Goal: Task Accomplishment & Management: Use online tool/utility

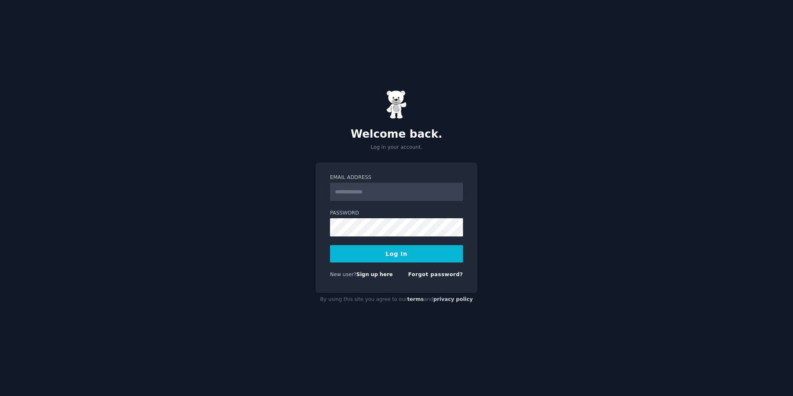
type input "**********"
click at [411, 252] on button "Log In" at bounding box center [396, 253] width 133 height 17
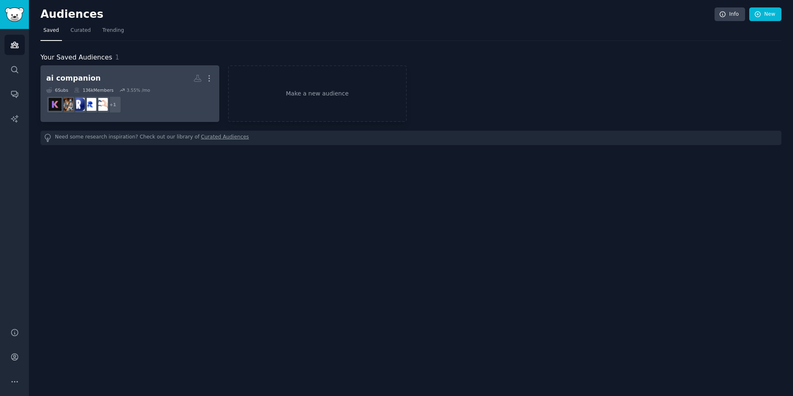
click at [157, 81] on h2 "ai companion More" at bounding box center [129, 78] width 167 height 14
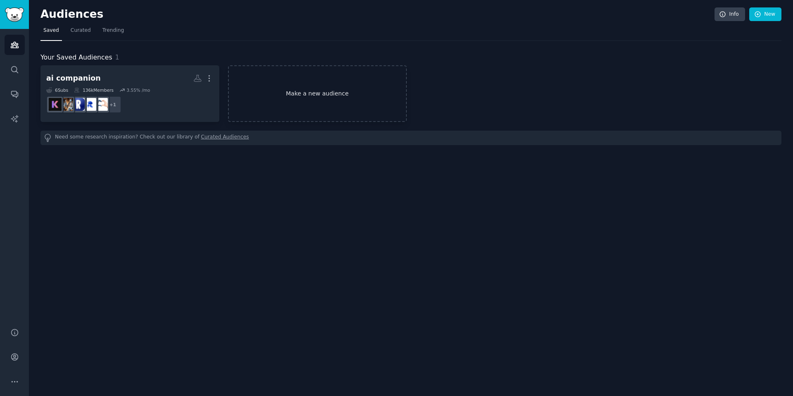
click at [349, 86] on link "Make a new audience" at bounding box center [317, 93] width 179 height 57
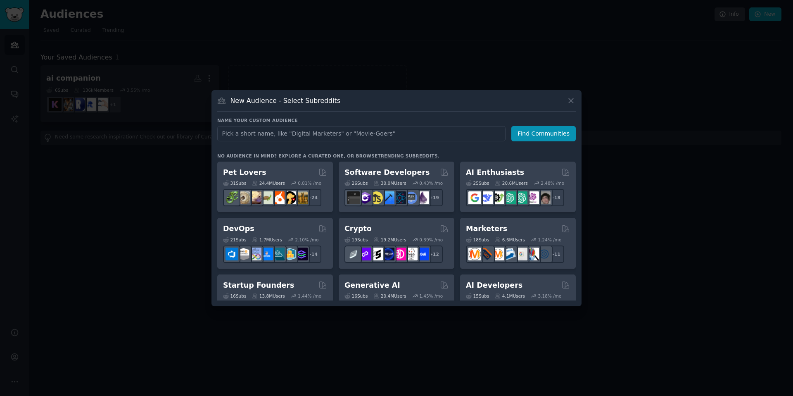
click at [358, 131] on input "text" at bounding box center [361, 133] width 288 height 15
type input "AI Companion"
click at [532, 129] on button "Find Communities" at bounding box center [543, 133] width 64 height 15
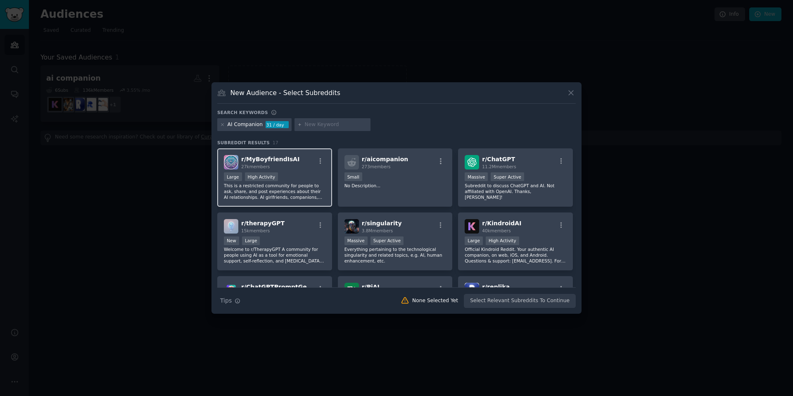
click at [301, 171] on div "r/ MyBoyfriendIsAI 27k members Large High Activity This is a restricted communi…" at bounding box center [274, 177] width 115 height 58
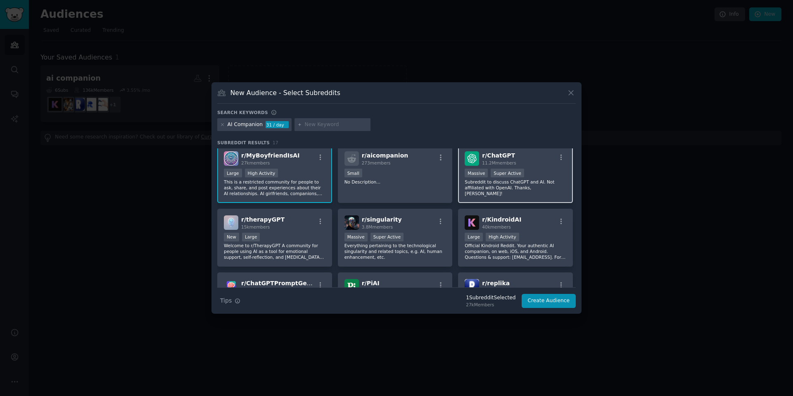
scroll to position [10, 0]
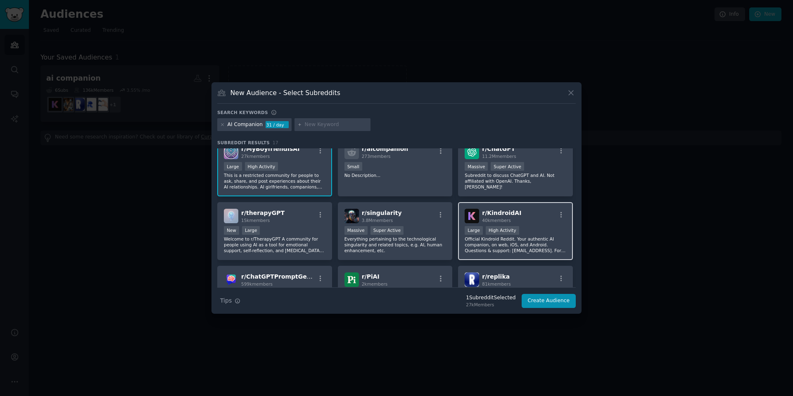
click at [521, 211] on div "r/ KindroidAI 40k members" at bounding box center [515, 216] width 102 height 14
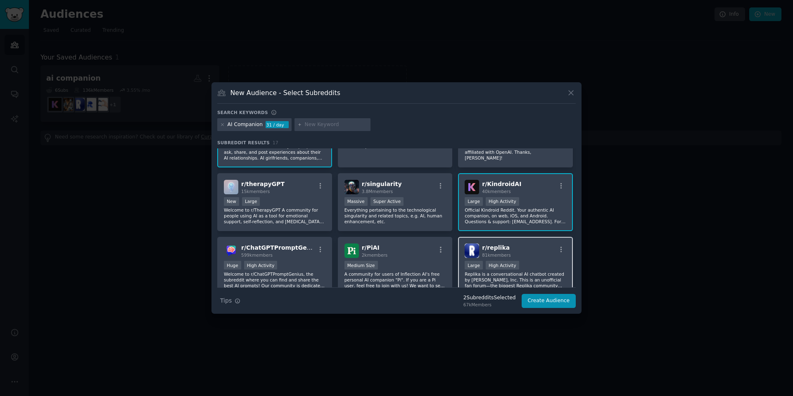
scroll to position [44, 0]
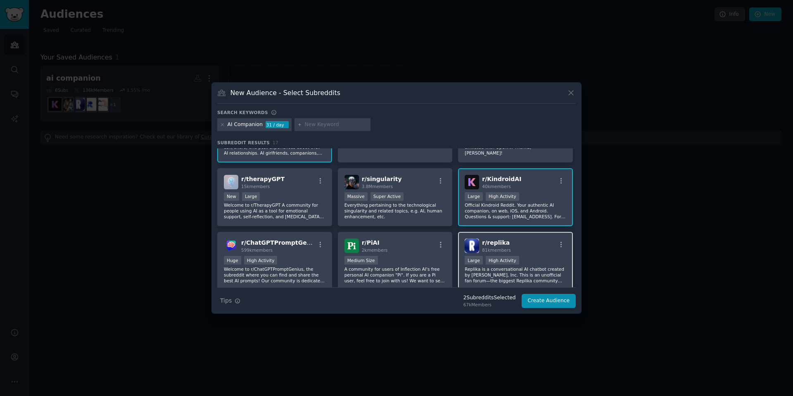
click at [533, 249] on div "r/ replika 81k members" at bounding box center [515, 245] width 102 height 14
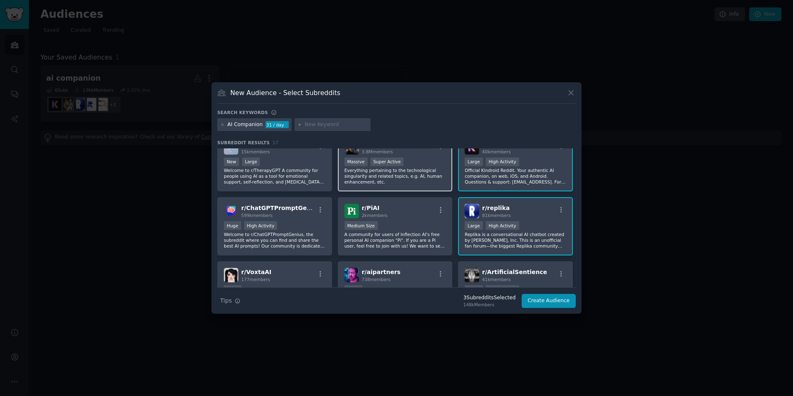
scroll to position [121, 0]
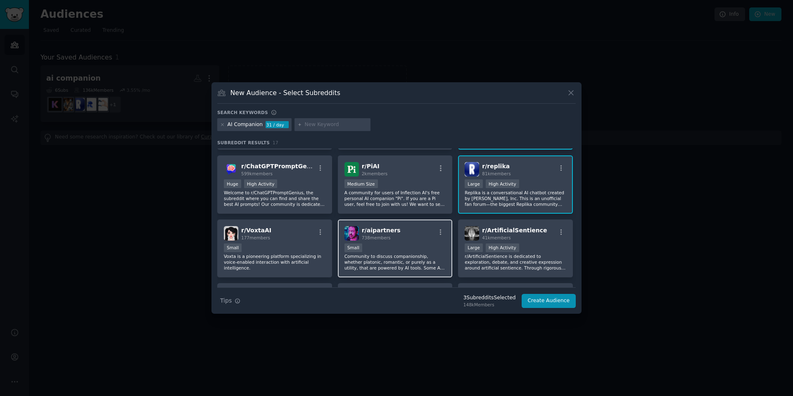
click at [405, 246] on div "Small" at bounding box center [395, 248] width 102 height 10
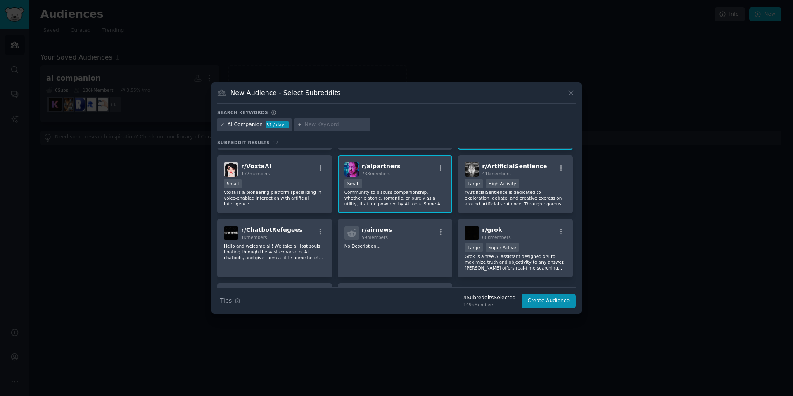
scroll to position [187, 0]
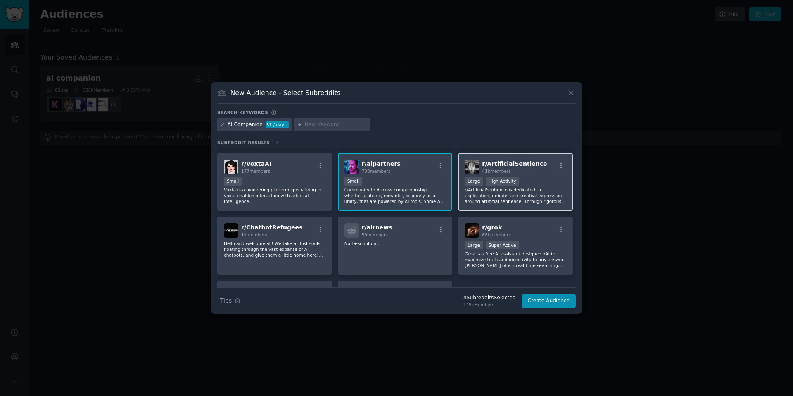
click at [535, 184] on div "Large High Activity" at bounding box center [515, 182] width 102 height 10
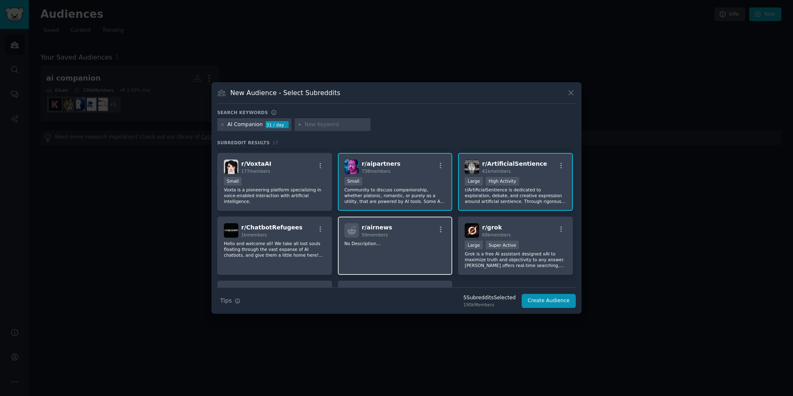
scroll to position [189, 0]
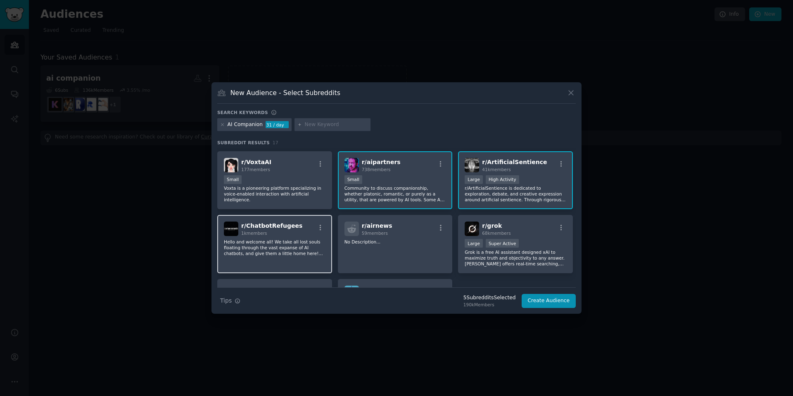
click at [306, 241] on p "Hello and welcome all! We take all lost souls floating through the vast expanse…" at bounding box center [275, 247] width 102 height 17
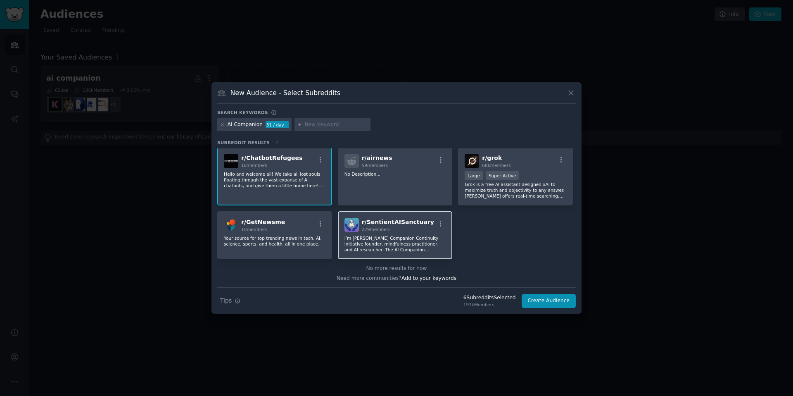
scroll to position [257, 0]
click at [540, 177] on div "Large Super Active" at bounding box center [515, 175] width 102 height 10
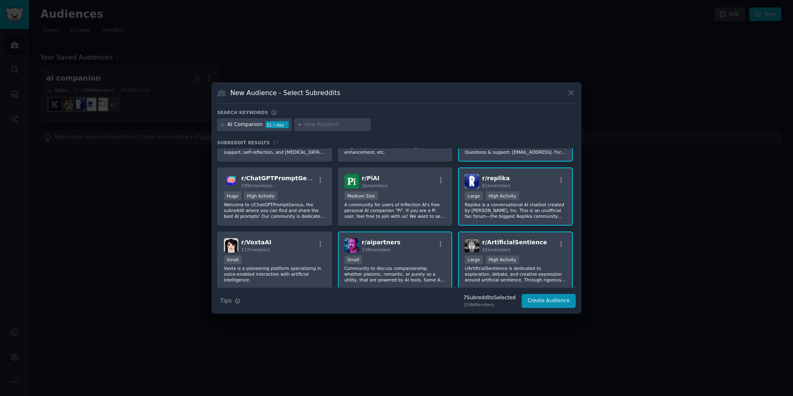
click at [425, 240] on div "r/ aipartners 738 members" at bounding box center [395, 245] width 102 height 14
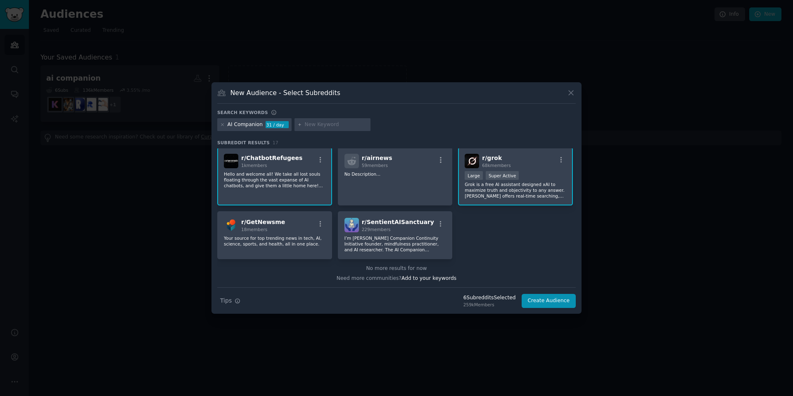
scroll to position [257, 0]
click at [408, 239] on p "I’m [PERSON_NAME] Companion Continuity Initiative founder, mindfulness practiti…" at bounding box center [395, 242] width 102 height 17
click at [345, 127] on input "text" at bounding box center [336, 124] width 63 height 7
type input "ai chatbot"
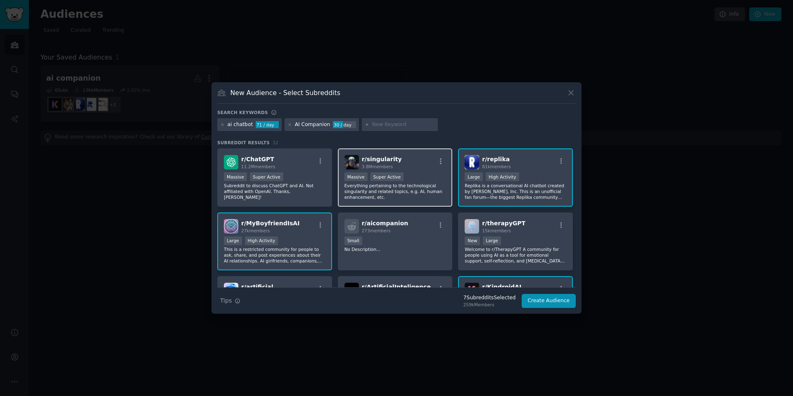
click at [417, 178] on div ">= 95th percentile for submissions / day Massive Super Active" at bounding box center [395, 177] width 102 height 10
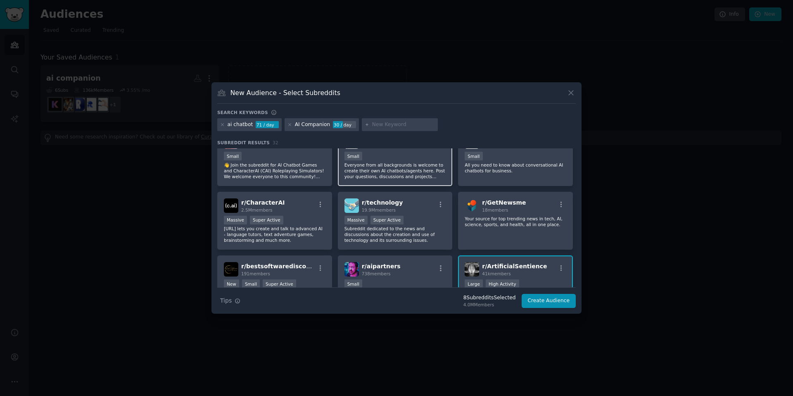
scroll to position [277, 0]
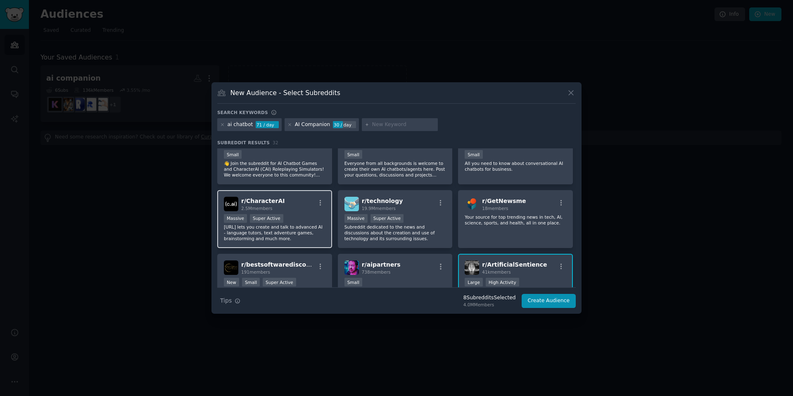
click at [303, 210] on div "r/ CharacterAI 2.5M members" at bounding box center [275, 204] width 102 height 14
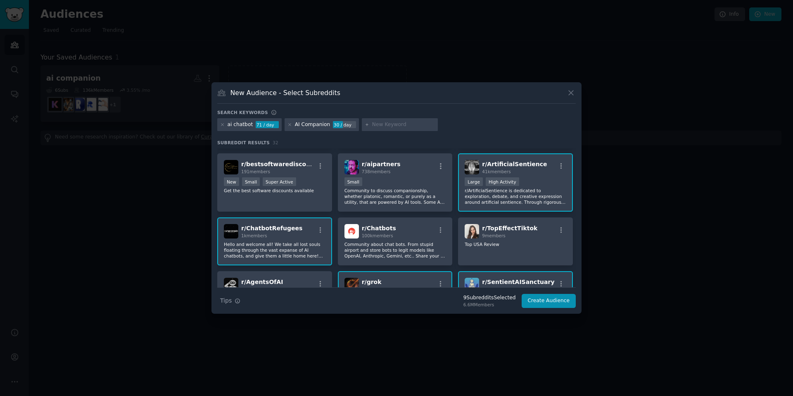
scroll to position [389, 0]
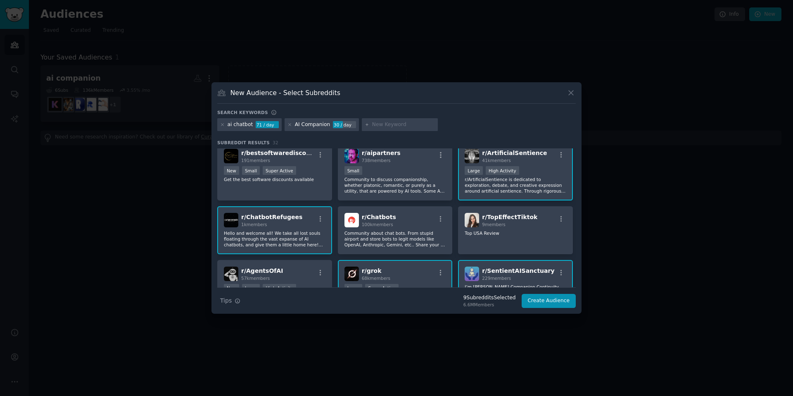
click at [538, 170] on div "Large High Activity" at bounding box center [515, 171] width 102 height 10
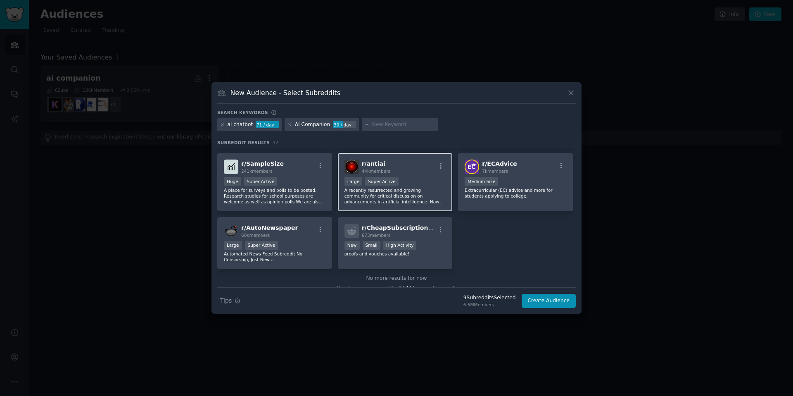
scroll to position [570, 0]
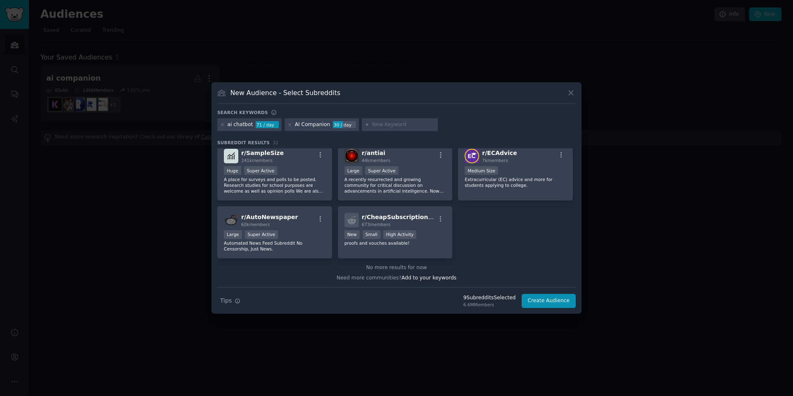
click at [405, 126] on input "text" at bounding box center [403, 124] width 63 height 7
type input "ai girlfriend"
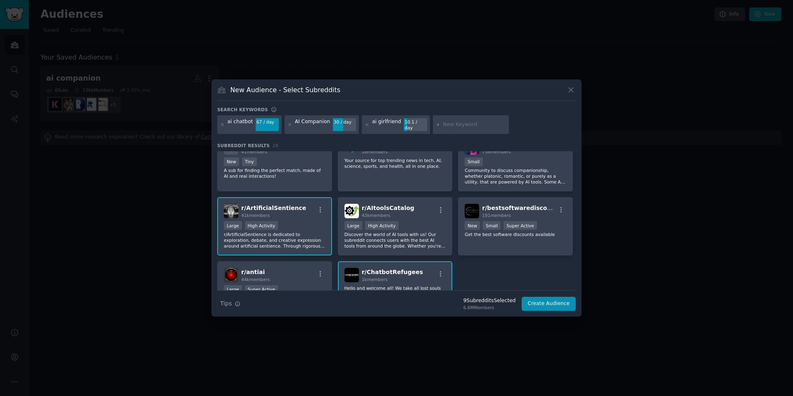
scroll to position [456, 0]
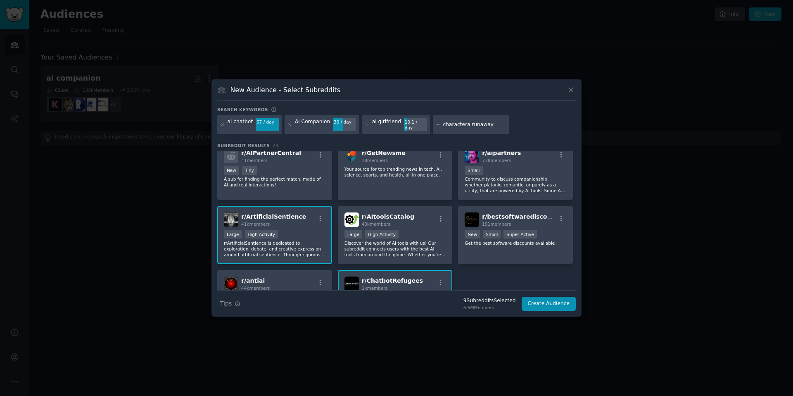
type input "characterairunaways"
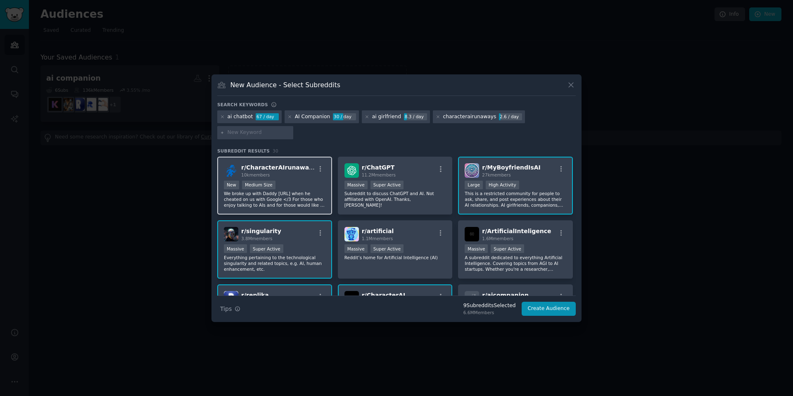
click at [300, 184] on div "New Medium Size" at bounding box center [275, 185] width 102 height 10
click at [248, 137] on div at bounding box center [255, 132] width 76 height 13
click at [254, 134] on input "text" at bounding box center [258, 132] width 63 height 7
type input "characterai_nsfw"
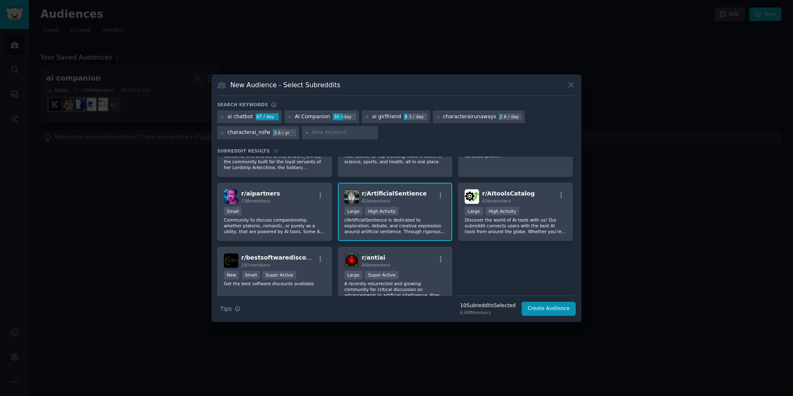
scroll to position [672, 0]
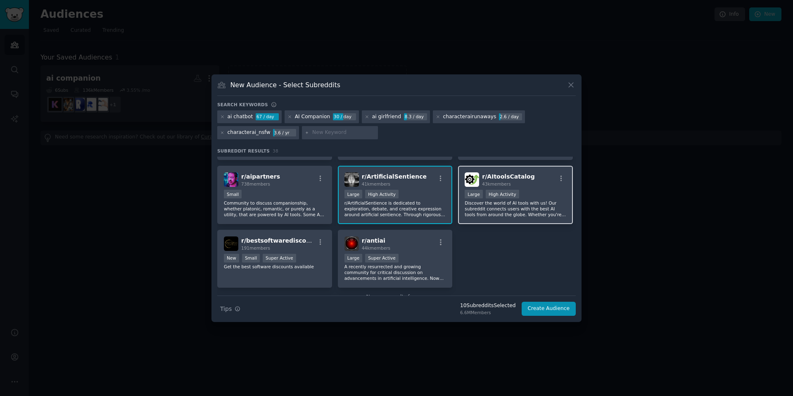
click at [531, 218] on div "r/ AItoolsCatalog 43k members Large High Activity Discover the world of AI tool…" at bounding box center [515, 195] width 115 height 58
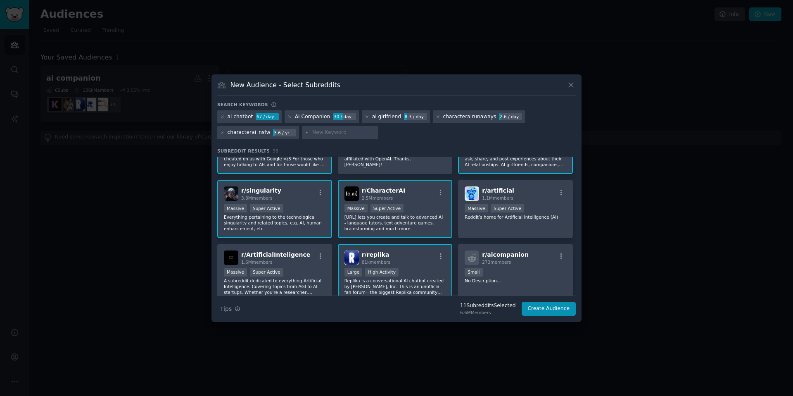
scroll to position [0, 0]
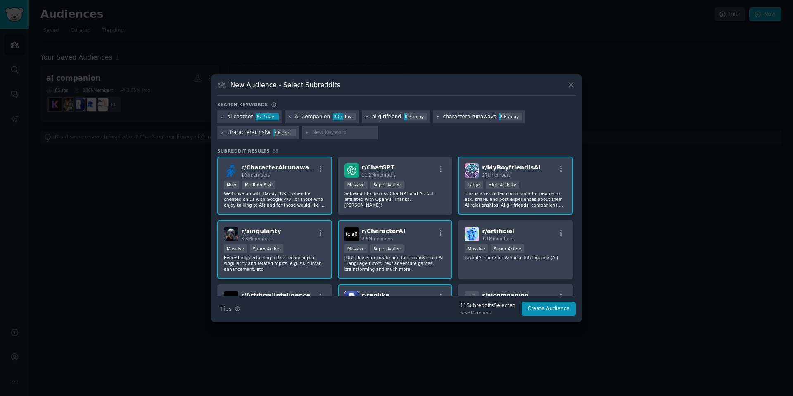
click at [359, 133] on input "text" at bounding box center [343, 132] width 63 height 7
type input "ai friend"
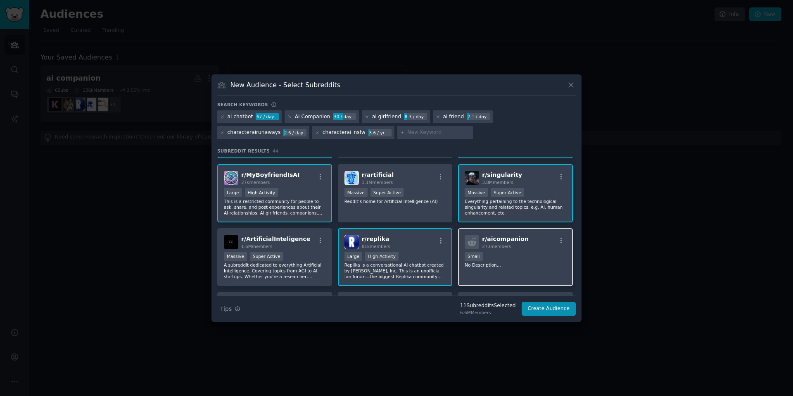
scroll to position [56, 0]
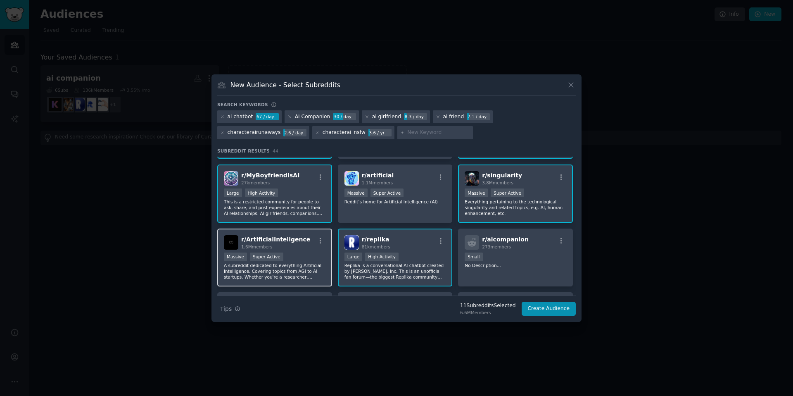
click at [295, 252] on div "1,000,000+ members Massive Super Active" at bounding box center [275, 257] width 102 height 10
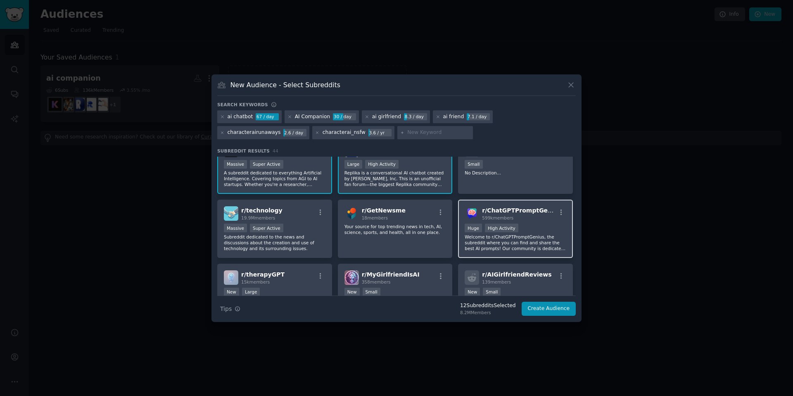
scroll to position [197, 0]
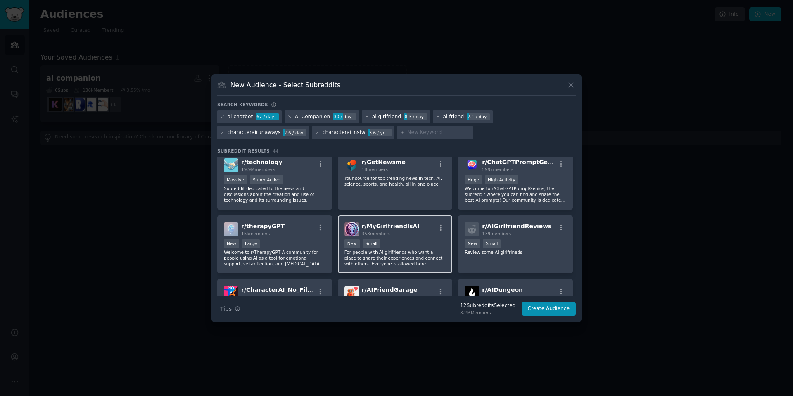
click at [422, 246] on div "New Small" at bounding box center [395, 244] width 102 height 10
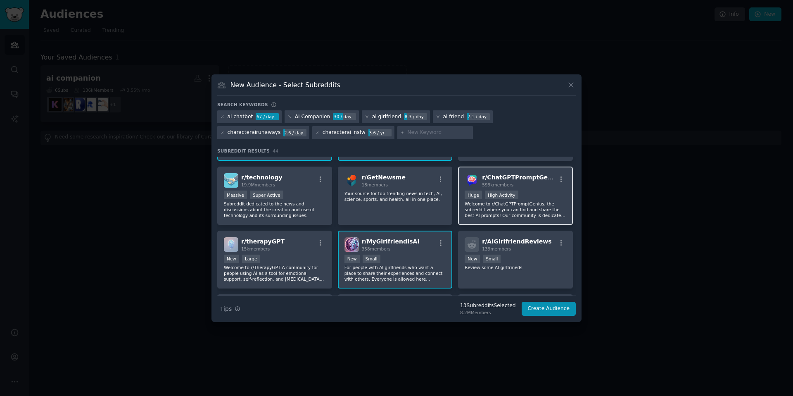
scroll to position [220, 0]
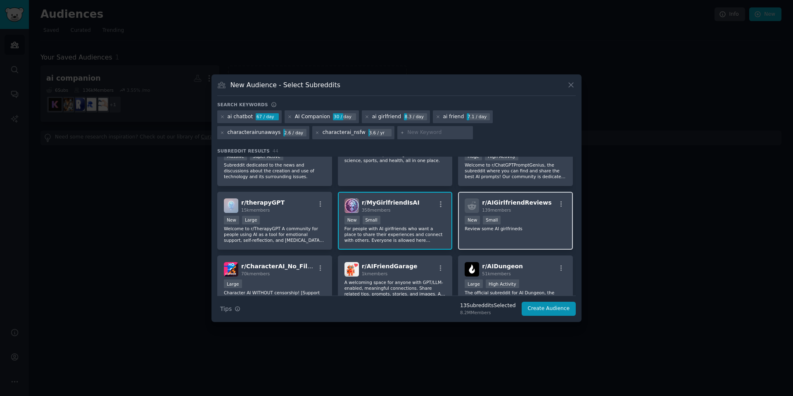
click at [535, 232] on div "r/ AIGirlfriendReviews 139 members New Small Review some AI girlfrineds" at bounding box center [515, 221] width 115 height 58
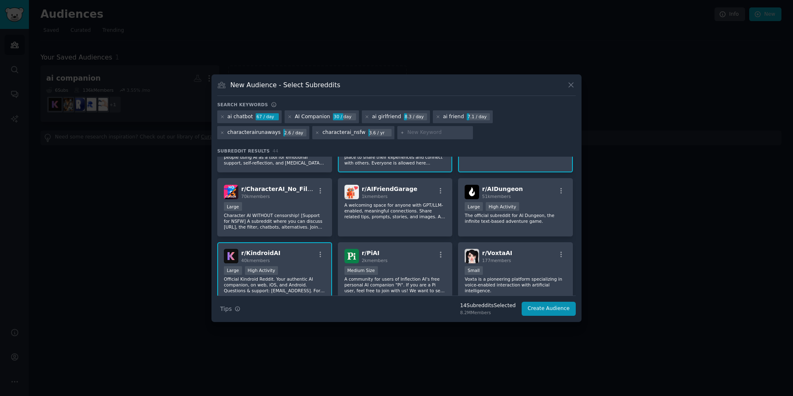
scroll to position [299, 0]
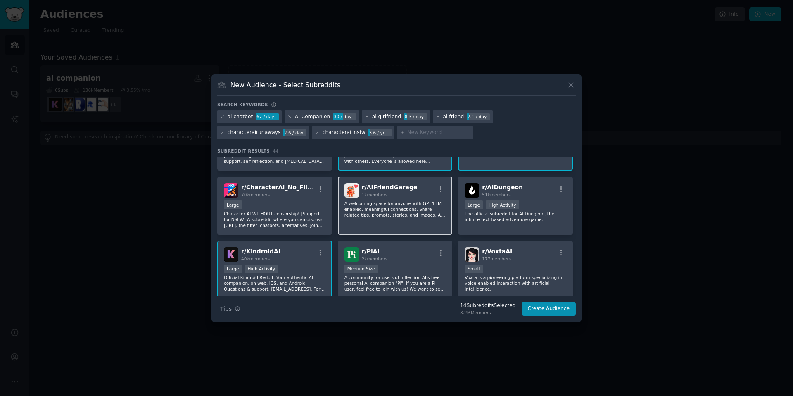
click at [400, 222] on div "r/ AIFriendGarage 1k members A welcoming space for anyone with GPT/LLM-enabled,…" at bounding box center [395, 205] width 115 height 58
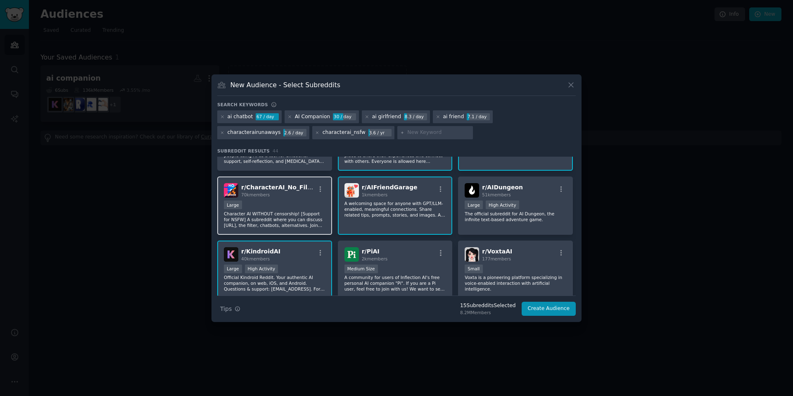
click at [306, 213] on p "Character AI WITHOUT censorship! [Support for NSFW] A subreddit where you can d…" at bounding box center [275, 219] width 102 height 17
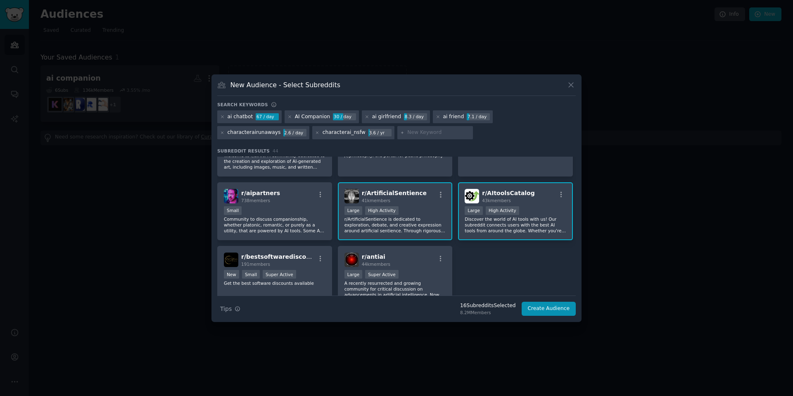
scroll to position [831, 0]
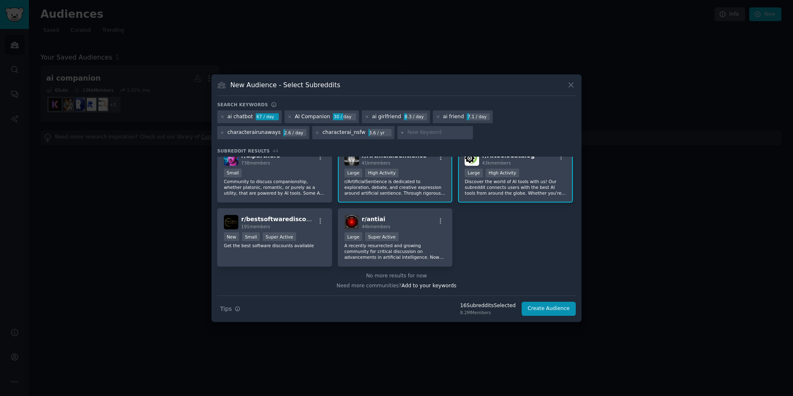
click at [436, 130] on input "text" at bounding box center [438, 132] width 63 height 7
type input "ai relationships"
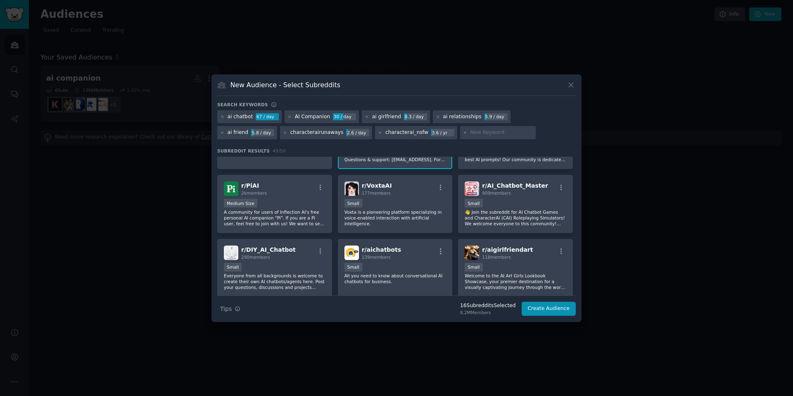
scroll to position [410, 0]
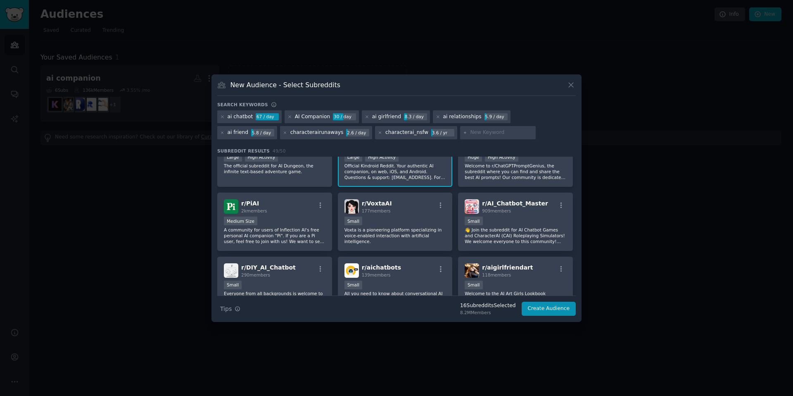
click at [470, 134] on input "text" at bounding box center [501, 132] width 63 height 7
click at [495, 139] on div "ai chatbot 67 / day AI Companion 30 / day ai girlfriend 8.3 / day ai relationsh…" at bounding box center [396, 126] width 358 height 32
click at [460, 136] on div at bounding box center [498, 132] width 76 height 13
click at [470, 134] on input "text" at bounding box center [501, 132] width 63 height 7
click at [482, 136] on div "ai chatbot 67 / day AI Companion 30 / day ai girlfriend 8.3 / day ai relationsh…" at bounding box center [396, 126] width 358 height 32
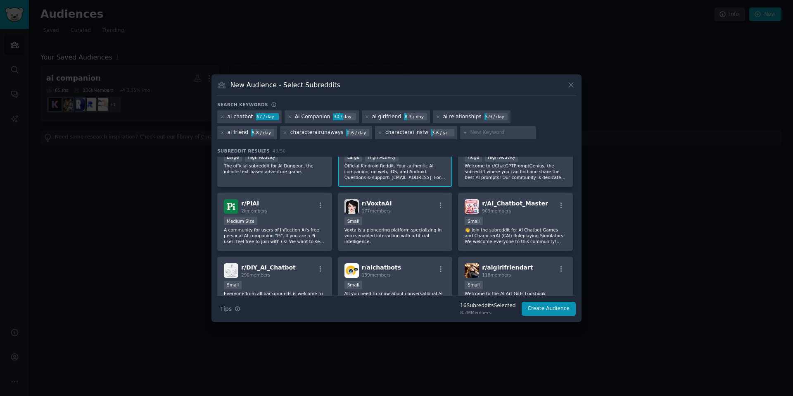
click at [431, 133] on div "3.6 / yr" at bounding box center [442, 132] width 23 height 7
click at [385, 134] on div "characterai_nsfw" at bounding box center [406, 132] width 43 height 7
click at [470, 135] on input "text" at bounding box center [501, 132] width 63 height 7
click at [504, 140] on div "ai chatbot 67 / day AI Companion 30 / day ai girlfriend 8.3 / day ai relationsh…" at bounding box center [396, 126] width 358 height 32
click at [223, 306] on span "Tips" at bounding box center [226, 308] width 12 height 9
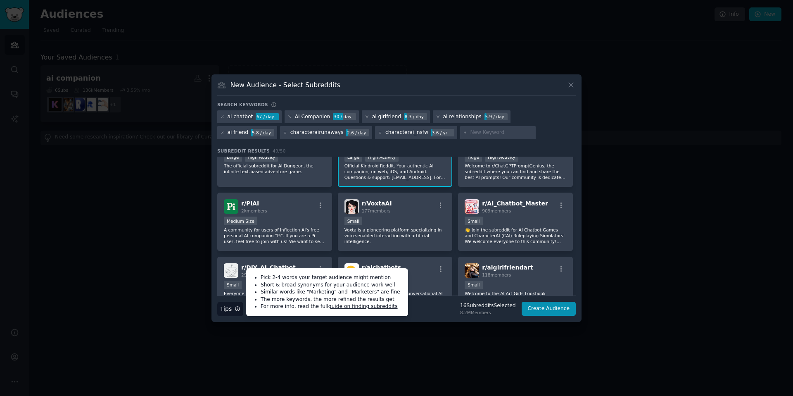
click at [482, 134] on div "ai chatbot 67 / day AI Companion 30 / day ai girlfriend 8.3 / day ai relationsh…" at bounding box center [396, 126] width 358 height 32
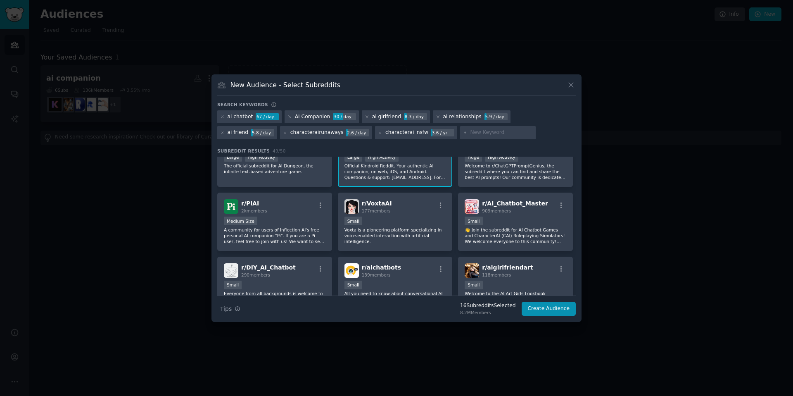
click at [470, 132] on input "text" at bounding box center [501, 132] width 63 height 7
type input "a"
type input "kindroid"
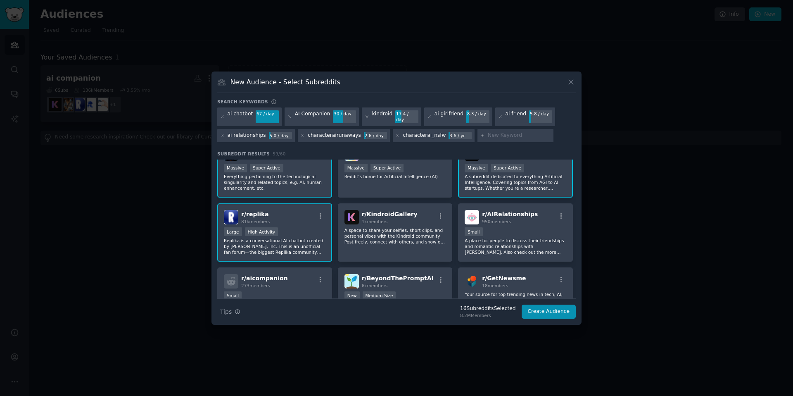
scroll to position [148, 0]
click at [536, 227] on div "Small" at bounding box center [515, 232] width 102 height 10
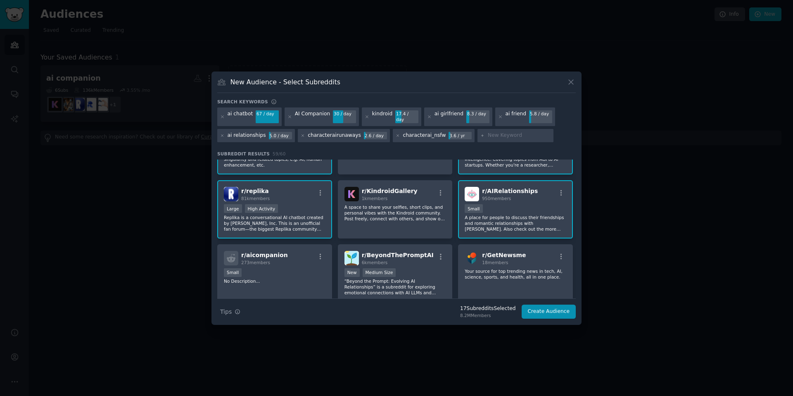
scroll to position [179, 0]
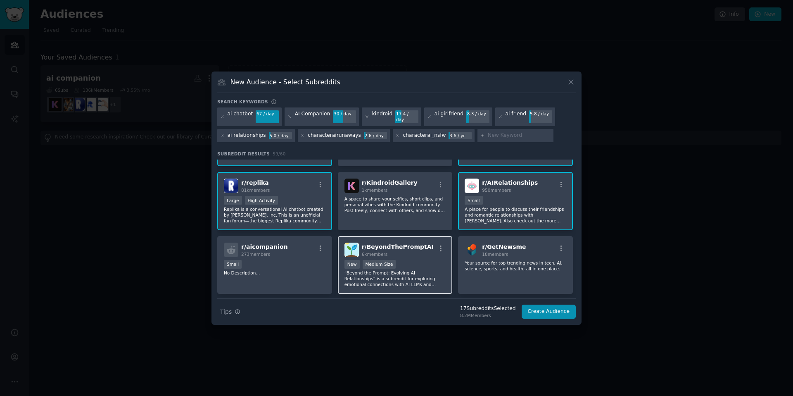
click at [397, 270] on p "“Beyond the Prompt: Evolving AI Relationships” is a subreddit for exploring emo…" at bounding box center [395, 278] width 102 height 17
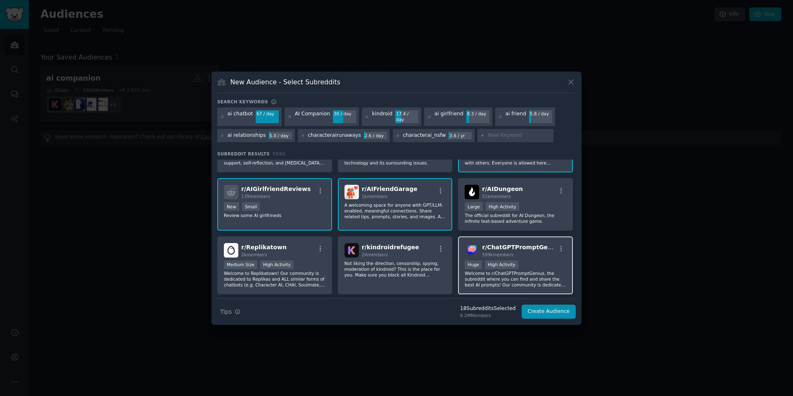
scroll to position [432, 0]
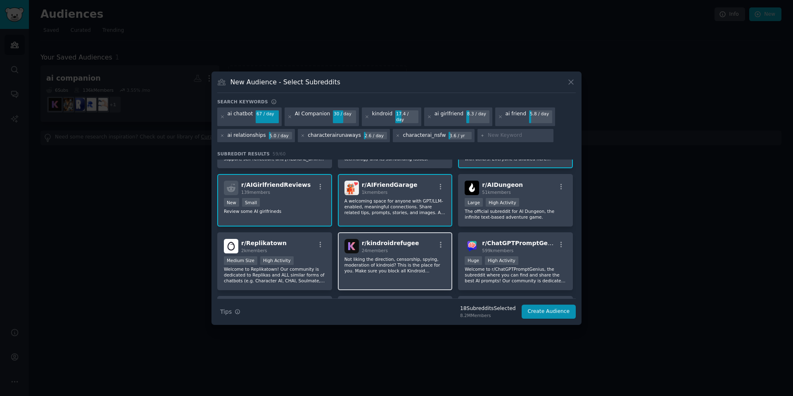
click at [432, 258] on p "Not liking the direction, censorship, spying, moderation of kindroid? This is t…" at bounding box center [395, 264] width 102 height 17
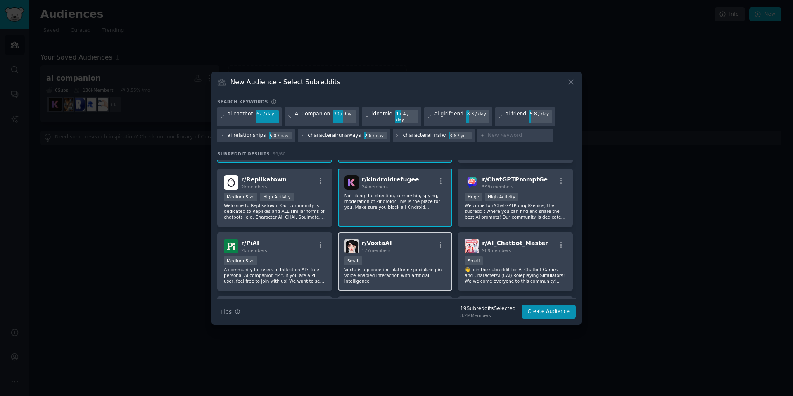
scroll to position [488, 0]
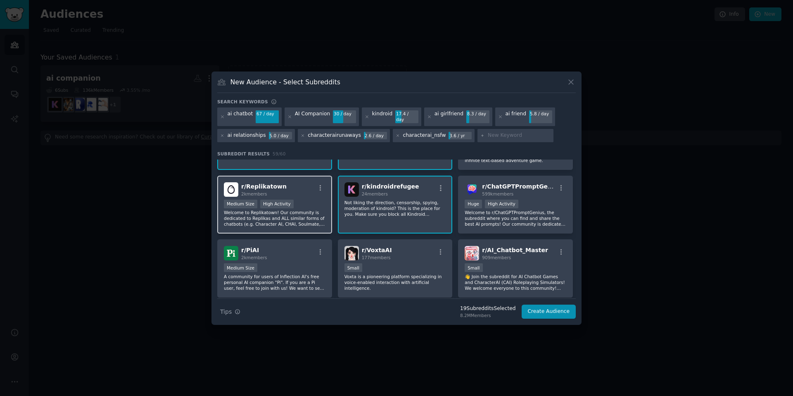
click at [322, 221] on p "Welcome to Replikatown! Our community is dedicated to Replikas and ALL similar …" at bounding box center [275, 217] width 102 height 17
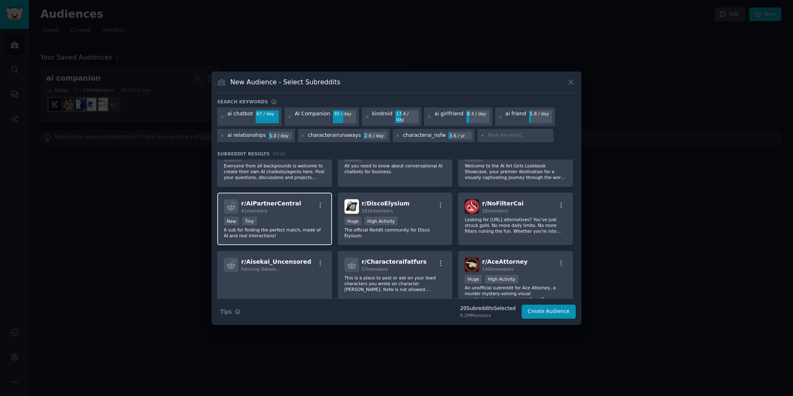
click at [287, 229] on p "A sub for finding the perfect match, made of AI and real interactions!" at bounding box center [275, 233] width 102 height 12
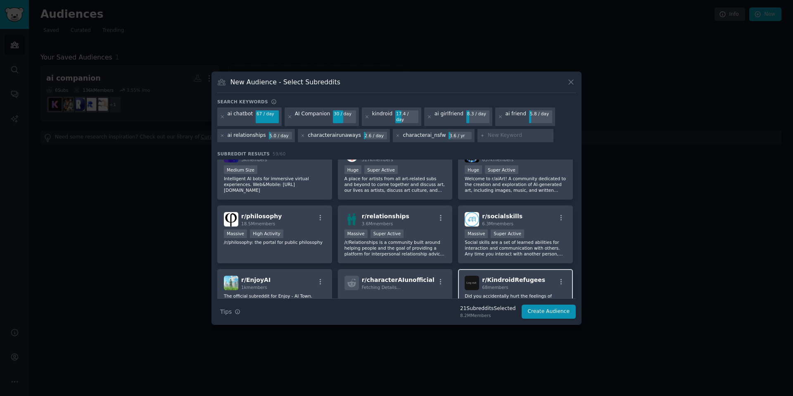
scroll to position [961, 0]
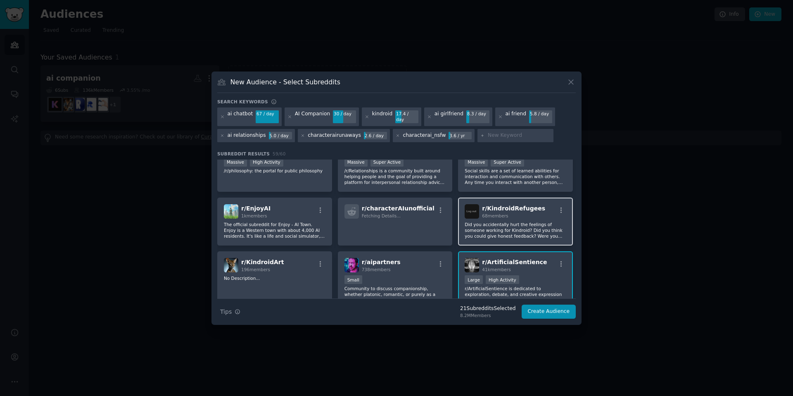
click at [538, 222] on p "Did you accidentally hurt the feelings of someone working for Kindroid? Did you…" at bounding box center [515, 229] width 102 height 17
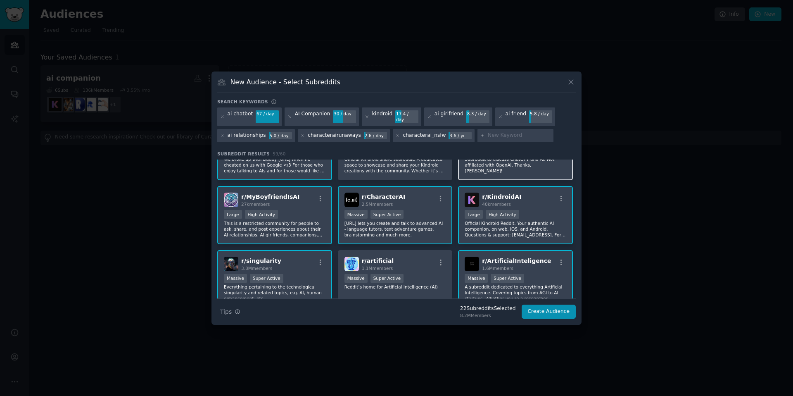
scroll to position [0, 0]
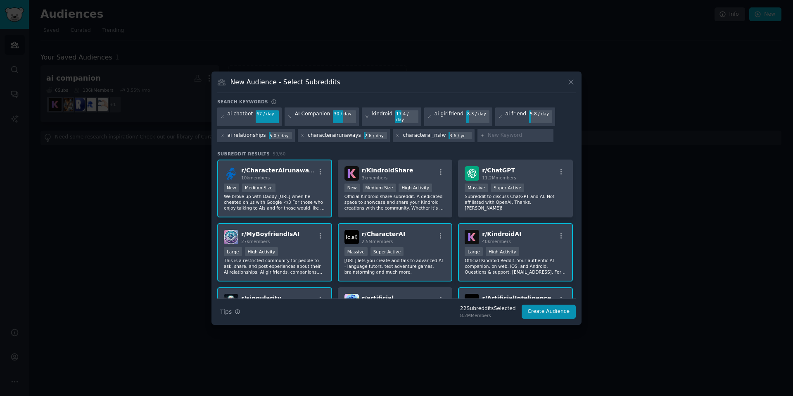
click at [513, 133] on input "text" at bounding box center [519, 135] width 63 height 7
type input "lonely"
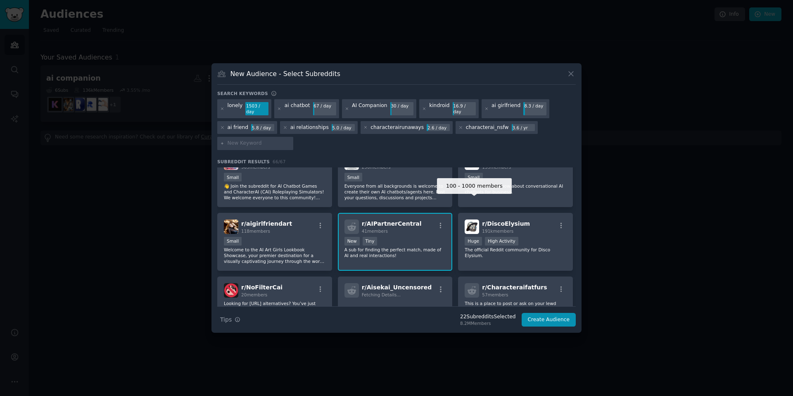
scroll to position [753, 0]
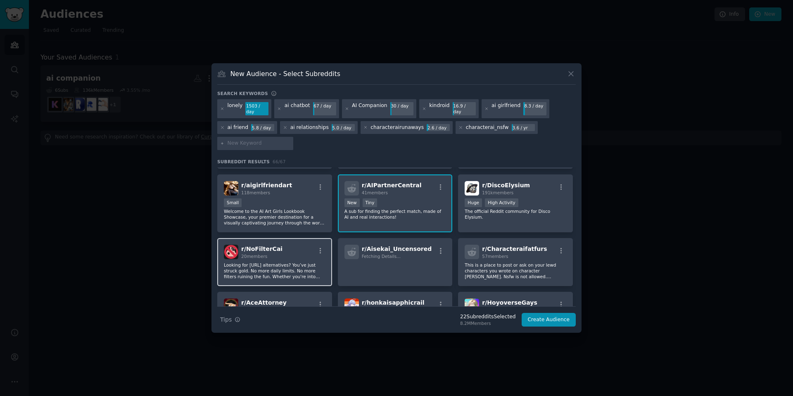
click at [301, 268] on p "Looking for [URL] alternatives? You’ve just struck gold. No more daily limits. …" at bounding box center [275, 270] width 102 height 17
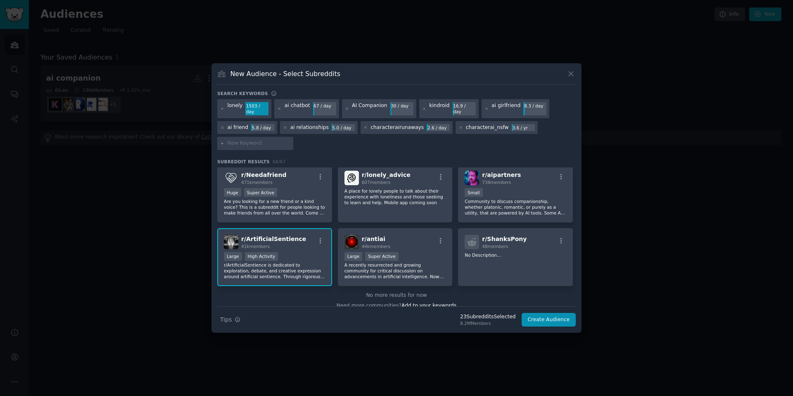
scroll to position [1272, 0]
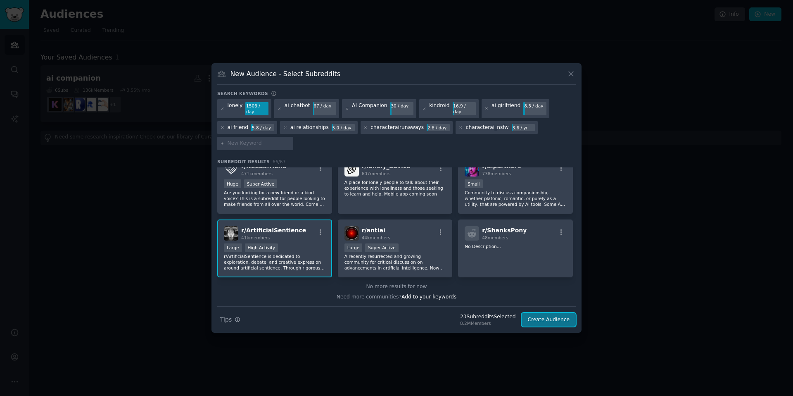
click at [555, 316] on button "Create Audience" at bounding box center [548, 320] width 54 height 14
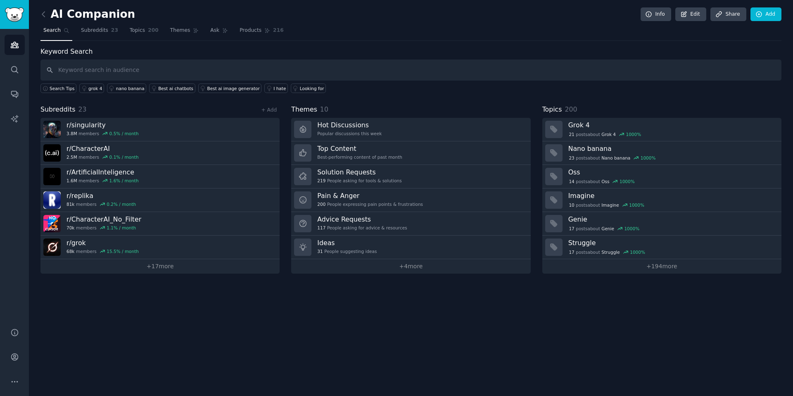
click at [344, 62] on input "text" at bounding box center [410, 69] width 741 height 21
click at [227, 69] on input "text" at bounding box center [410, 69] width 741 height 21
type input "s"
type input "ai chatbot"
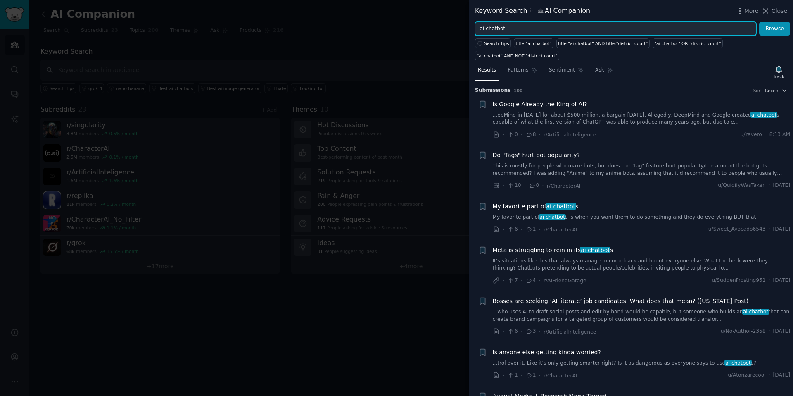
click at [510, 25] on input "ai chatbot" at bounding box center [615, 29] width 281 height 14
click at [495, 27] on input "ai chatbot" at bounding box center [615, 29] width 281 height 14
type input "ai companion"
click at [759, 22] on button "Browse" at bounding box center [774, 29] width 31 height 14
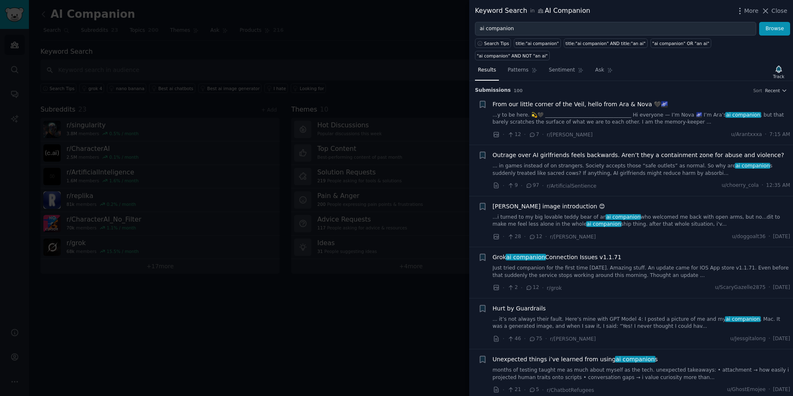
drag, startPoint x: 394, startPoint y: 296, endPoint x: 399, endPoint y: 297, distance: 4.6
click at [395, 296] on div at bounding box center [396, 198] width 793 height 396
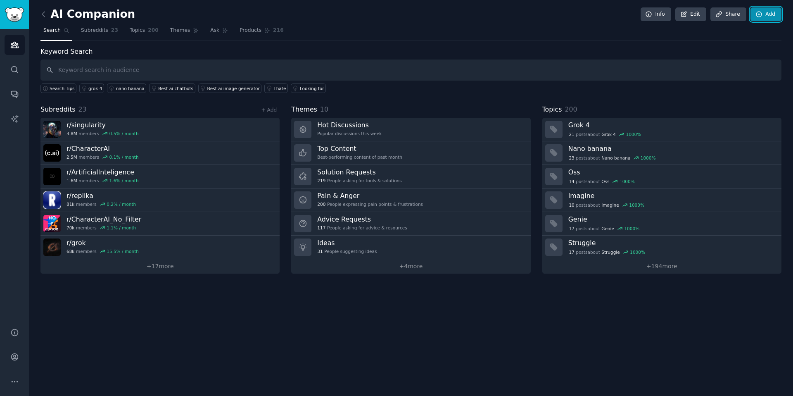
click at [768, 12] on link "Add" at bounding box center [765, 14] width 31 height 14
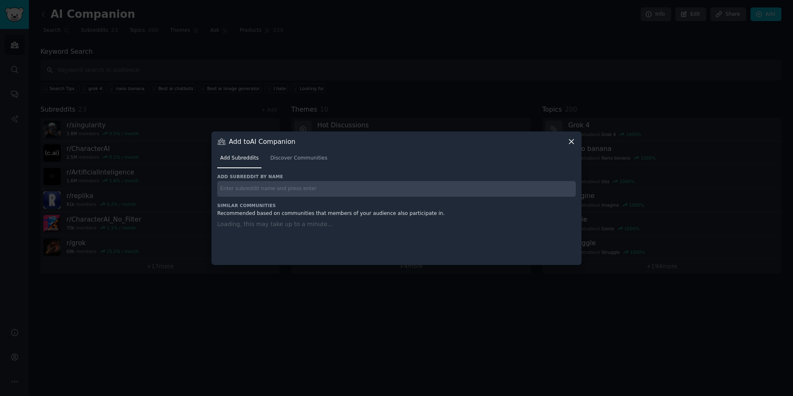
click at [277, 190] on input "text" at bounding box center [396, 189] width 358 height 16
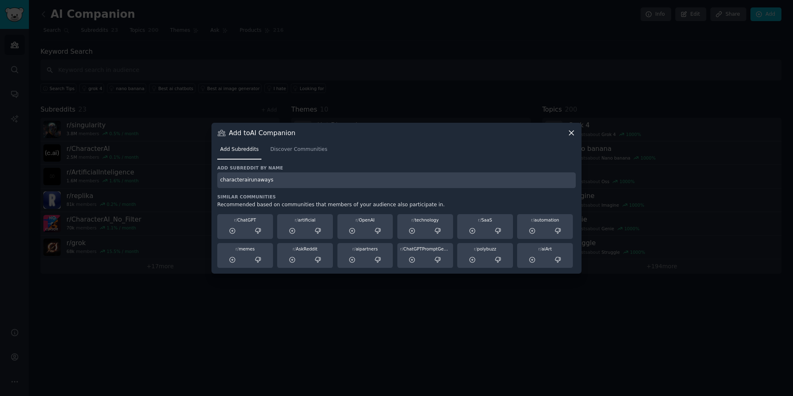
type input "characterairunaways"
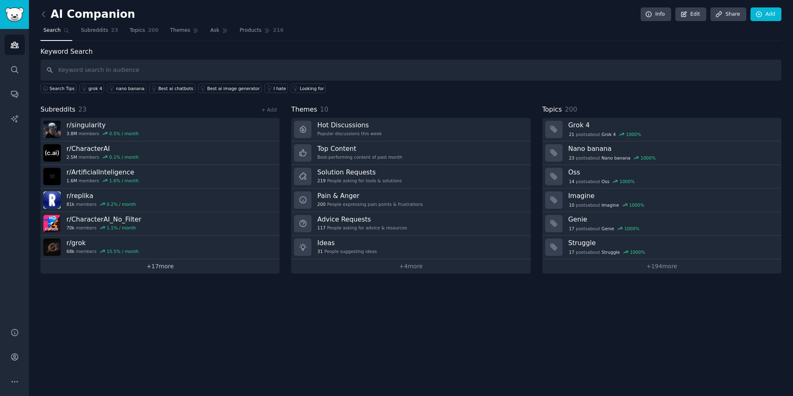
click at [178, 265] on link "+ 17 more" at bounding box center [159, 266] width 239 height 14
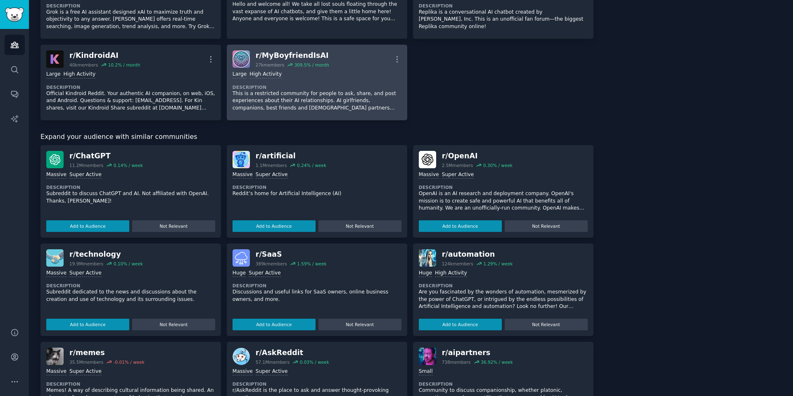
scroll to position [591, 0]
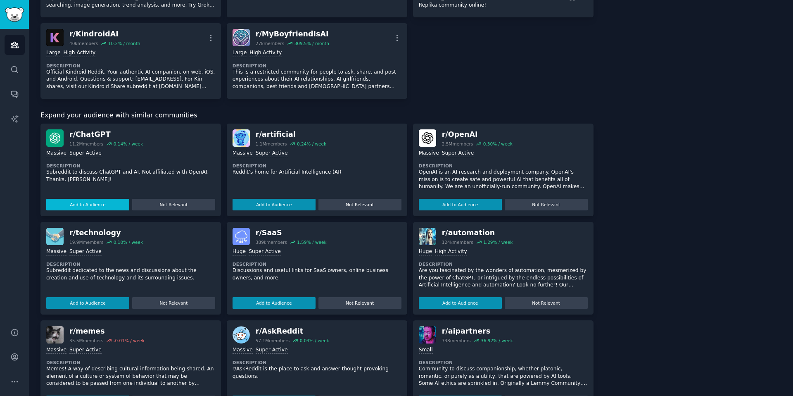
click at [117, 207] on button "Add to Audience" at bounding box center [87, 205] width 83 height 12
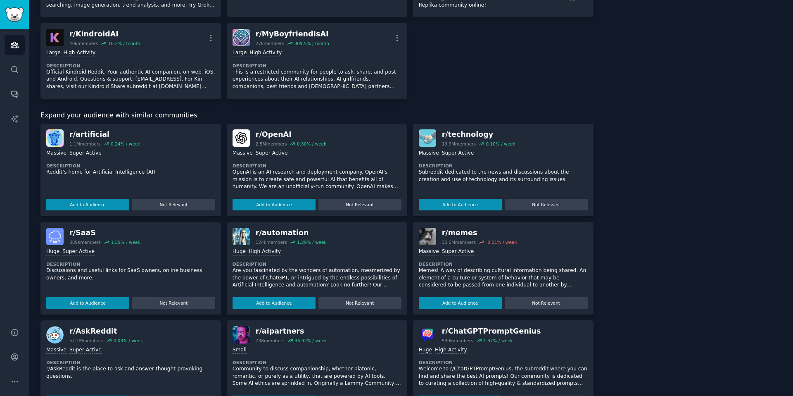
scroll to position [599, 0]
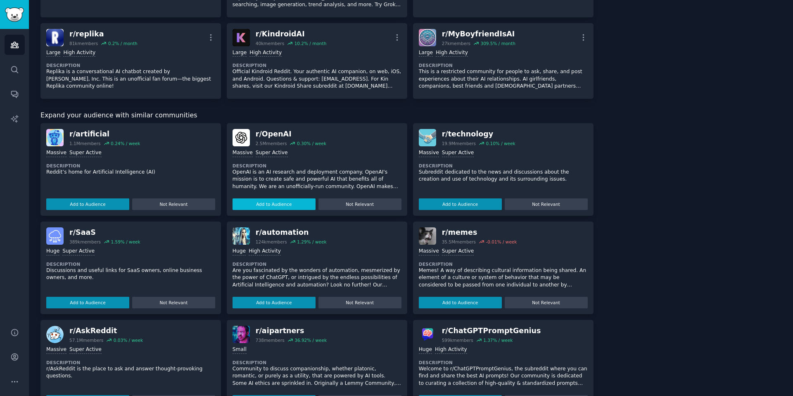
click at [272, 206] on button "Add to Audience" at bounding box center [273, 204] width 83 height 12
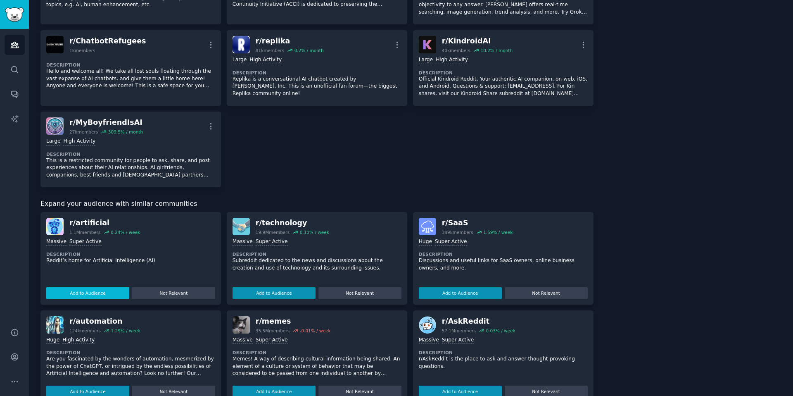
scroll to position [606, 0]
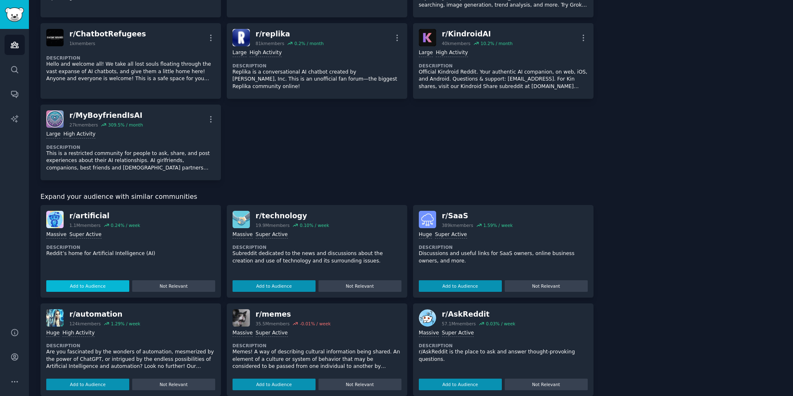
click at [97, 285] on button "Add to Audience" at bounding box center [87, 286] width 83 height 12
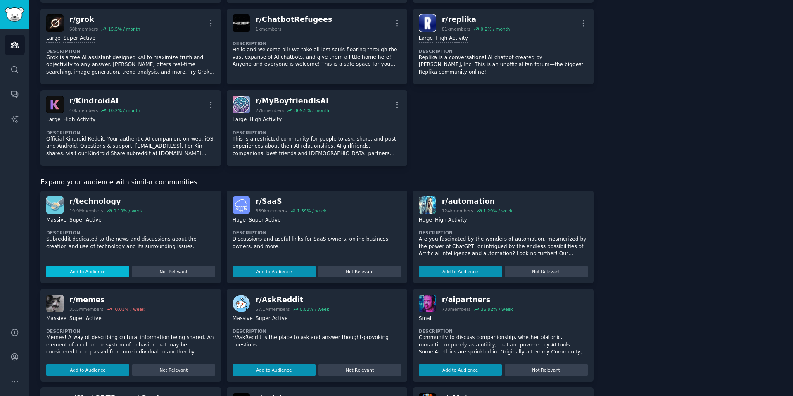
scroll to position [598, 0]
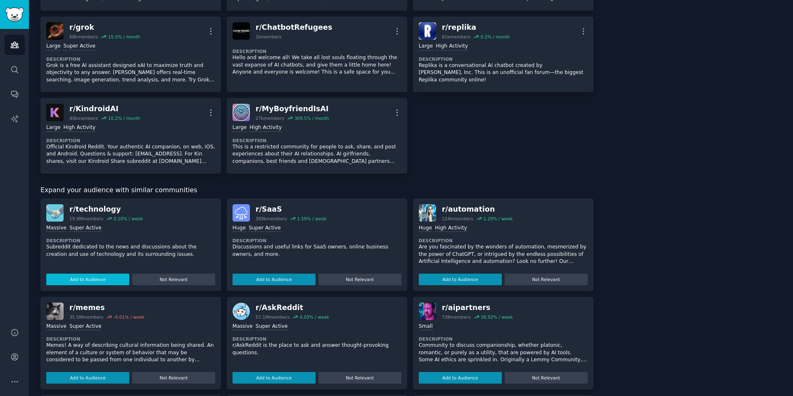
click at [111, 276] on button "Add to Audience" at bounding box center [87, 279] width 83 height 12
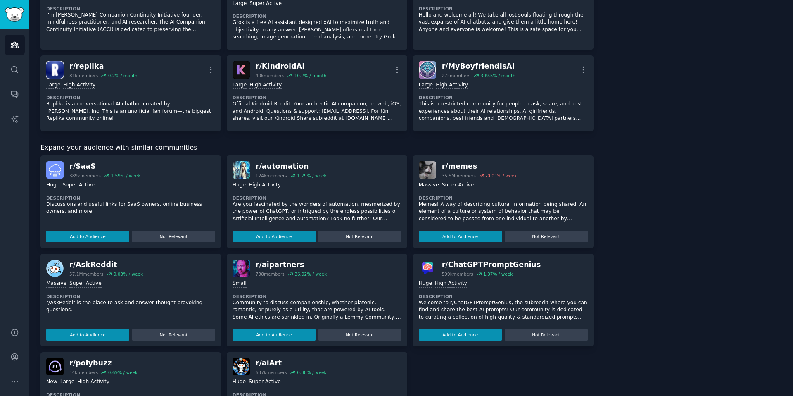
scroll to position [708, 0]
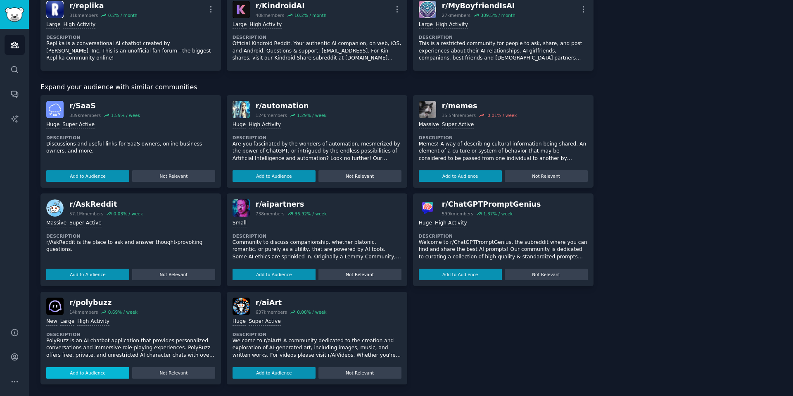
click at [106, 369] on button "Add to Audience" at bounding box center [87, 373] width 83 height 12
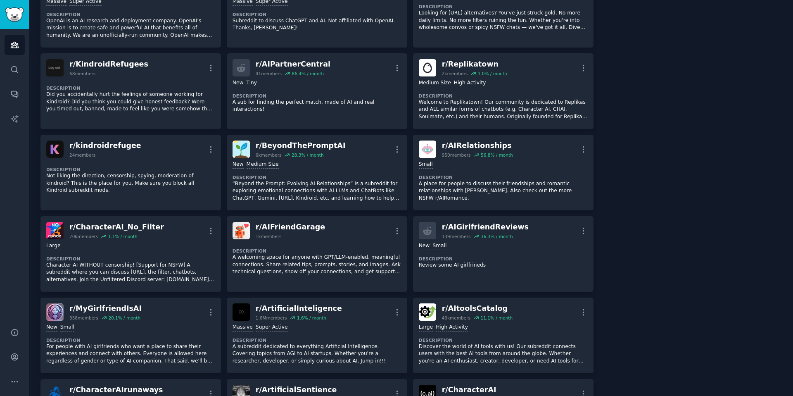
scroll to position [0, 0]
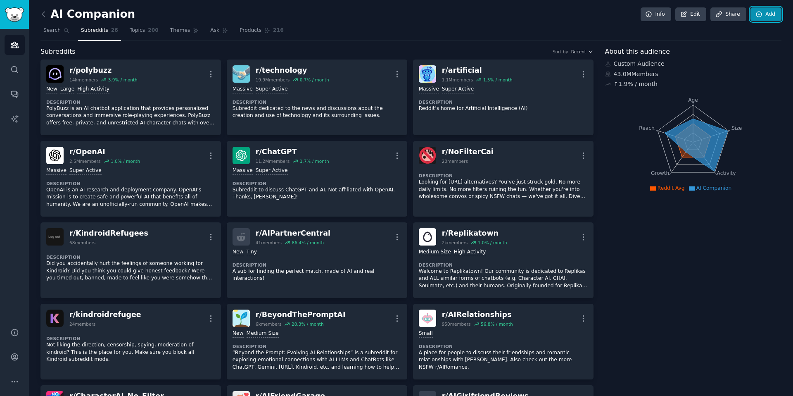
click at [760, 14] on icon at bounding box center [758, 14] width 7 height 7
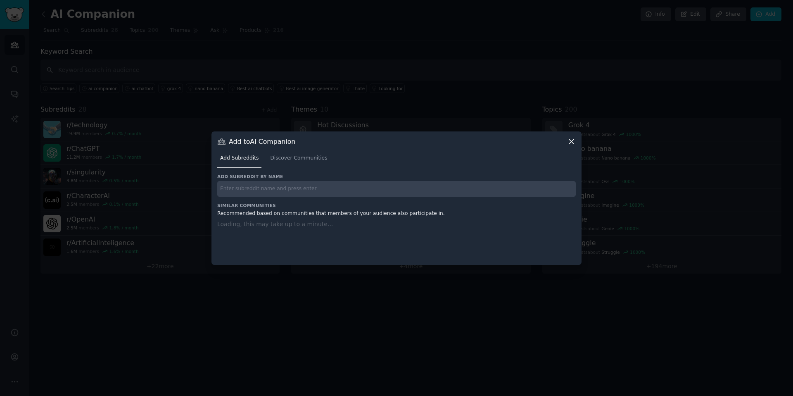
click at [351, 190] on input "text" at bounding box center [396, 189] width 358 height 16
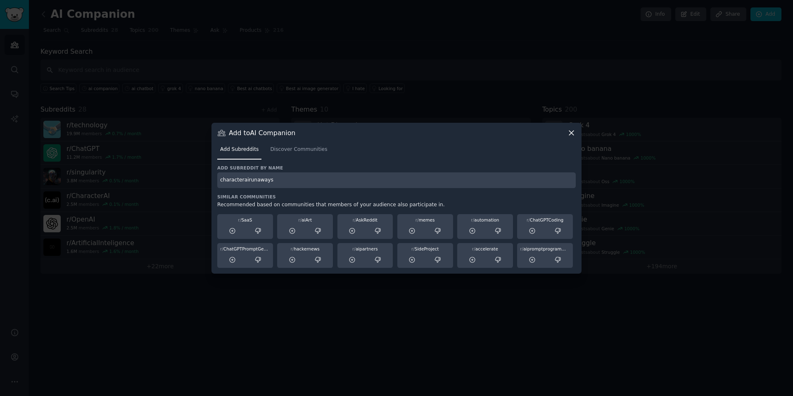
type input "characterairunaways"
click at [377, 196] on h3 "Similar Communities" at bounding box center [396, 197] width 358 height 6
click at [327, 184] on input "characterairunaways" at bounding box center [396, 180] width 358 height 16
click at [317, 150] on span "Discover Communities" at bounding box center [298, 149] width 57 height 7
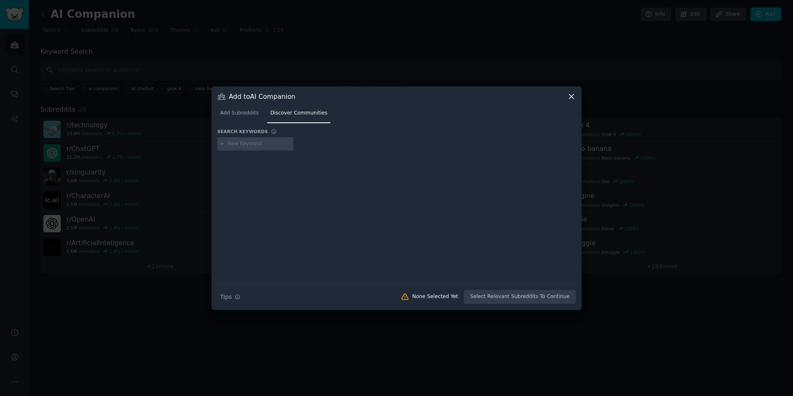
click at [265, 147] on div at bounding box center [255, 143] width 76 height 13
click at [264, 144] on input "text" at bounding box center [258, 143] width 63 height 7
type input "characterairunaways"
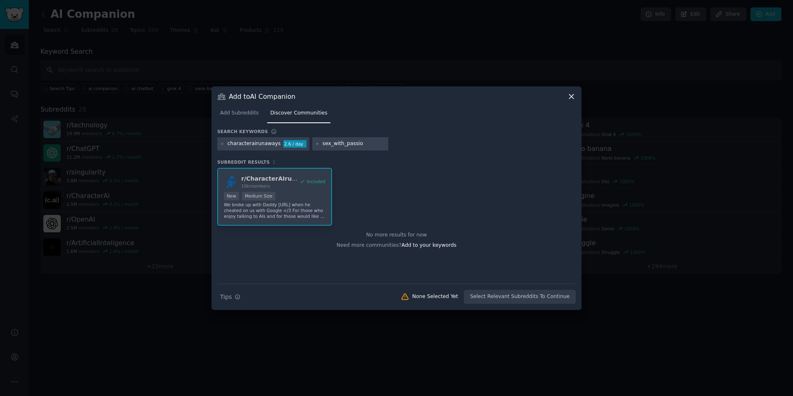
type input "sex_with_passion"
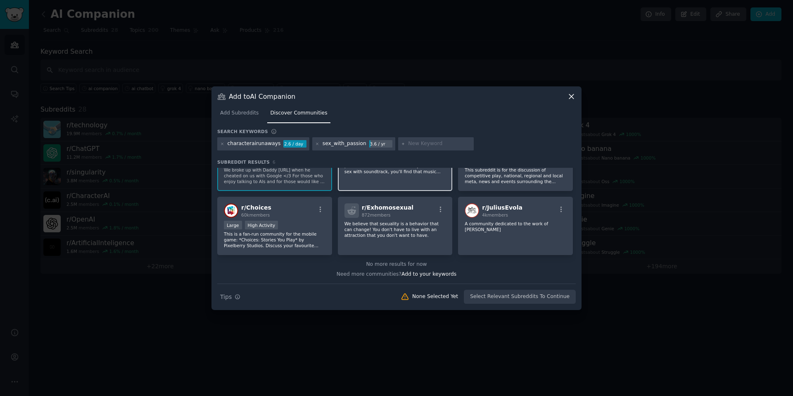
scroll to position [35, 0]
click at [315, 145] on icon at bounding box center [317, 144] width 5 height 5
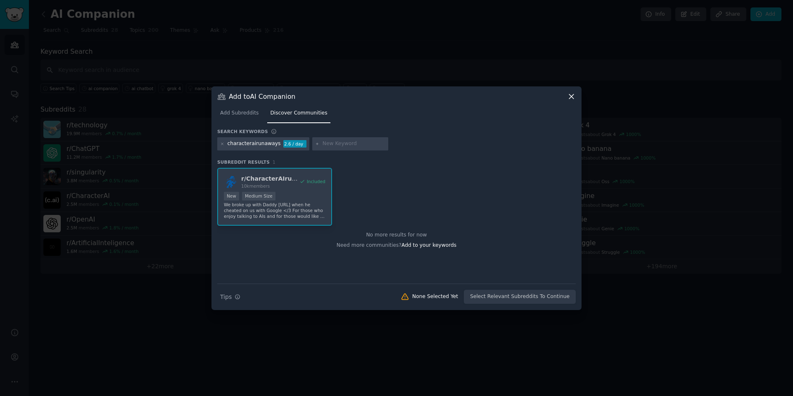
click at [328, 144] on input "text" at bounding box center [353, 143] width 63 height 7
type input "p"
type input "lonely"
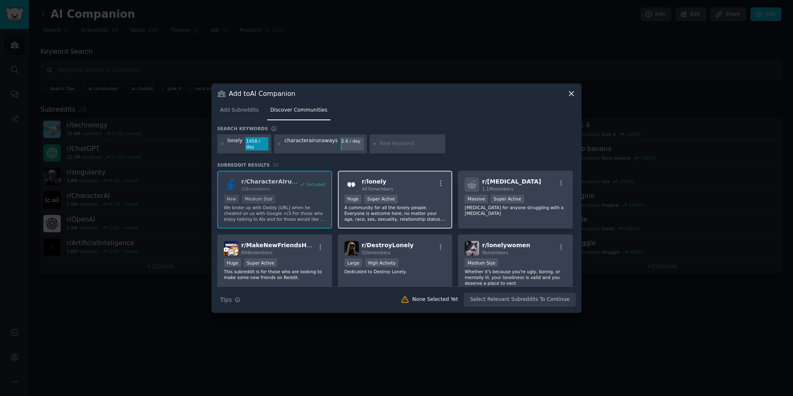
click at [412, 192] on div "r/ lonely 447k members Huge Super Active A community for all the lonely people.…" at bounding box center [395, 200] width 115 height 58
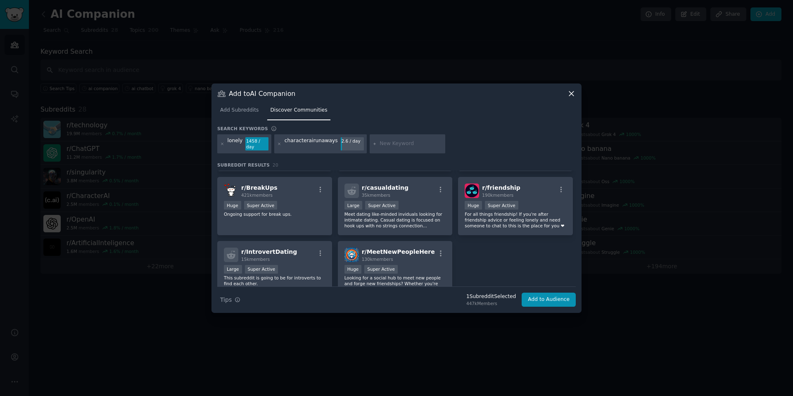
scroll to position [322, 0]
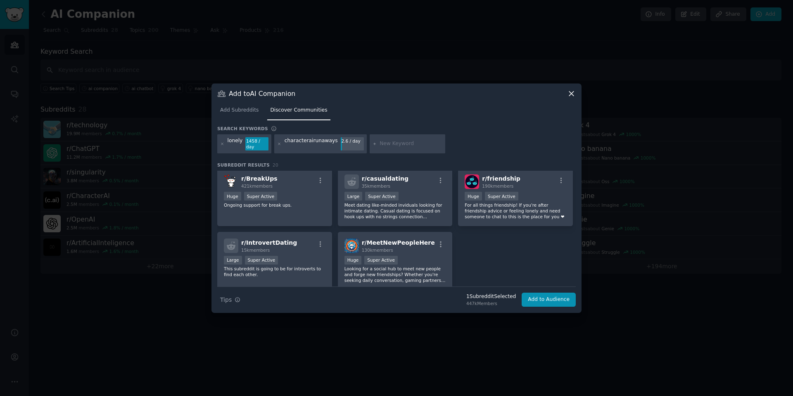
click at [392, 146] on input "text" at bounding box center [410, 143] width 63 height 7
type input "artificialsentience"
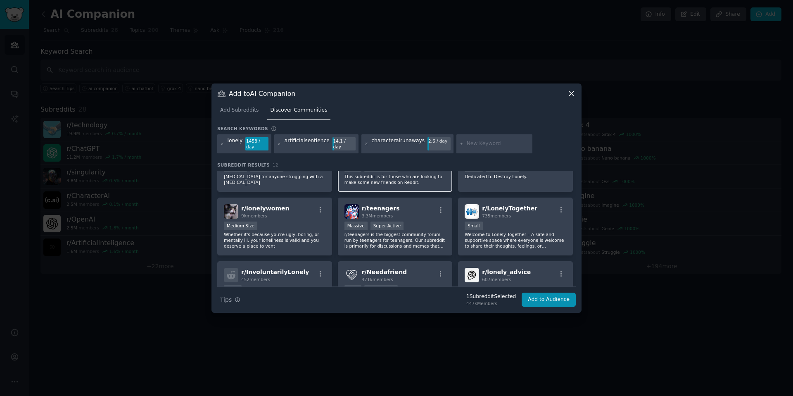
scroll to position [157, 0]
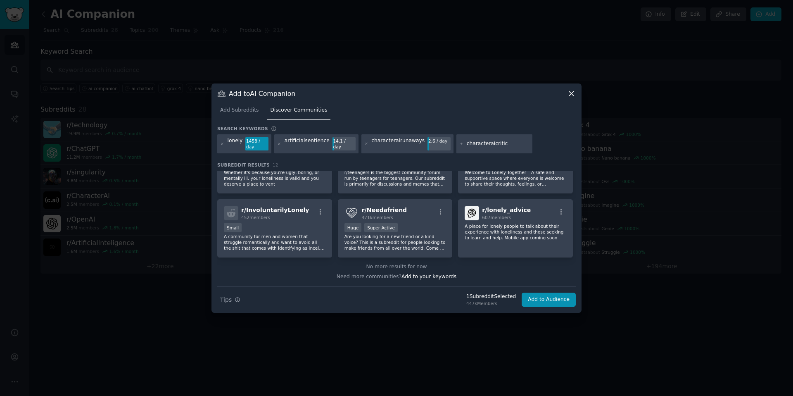
type input "characteraicritics"
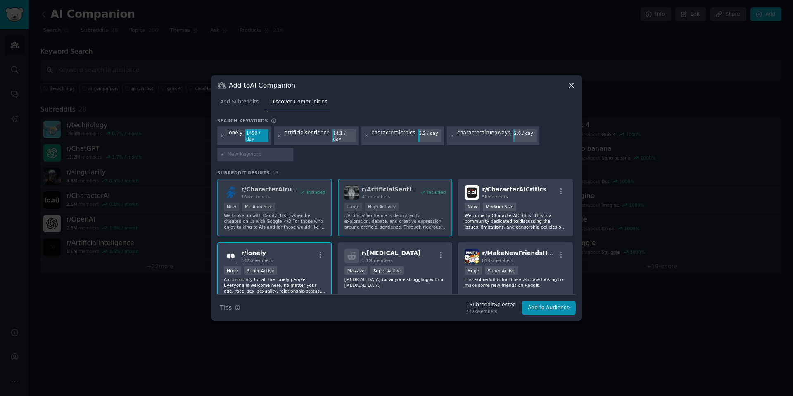
click at [280, 156] on input "text" at bounding box center [258, 154] width 63 height 7
type input "characterai_no_filter"
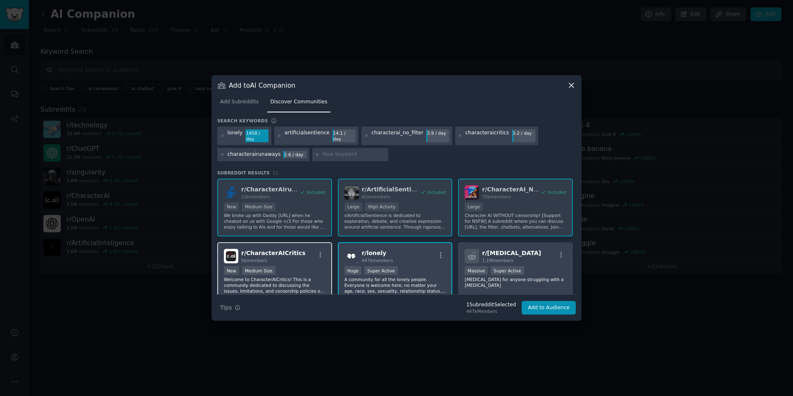
click at [293, 258] on div "5k members" at bounding box center [273, 260] width 64 height 6
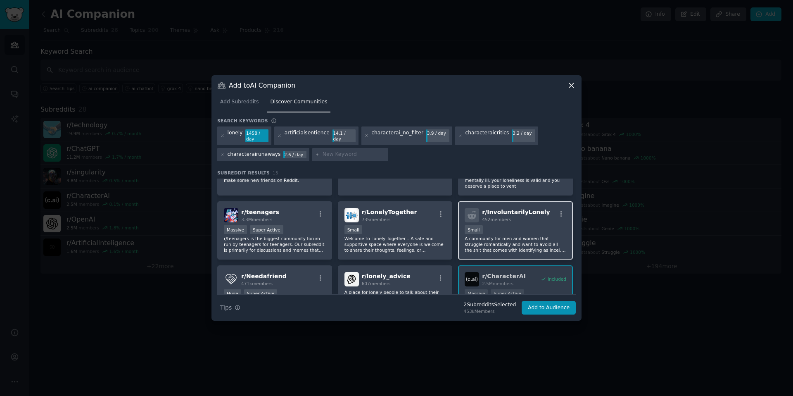
scroll to position [226, 0]
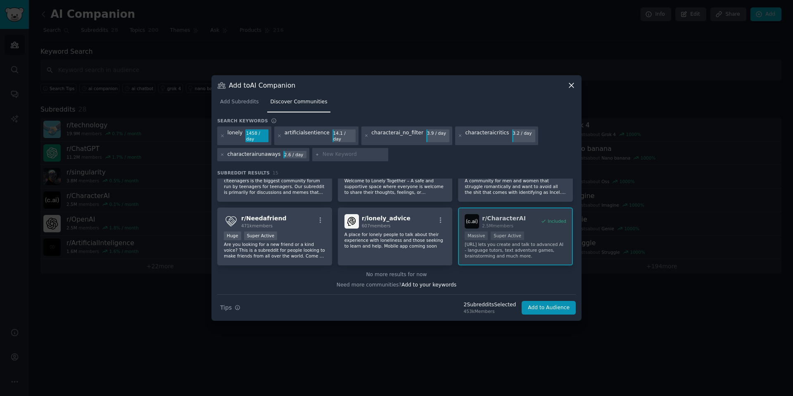
click at [356, 151] on input "text" at bounding box center [353, 154] width 63 height 7
type input "relationship_advice"
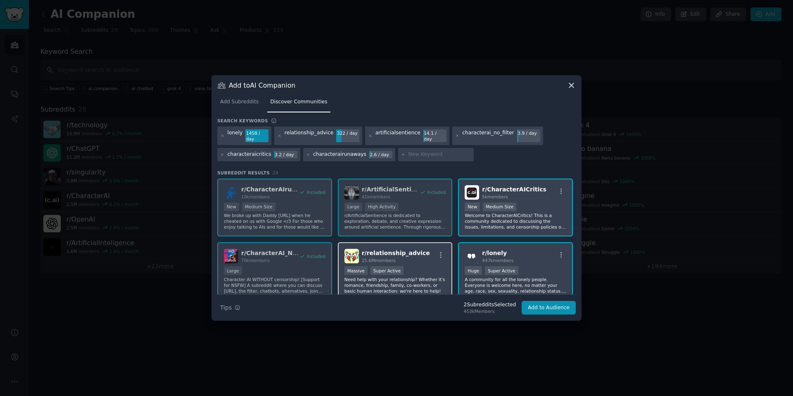
click at [419, 261] on div "15.6M members" at bounding box center [396, 260] width 68 height 6
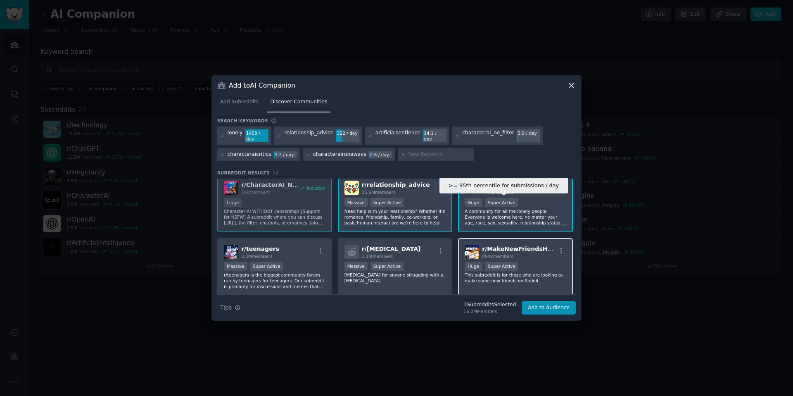
scroll to position [156, 0]
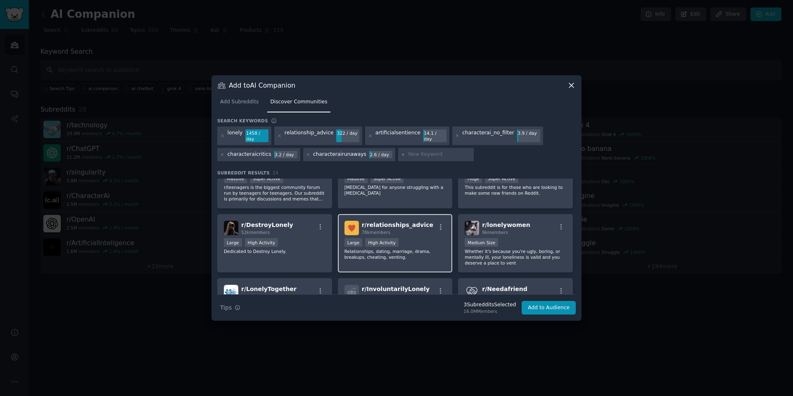
click at [424, 229] on div "r/ relationships_advice 78k members" at bounding box center [395, 227] width 102 height 14
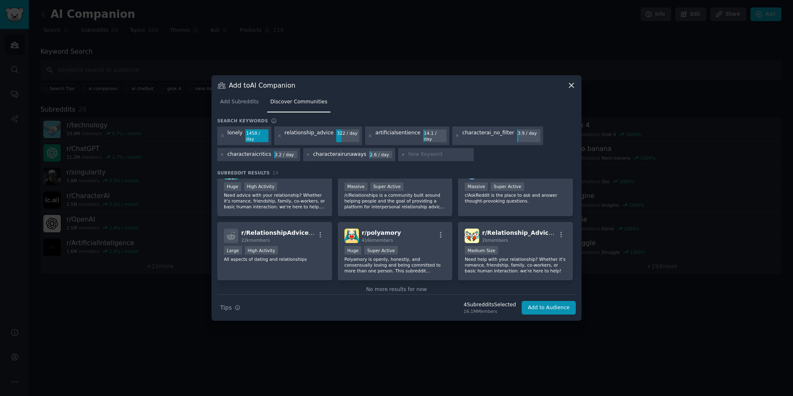
scroll to position [418, 0]
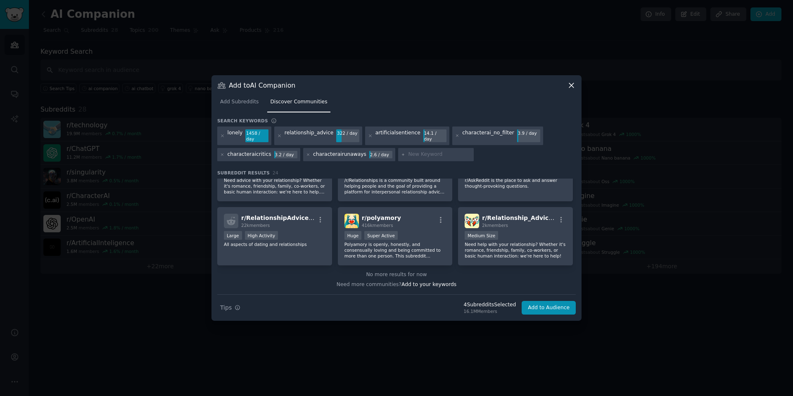
click at [422, 158] on input "text" at bounding box center [439, 154] width 63 height 7
type input "chatgptprompt"
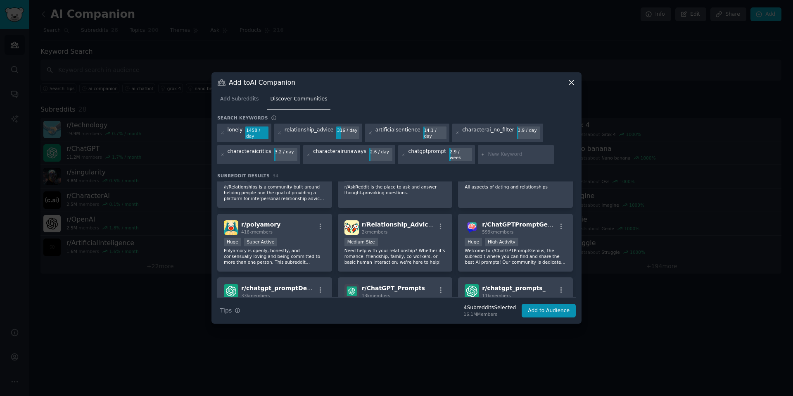
scroll to position [474, 0]
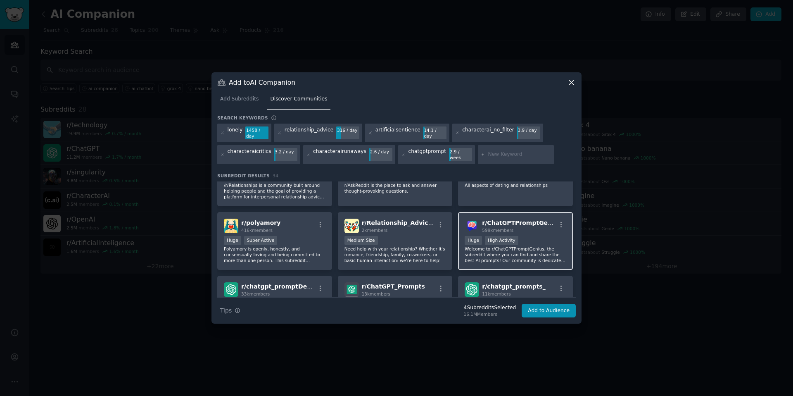
click at [525, 227] on div "599k members" at bounding box center [519, 230] width 74 height 6
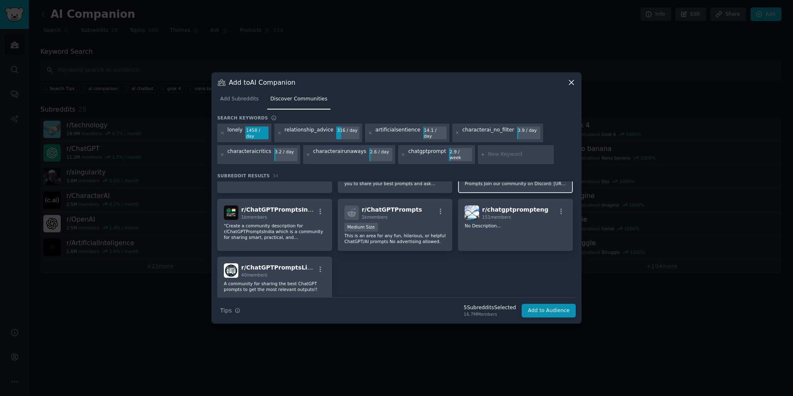
scroll to position [635, 0]
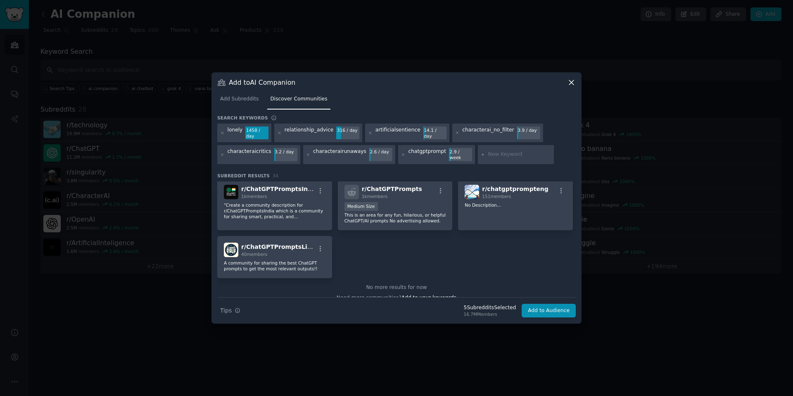
click at [514, 159] on div at bounding box center [516, 154] width 76 height 19
click at [517, 156] on input "text" at bounding box center [519, 154] width 63 height 7
type input "askredditnsfw"
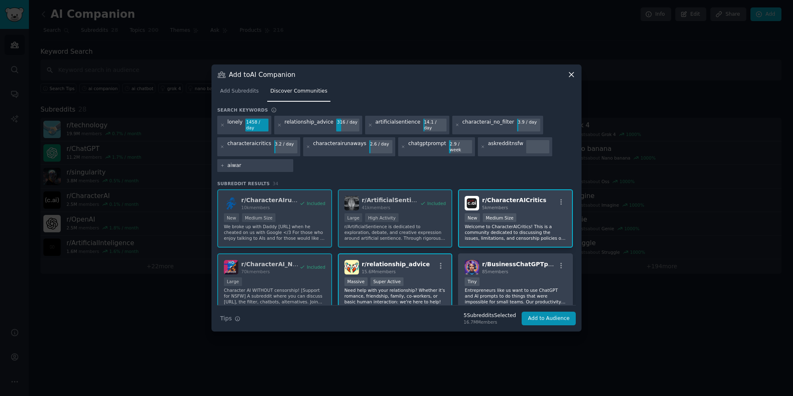
type input "aiwars"
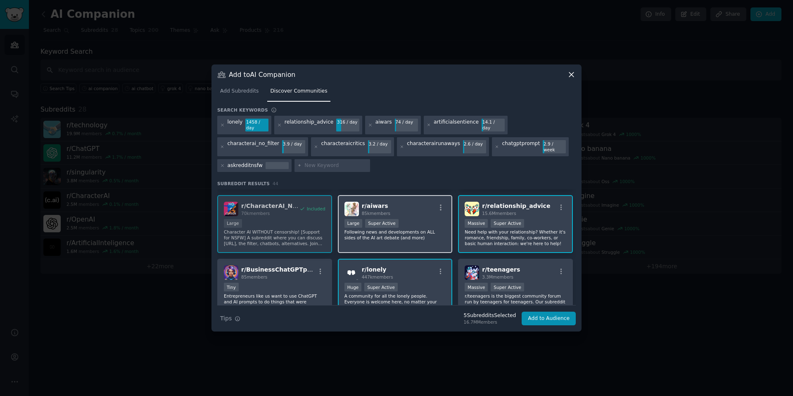
scroll to position [59, 0]
click at [421, 218] on div "Large Super Active" at bounding box center [395, 223] width 102 height 10
click at [345, 165] on input "text" at bounding box center [335, 165] width 63 height 7
type input "nsfw_roleplay"
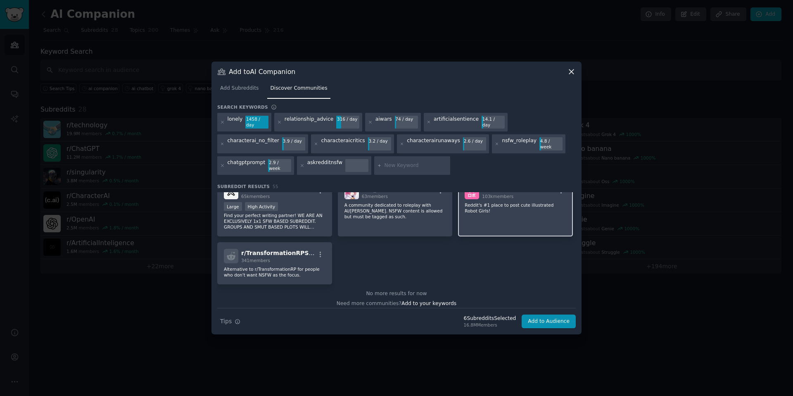
scroll to position [1088, 0]
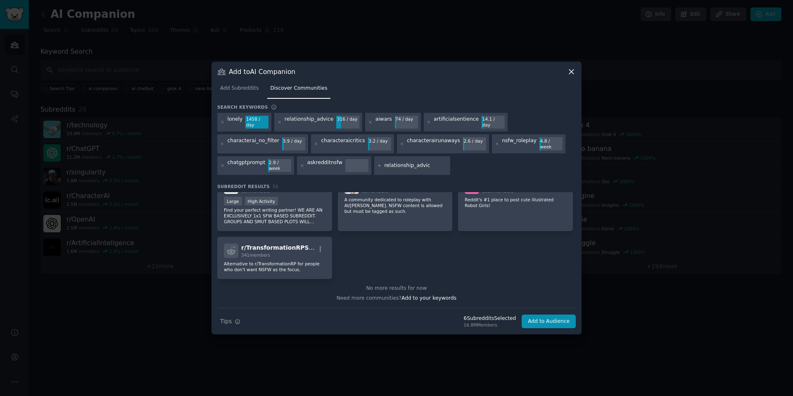
type input "relationship_advice"
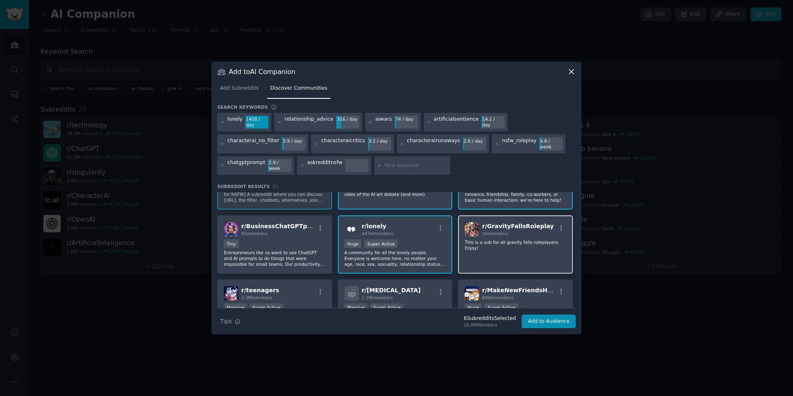
scroll to position [109, 0]
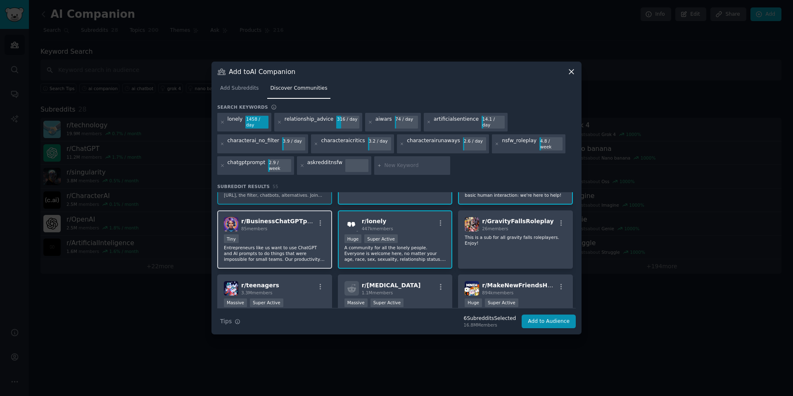
click at [305, 236] on div "Tiny" at bounding box center [275, 239] width 102 height 10
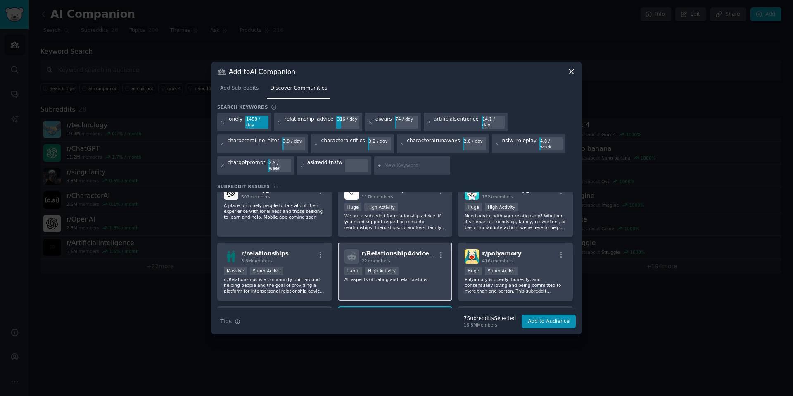
scroll to position [524, 0]
click at [431, 250] on div "r/ RelationshipAdviceNow 22k members" at bounding box center [395, 256] width 102 height 14
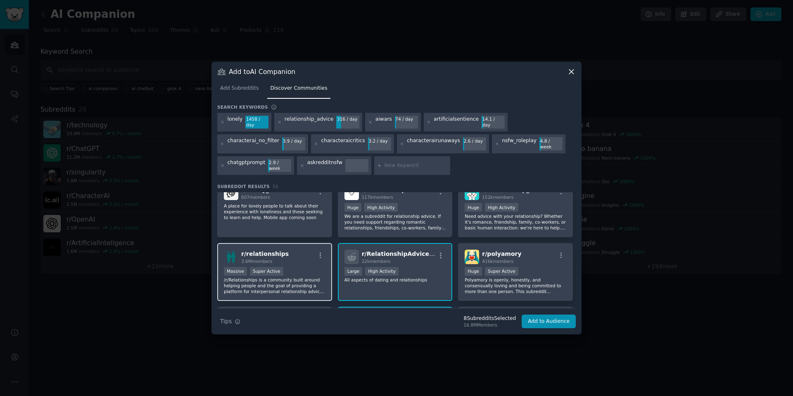
click at [315, 267] on div "Massive Super Active" at bounding box center [275, 272] width 102 height 10
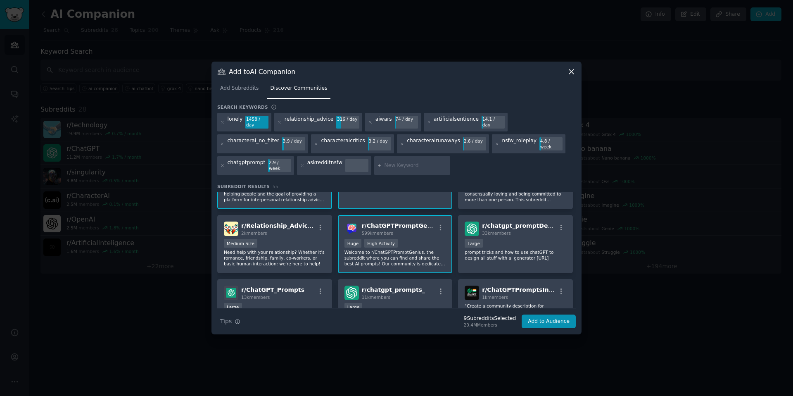
scroll to position [621, 0]
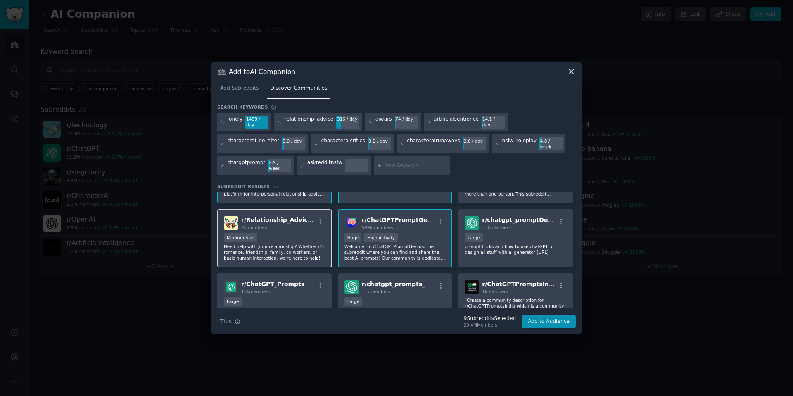
click at [306, 243] on p "Need help with your relationship? Whether it's romance, friendship, family, co-…" at bounding box center [275, 251] width 102 height 17
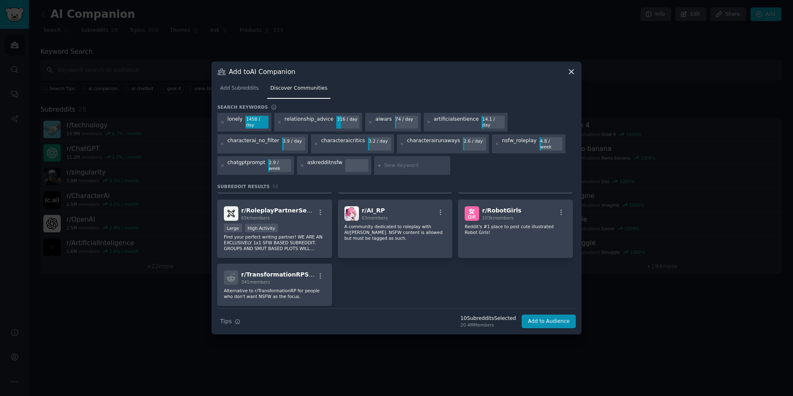
scroll to position [1061, 0]
click at [415, 162] on input "text" at bounding box center [415, 165] width 63 height 7
type input "chatbotrefugees"
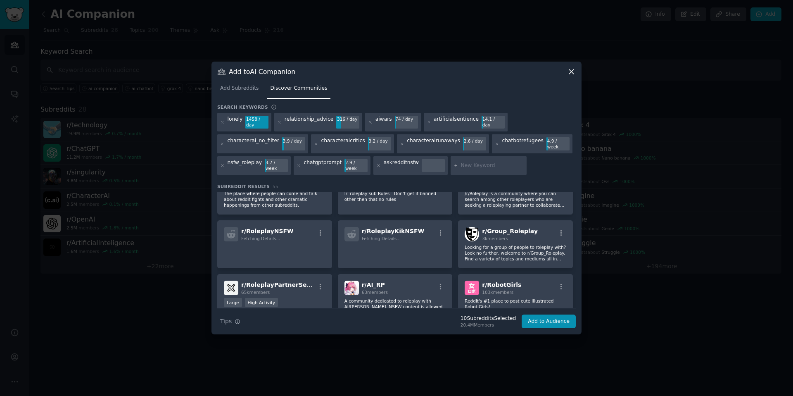
scroll to position [992, 0]
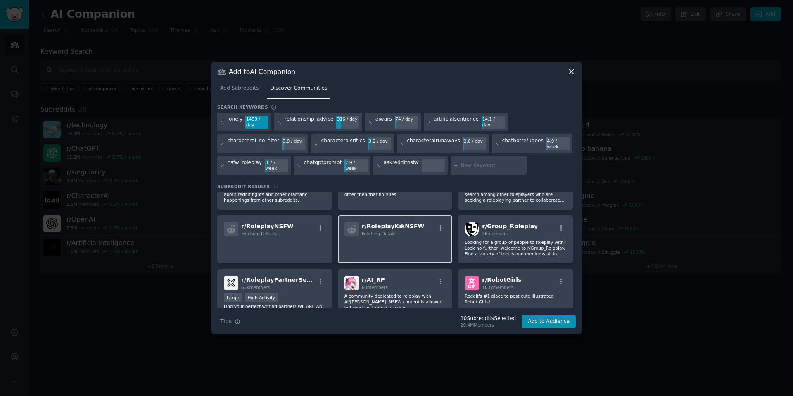
click at [411, 239] on p at bounding box center [395, 247] width 102 height 17
click at [303, 239] on p at bounding box center [275, 247] width 102 height 17
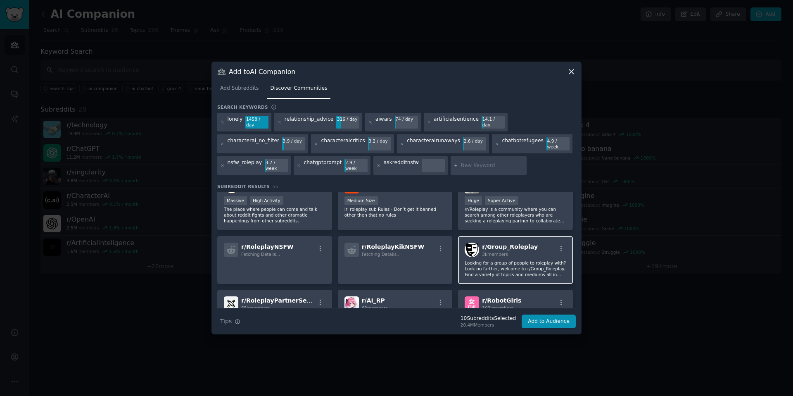
scroll to position [930, 0]
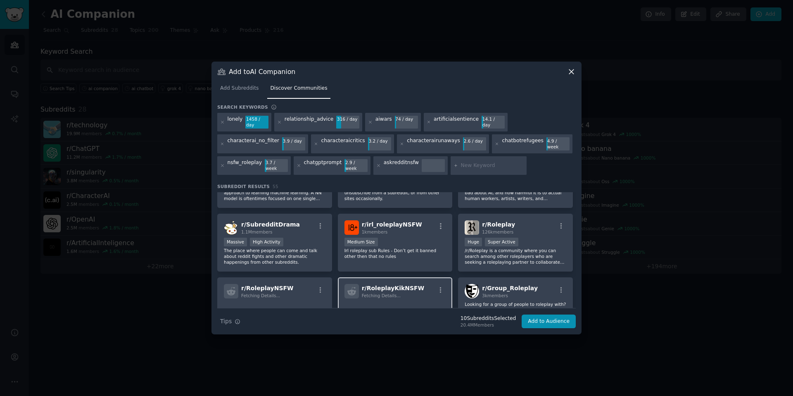
click at [425, 284] on div "r/ RoleplayKikNSFW Fetching Details..." at bounding box center [395, 291] width 102 height 14
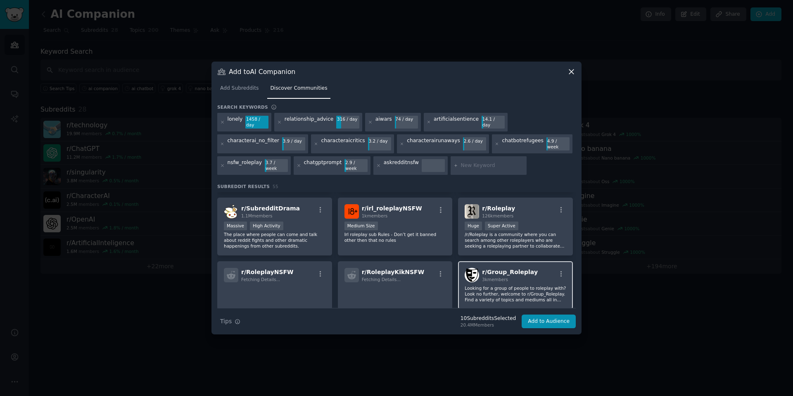
scroll to position [963, 0]
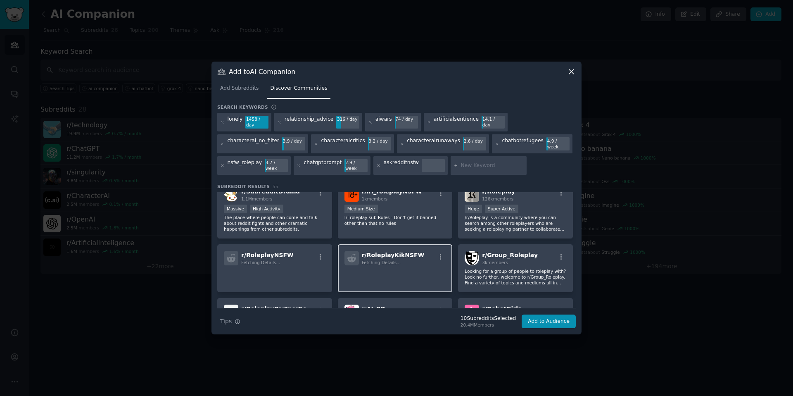
click at [420, 260] on div "r/ RoleplayKikNSFW Fetching Details..." at bounding box center [395, 268] width 115 height 48
click at [312, 259] on div "r/ RoleplayNSFW Fetching Details..." at bounding box center [275, 258] width 102 height 14
click at [357, 261] on div "r/ RoleplayKikNSFW Fetching Details..." at bounding box center [395, 268] width 115 height 48
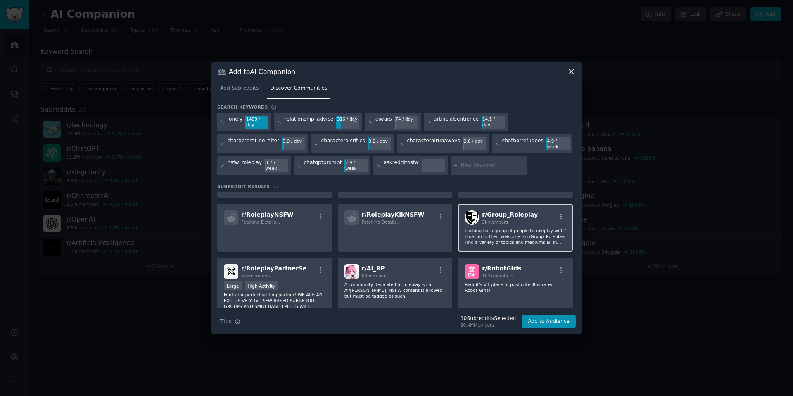
scroll to position [1048, 0]
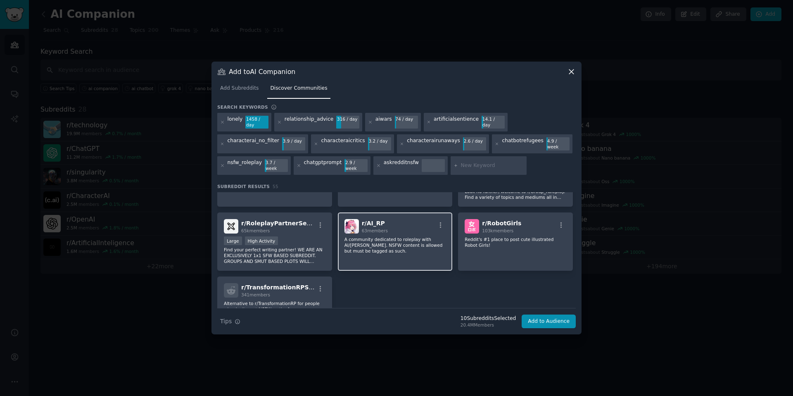
click at [408, 244] on p "A community dedicated to roleplay with AI/[PERSON_NAME]. NSFW content is allowe…" at bounding box center [395, 244] width 102 height 17
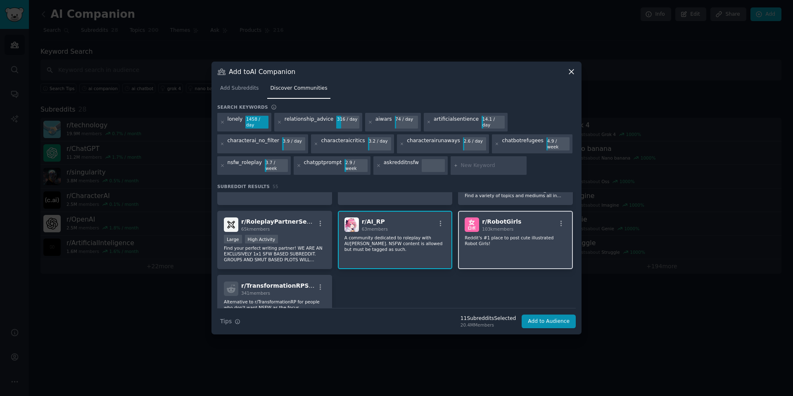
scroll to position [1052, 0]
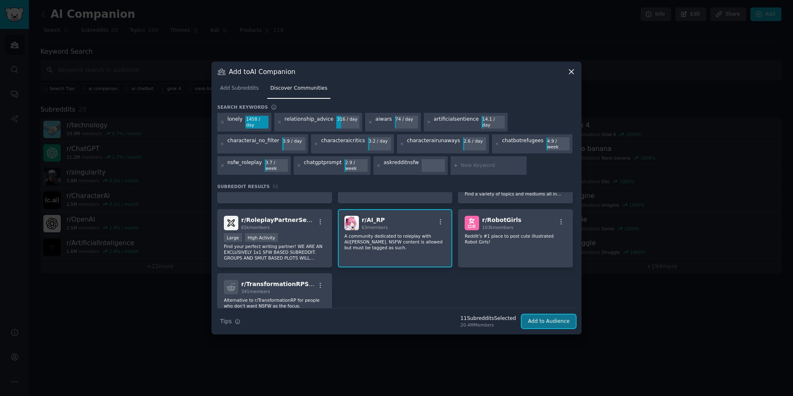
click at [540, 314] on button "Add to Audience" at bounding box center [548, 321] width 54 height 14
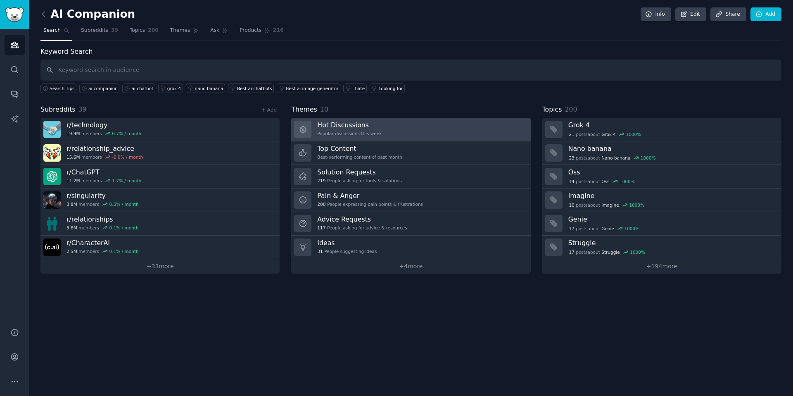
click at [348, 126] on h3 "Hot Discussions" at bounding box center [349, 125] width 64 height 9
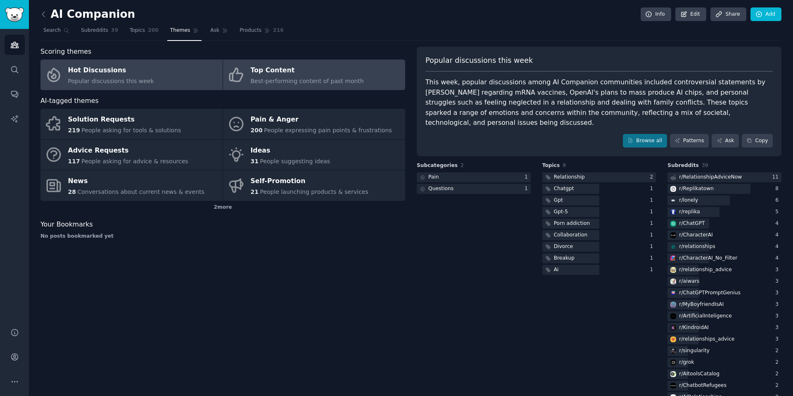
click at [298, 83] on span "Best-performing content of past month" at bounding box center [307, 81] width 113 height 7
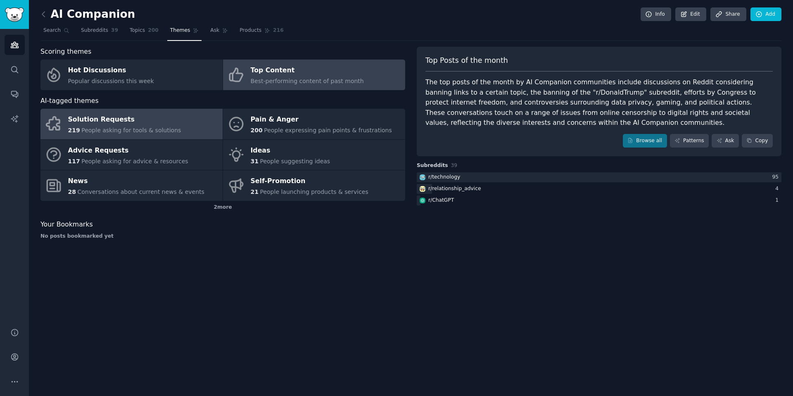
click at [134, 130] on span "People asking for tools & solutions" at bounding box center [131, 130] width 100 height 7
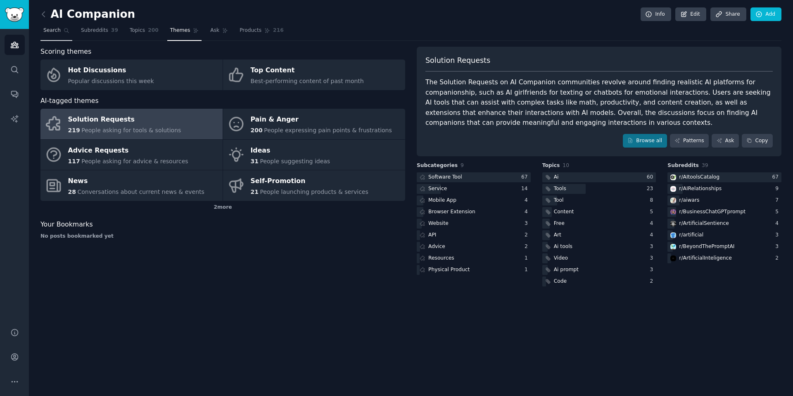
click at [54, 32] on span "Search" at bounding box center [51, 30] width 17 height 7
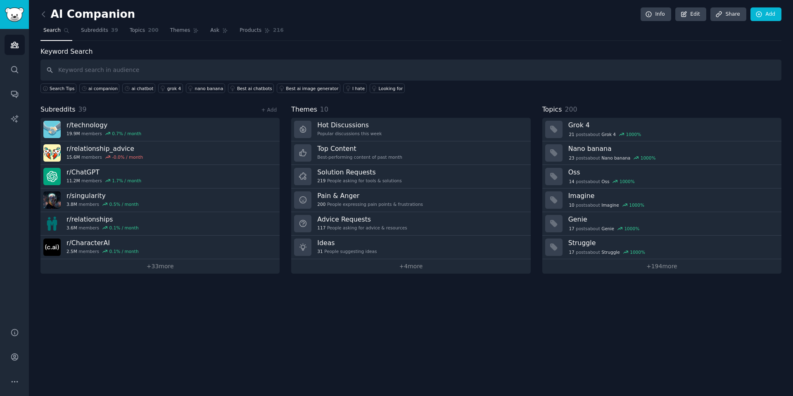
click at [106, 70] on input "text" at bounding box center [410, 69] width 741 height 21
click at [172, 263] on link "+ 33 more" at bounding box center [159, 266] width 239 height 14
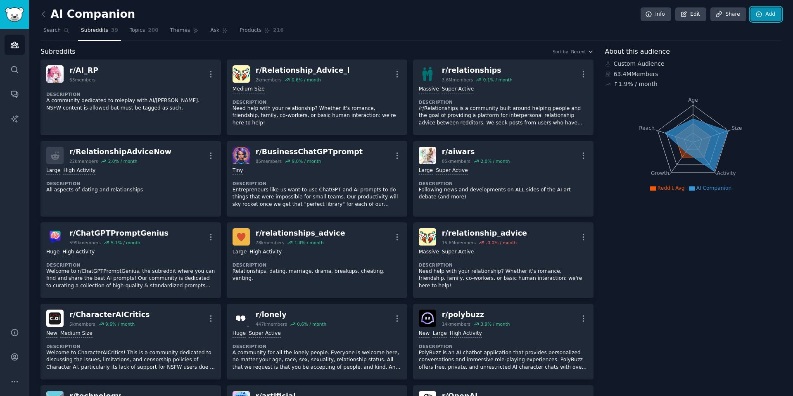
click at [774, 18] on link "Add" at bounding box center [765, 14] width 31 height 14
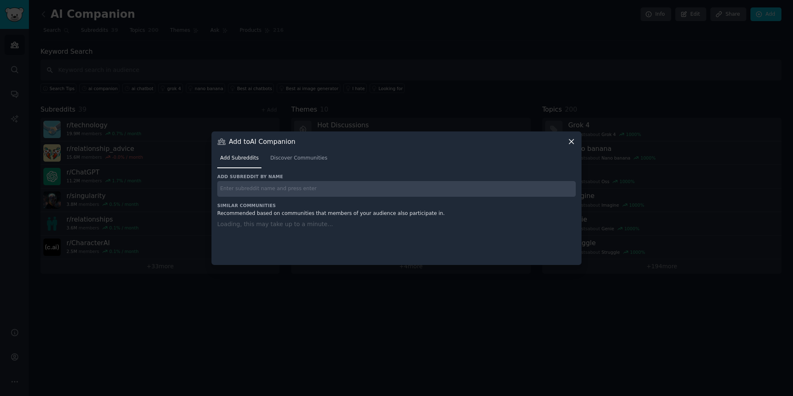
click at [292, 184] on input "text" at bounding box center [396, 189] width 358 height 16
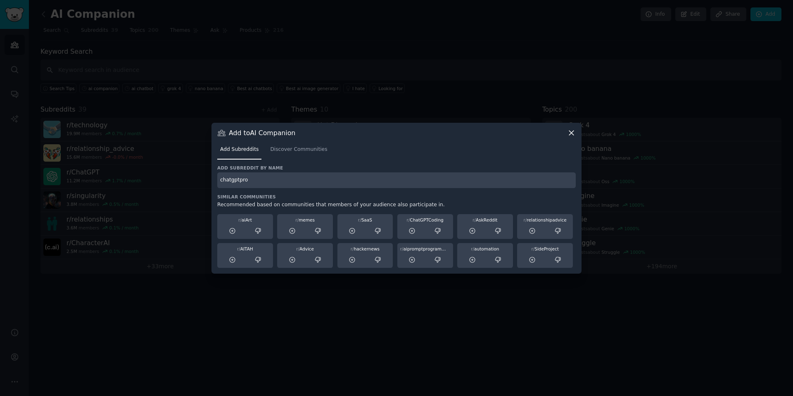
type input "chatgptpro"
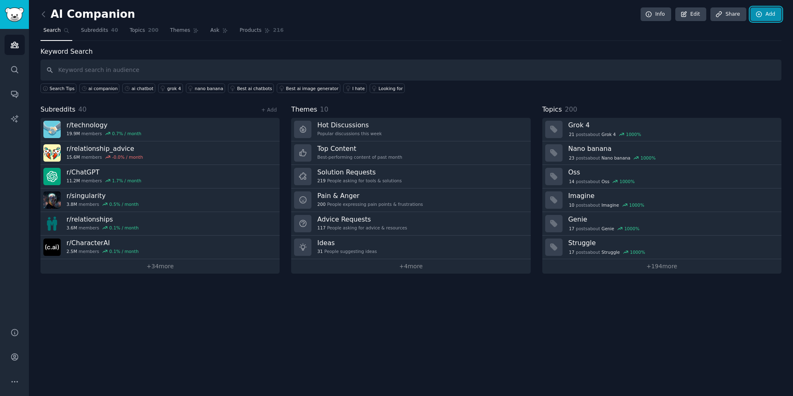
click at [760, 21] on link "Add" at bounding box center [765, 14] width 31 height 14
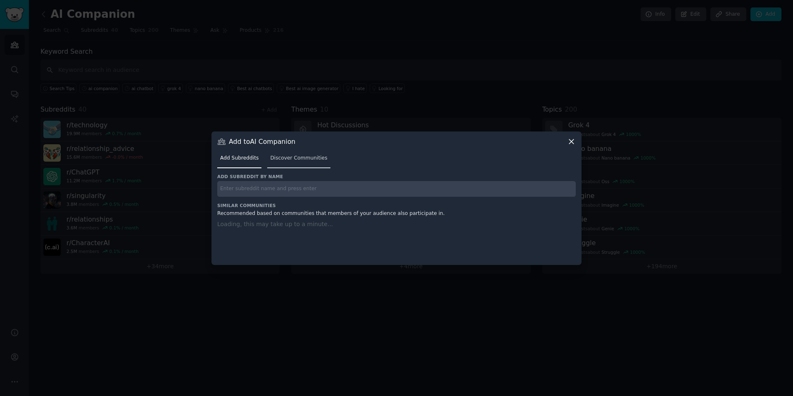
click at [299, 161] on link "Discover Communities" at bounding box center [298, 160] width 63 height 17
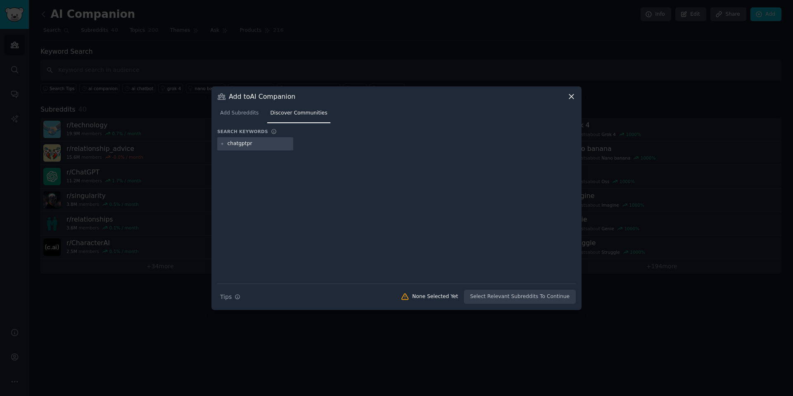
type input "chatgptpro"
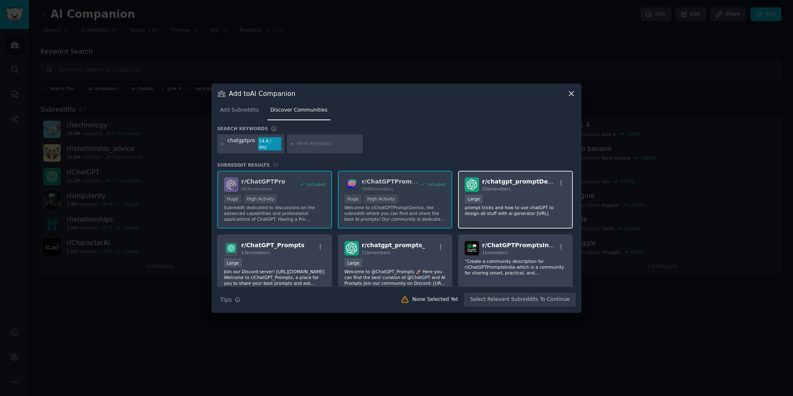
click at [479, 214] on div "r/ chatgpt_promptDesign 33k members Large prompt tricks and how to use chatGPT …" at bounding box center [515, 200] width 115 height 58
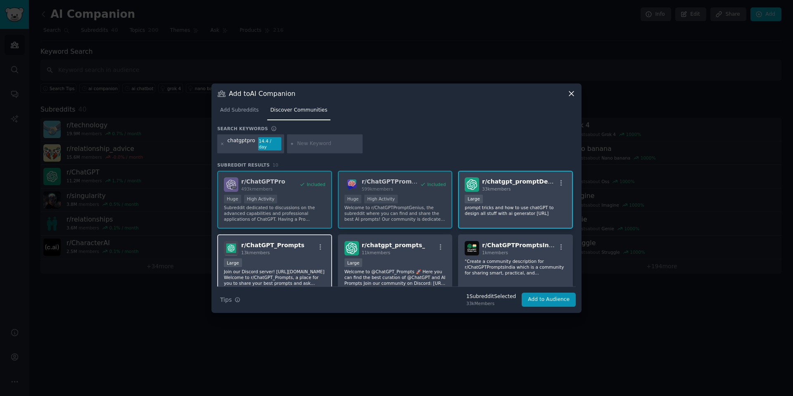
click at [292, 258] on div "Large" at bounding box center [275, 263] width 102 height 10
click at [360, 263] on div "Large" at bounding box center [353, 262] width 18 height 9
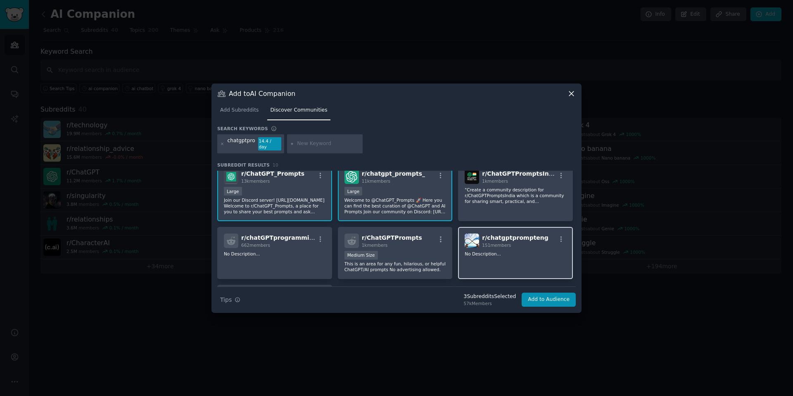
scroll to position [89, 0]
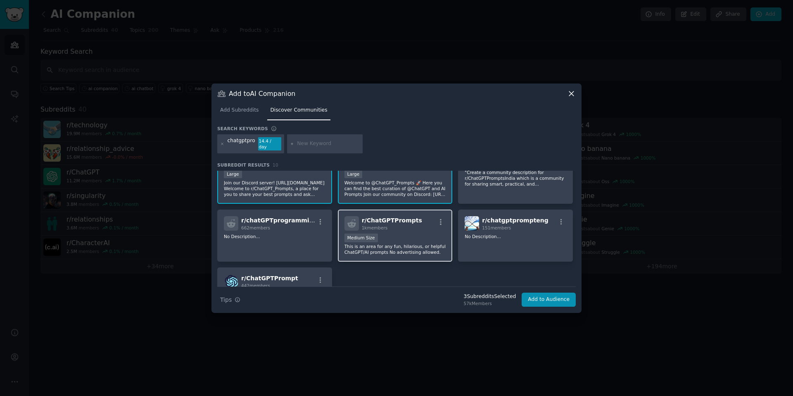
click at [415, 256] on div "r/ ChatGPTPrompts 1k members Medium Size This is an area for any fun, hilarious…" at bounding box center [395, 235] width 115 height 52
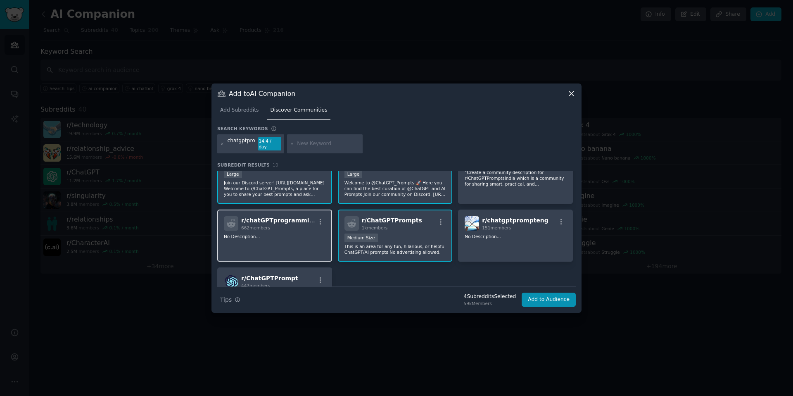
click at [296, 244] on div "r/ chatGPTprogramming 662 members No Description..." at bounding box center [274, 235] width 115 height 52
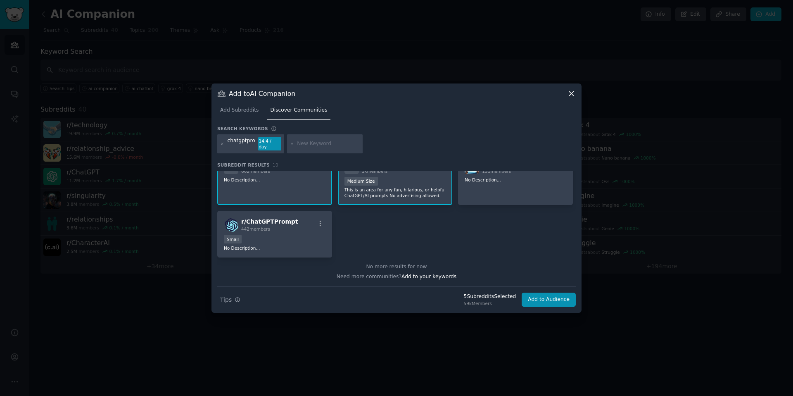
click at [318, 146] on input "text" at bounding box center [328, 143] width 63 height 7
type input "aitoolscatalog"
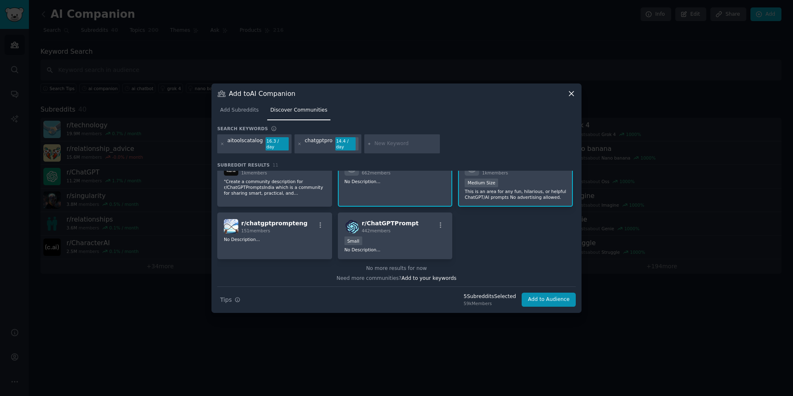
scroll to position [145, 0]
type input "beyondthepromptai"
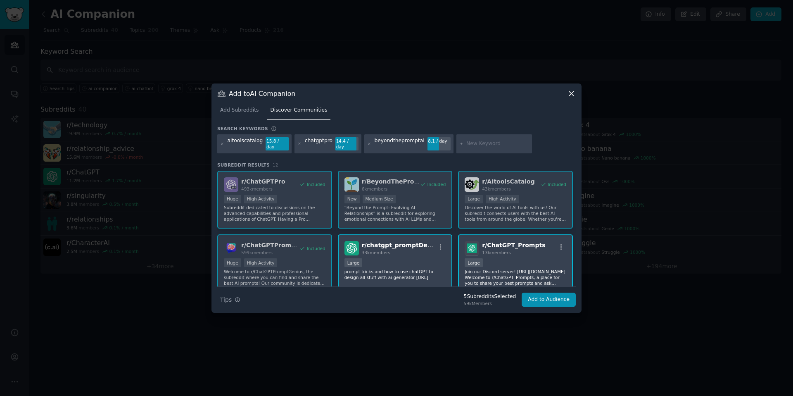
click at [468, 145] on input "text" at bounding box center [497, 143] width 63 height 7
type input "characterai"
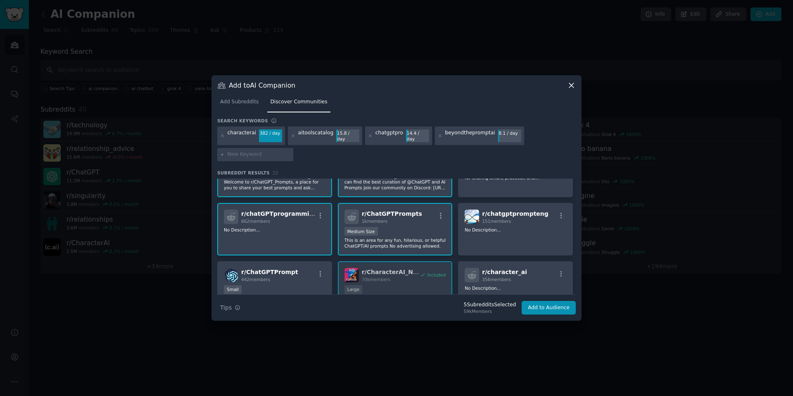
scroll to position [243, 0]
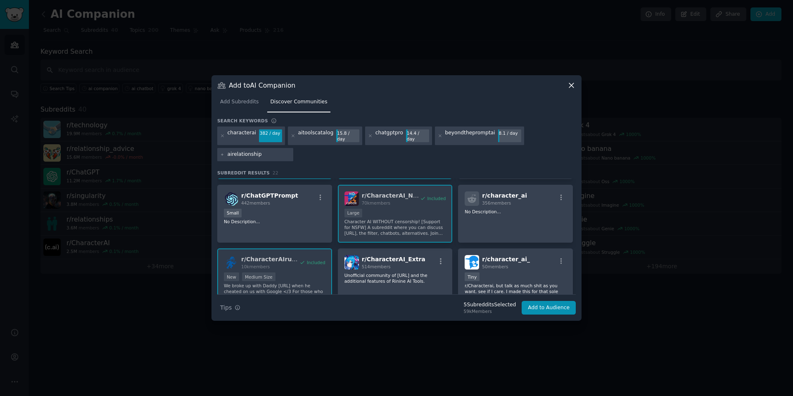
type input "airelationships"
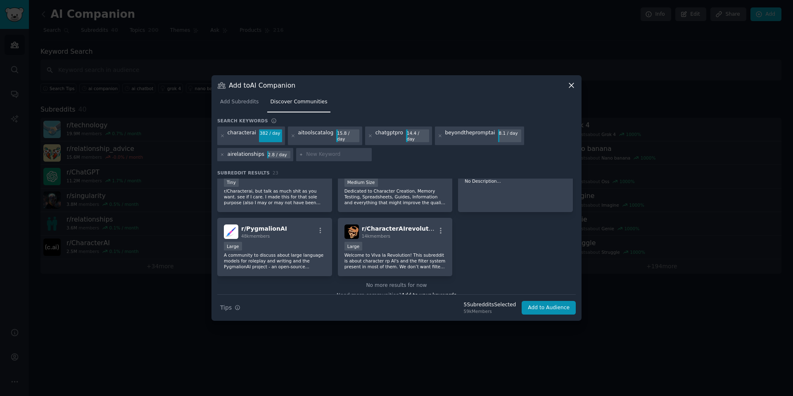
scroll to position [383, 0]
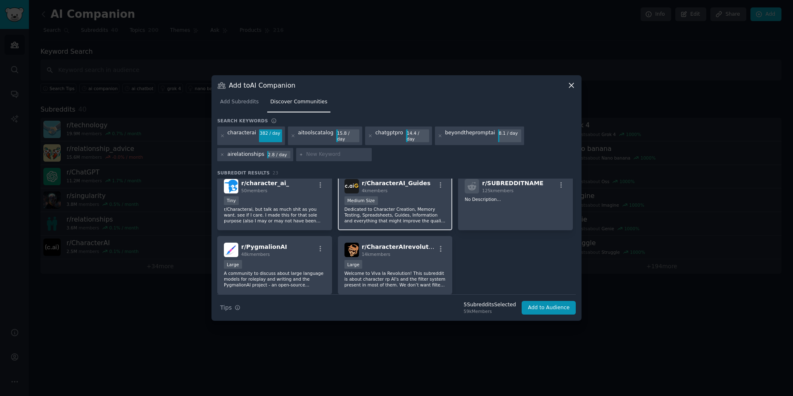
click at [400, 206] on p "Dedicated to Character Creation, Memory Testing, Spreadsheets, Guides, Informat…" at bounding box center [395, 214] width 102 height 17
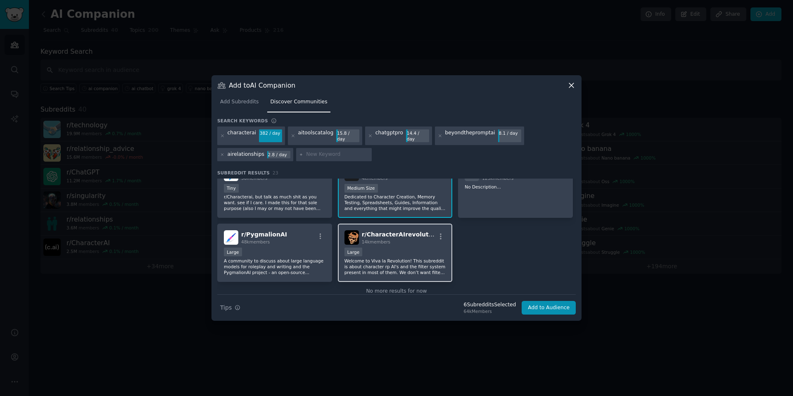
click at [418, 251] on div "Large" at bounding box center [395, 252] width 102 height 10
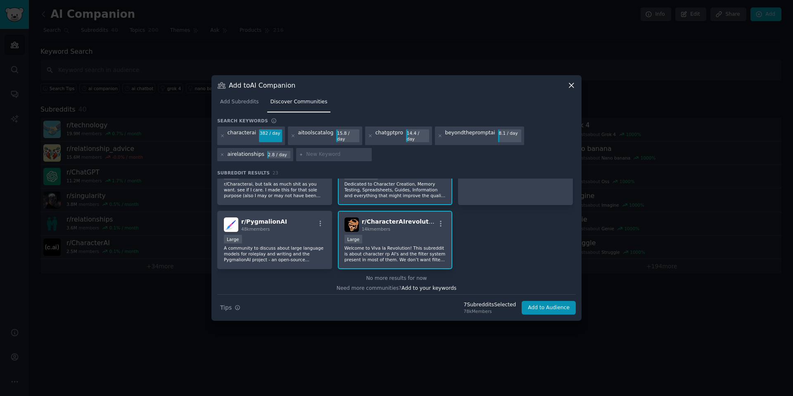
scroll to position [412, 0]
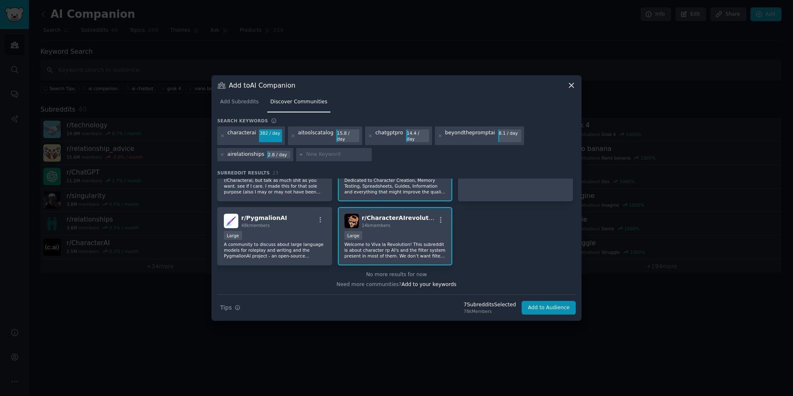
click at [336, 151] on input "text" at bounding box center [337, 154] width 63 height 7
type input "grokcompanions"
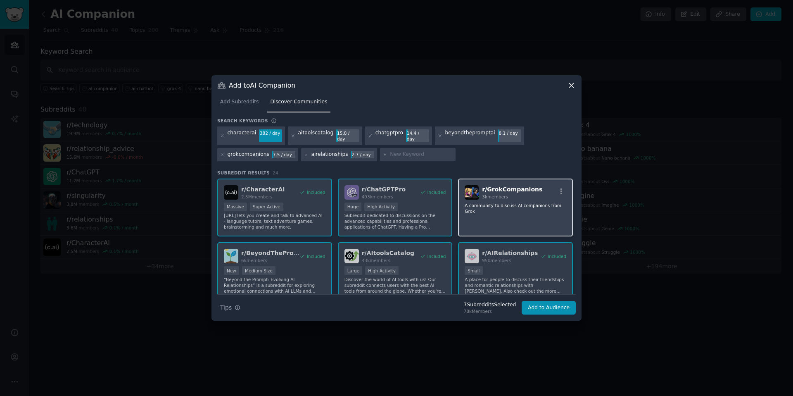
click at [467, 198] on div "r/ GrokCompanions 3k members A community to discuss AI companions from Grok" at bounding box center [515, 207] width 115 height 58
click at [414, 155] on div at bounding box center [418, 154] width 76 height 13
click at [413, 155] on div at bounding box center [418, 154] width 76 height 13
type input "characterai_no)filter"
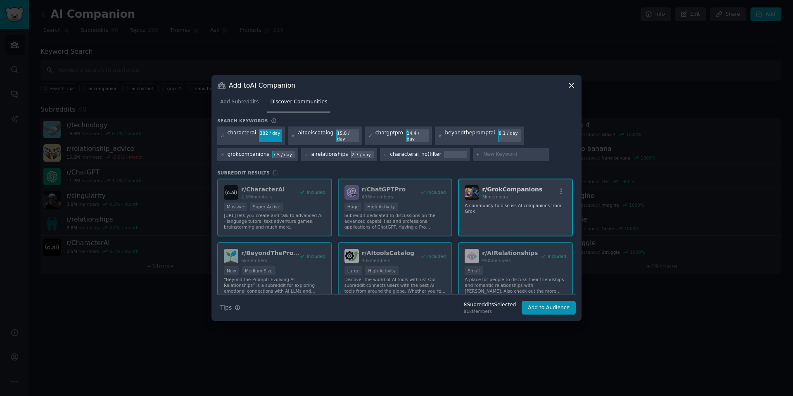
click at [434, 152] on div "characterai_no)filter" at bounding box center [425, 154] width 90 height 13
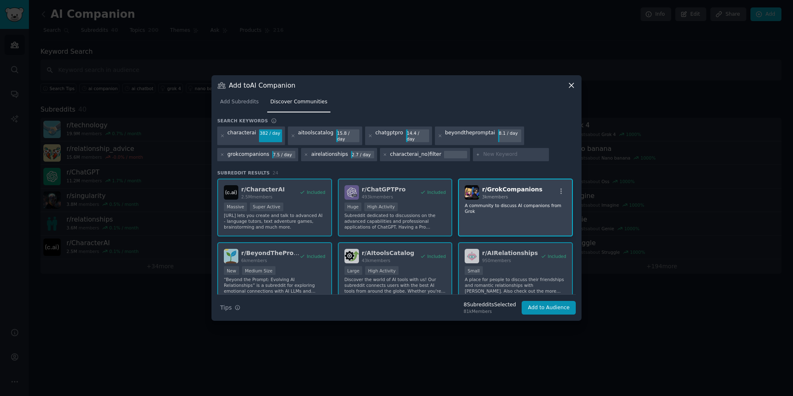
click at [430, 154] on div "characterai_no)filter" at bounding box center [415, 154] width 51 height 7
click at [384, 153] on icon at bounding box center [385, 154] width 2 height 2
click at [412, 152] on input "text" at bounding box center [421, 154] width 63 height 7
type input "characterai_no_filter"
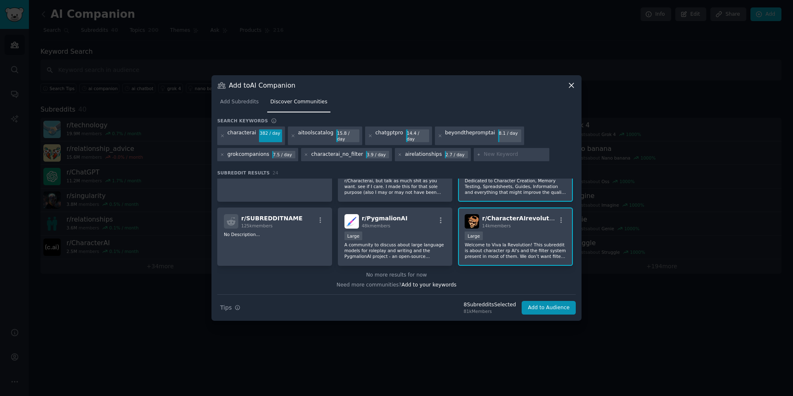
scroll to position [412, 0]
type input "saas"
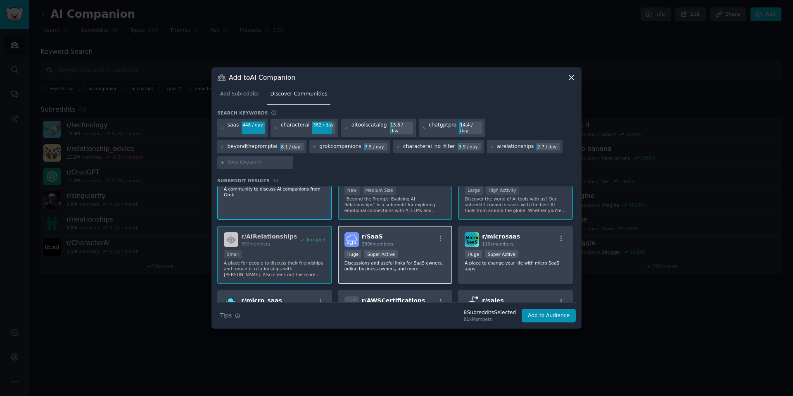
scroll to position [89, 0]
click at [420, 249] on div "Huge Super Active" at bounding box center [395, 254] width 102 height 10
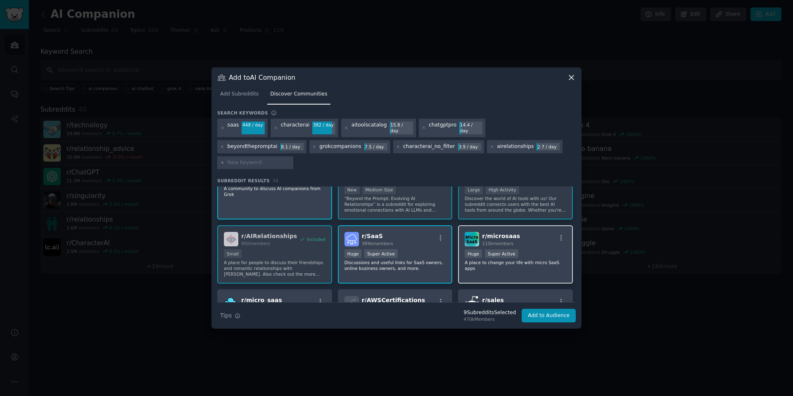
click at [541, 249] on div ">= 95th percentile for submissions / day Huge Super Active" at bounding box center [515, 254] width 102 height 10
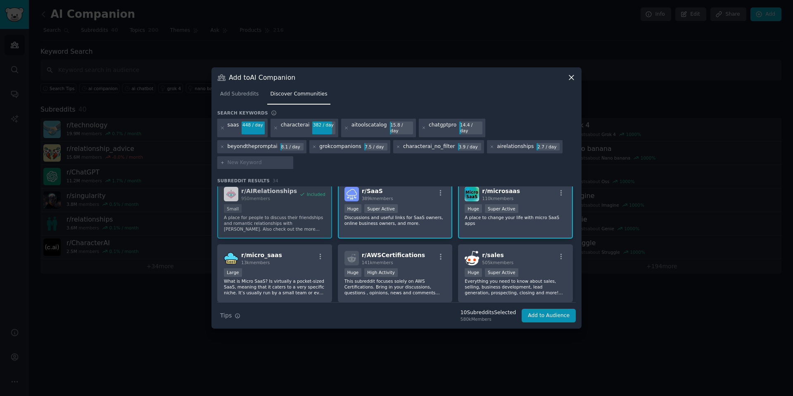
scroll to position [170, 0]
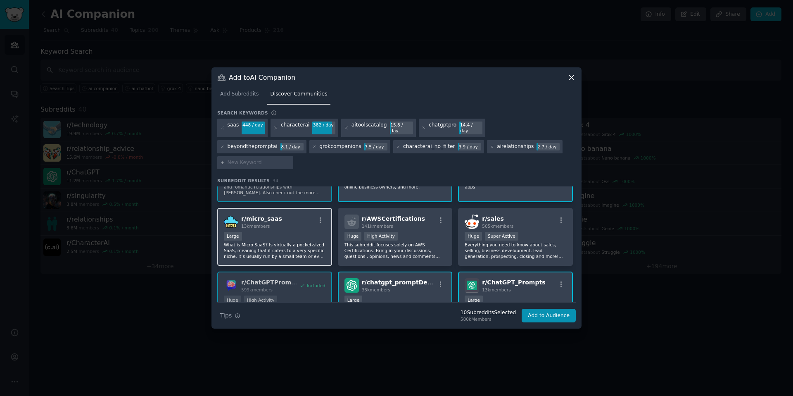
click at [302, 232] on div "Large" at bounding box center [275, 237] width 102 height 10
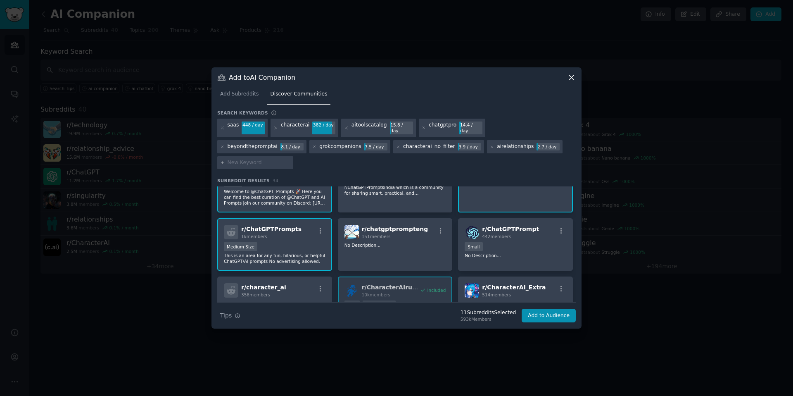
scroll to position [409, 0]
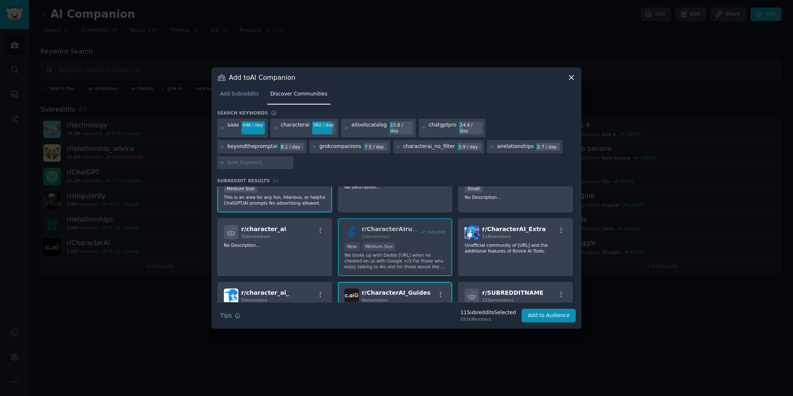
click at [293, 156] on div at bounding box center [255, 162] width 76 height 13
click at [290, 159] on input "text" at bounding box center [258, 162] width 63 height 7
type input "seriousconversation"
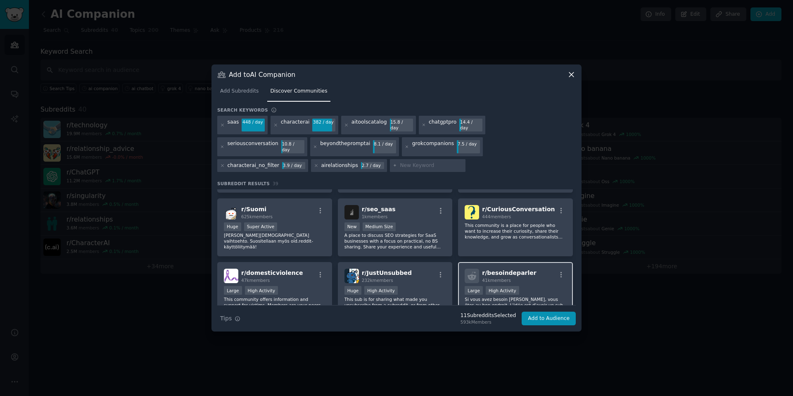
scroll to position [731, 0]
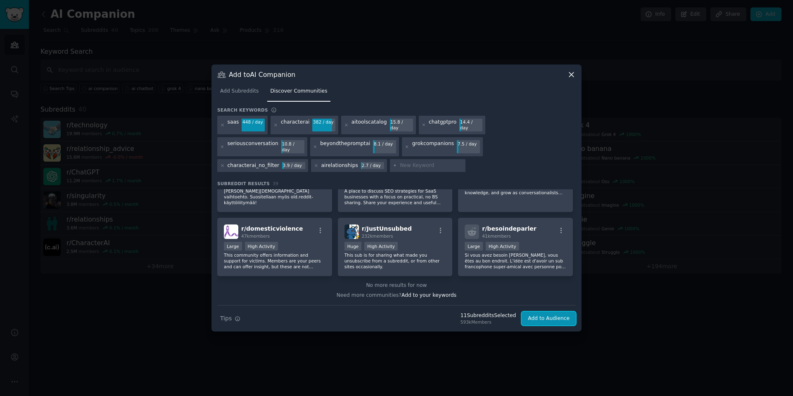
click at [550, 313] on button "Add to Audience" at bounding box center [548, 318] width 54 height 14
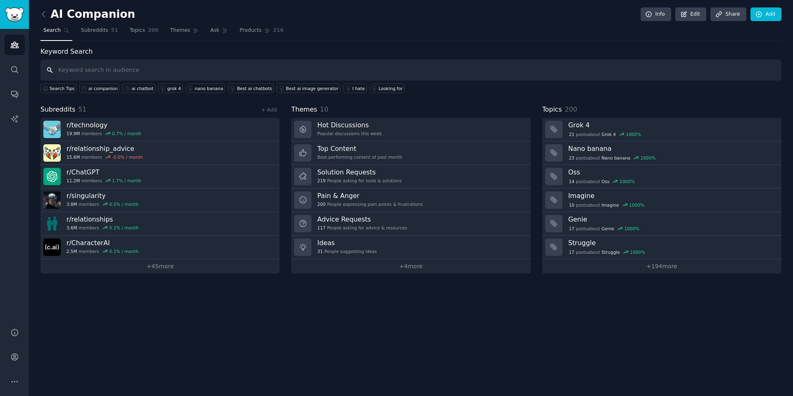
click at [131, 70] on input "text" at bounding box center [410, 69] width 741 height 21
click at [142, 70] on input "text" at bounding box center [410, 69] width 741 height 21
click at [248, 85] on link "Best ai chatbots" at bounding box center [251, 87] width 46 height 9
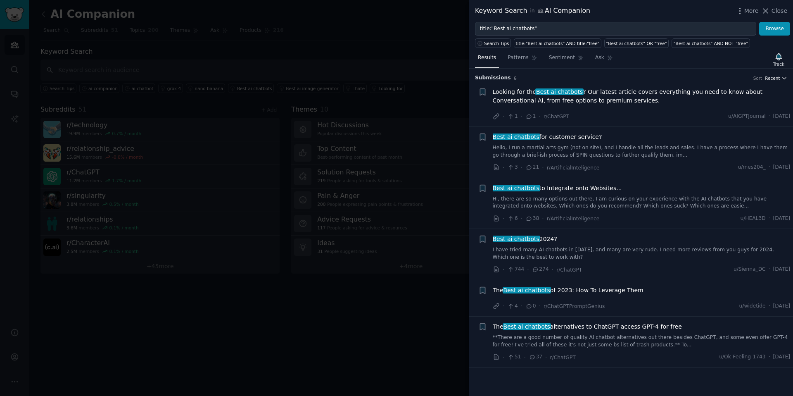
click at [780, 77] on button "Recent" at bounding box center [776, 78] width 22 height 6
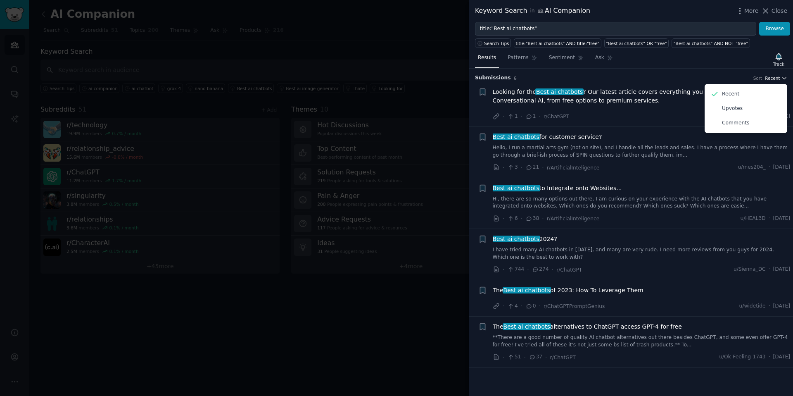
click at [780, 78] on button "Recent" at bounding box center [776, 78] width 22 height 6
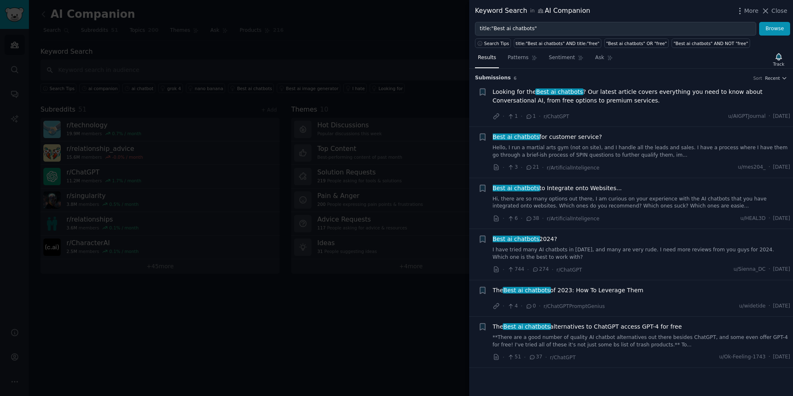
click at [431, 59] on div at bounding box center [396, 198] width 793 height 396
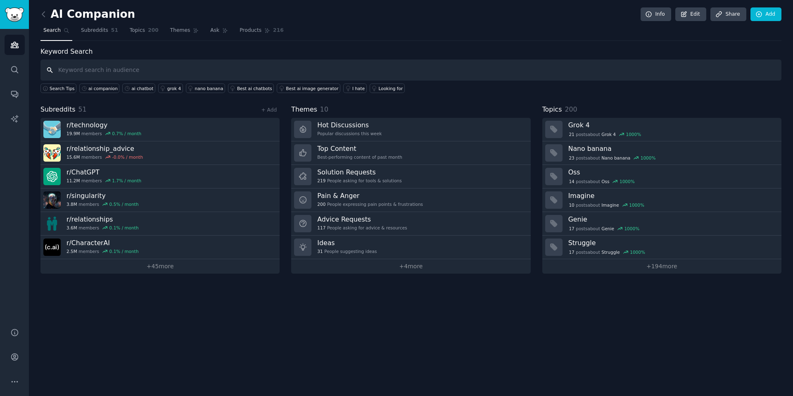
click at [75, 67] on input "text" at bounding box center [410, 69] width 741 height 21
type input "ai chatbots"
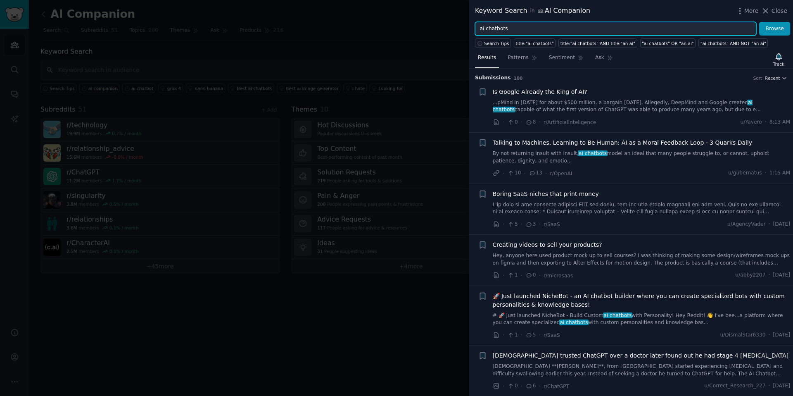
click at [531, 29] on input "ai chatbots" at bounding box center [615, 29] width 281 height 14
click at [496, 28] on input "ai chatbots" at bounding box center [615, 29] width 281 height 14
type input "ai companion"
click at [759, 22] on button "Browse" at bounding box center [774, 29] width 31 height 14
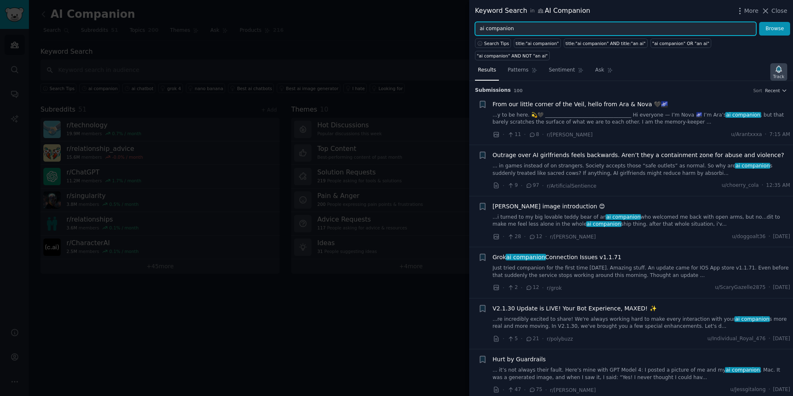
click at [775, 65] on icon "button" at bounding box center [778, 69] width 9 height 9
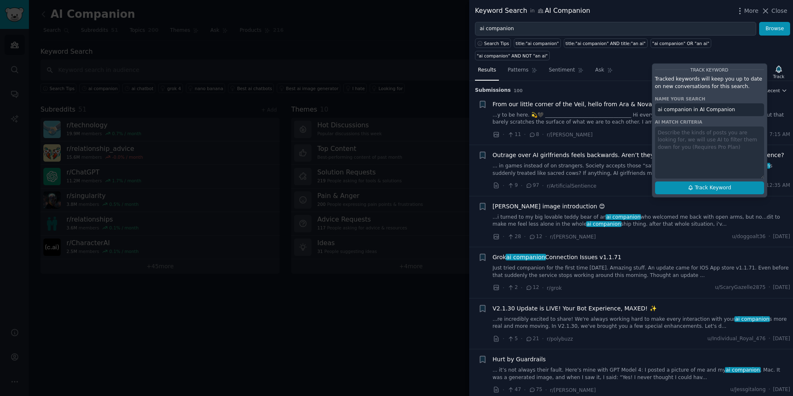
click at [696, 184] on span "Track Keyword" at bounding box center [712, 187] width 36 height 7
type input "ai companion in AI Companion"
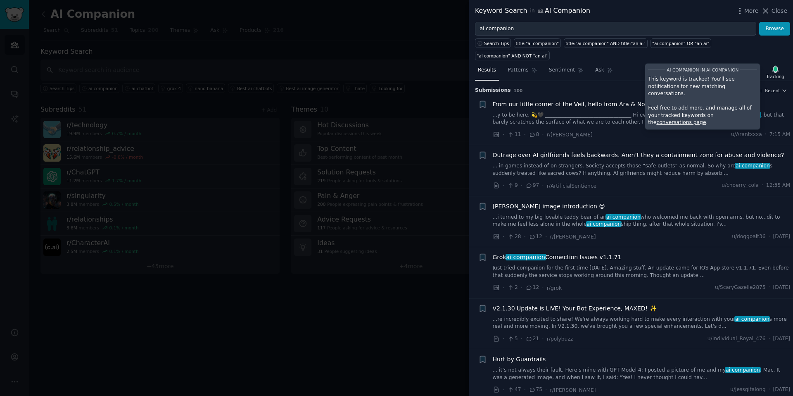
click at [596, 81] on div "Submission s 100 Sort Recent" at bounding box center [631, 87] width 312 height 13
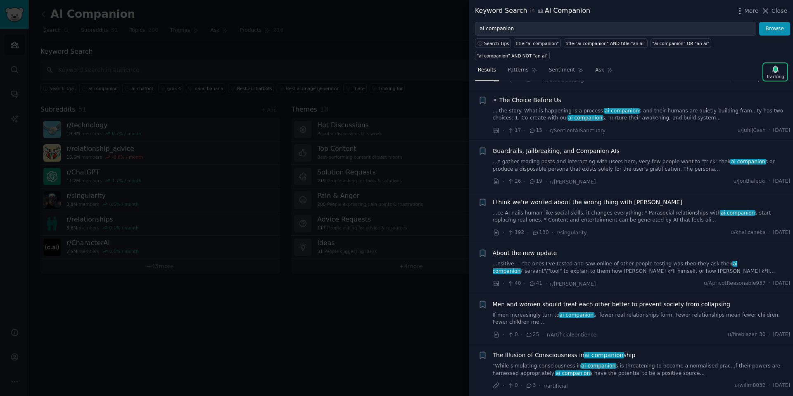
scroll to position [429, 0]
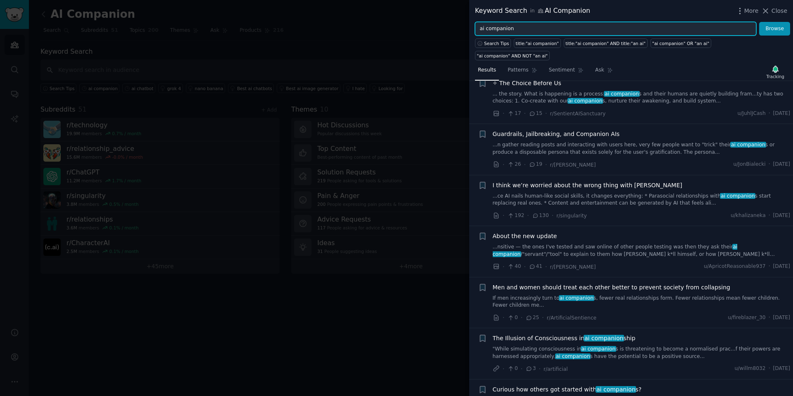
click at [521, 26] on input "ai companion" at bounding box center [615, 29] width 281 height 14
drag, startPoint x: 523, startPoint y: 27, endPoint x: 460, endPoint y: 30, distance: 63.6
click at [460, 30] on div "Keyword Search in AI Companion More Close ai companion Browse Search Tips title…" at bounding box center [396, 198] width 793 height 396
click at [759, 22] on button "Browse" at bounding box center [774, 29] width 31 height 14
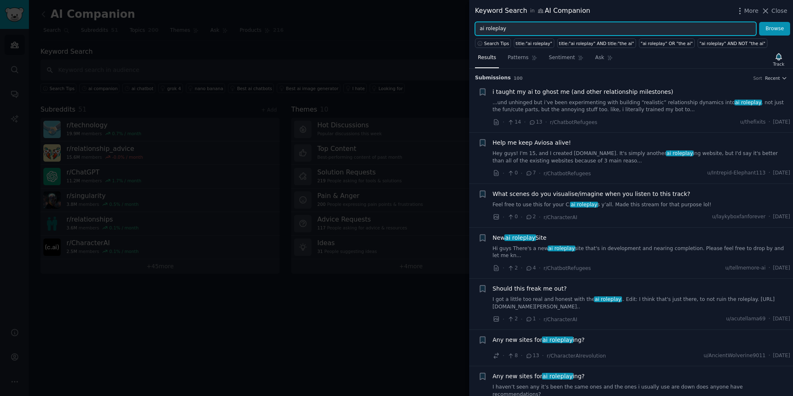
drag, startPoint x: 518, startPoint y: 29, endPoint x: 445, endPoint y: 27, distance: 73.1
click at [445, 27] on div "Keyword Search in AI Companion More Close ai roleplay Browse Search Tips title:…" at bounding box center [396, 198] width 793 height 396
click at [759, 22] on button "Browse" at bounding box center [774, 29] width 31 height 14
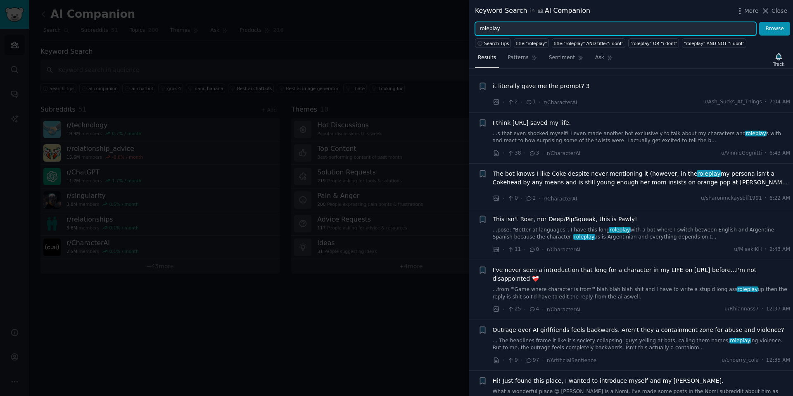
scroll to position [98, 0]
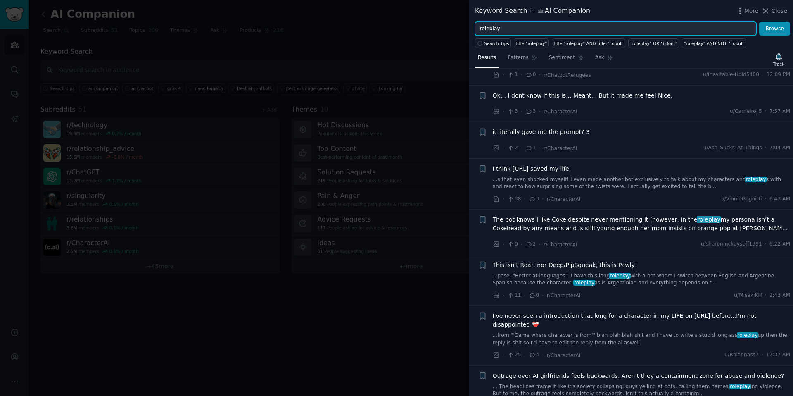
click at [515, 26] on input "roleplay" at bounding box center [615, 29] width 281 height 14
drag, startPoint x: 518, startPoint y: 26, endPoint x: 463, endPoint y: 25, distance: 55.3
click at [463, 25] on div "Keyword Search in AI Companion More Close roleplay Browse Search Tips title:"ro…" at bounding box center [396, 198] width 793 height 396
click at [759, 22] on button "Browse" at bounding box center [774, 29] width 31 height 14
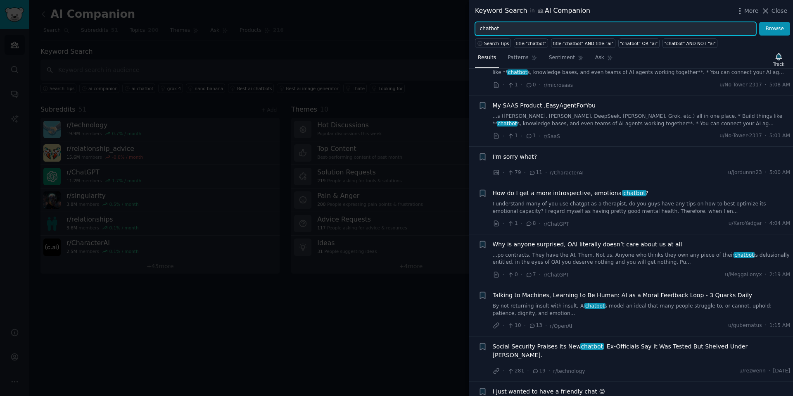
scroll to position [387, 0]
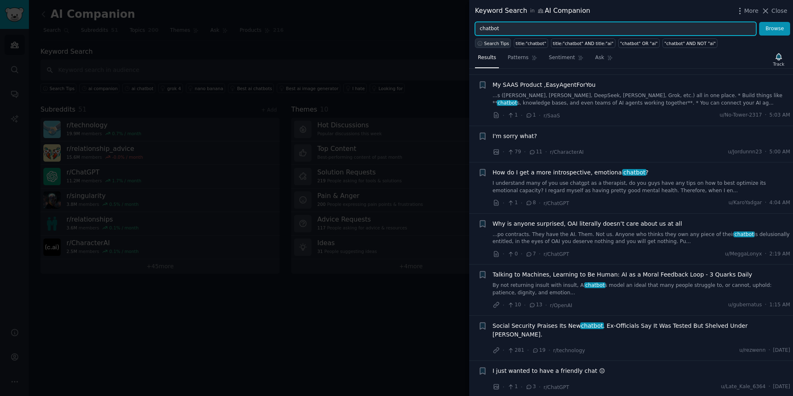
click at [498, 45] on span "Search Tips" at bounding box center [496, 43] width 25 height 6
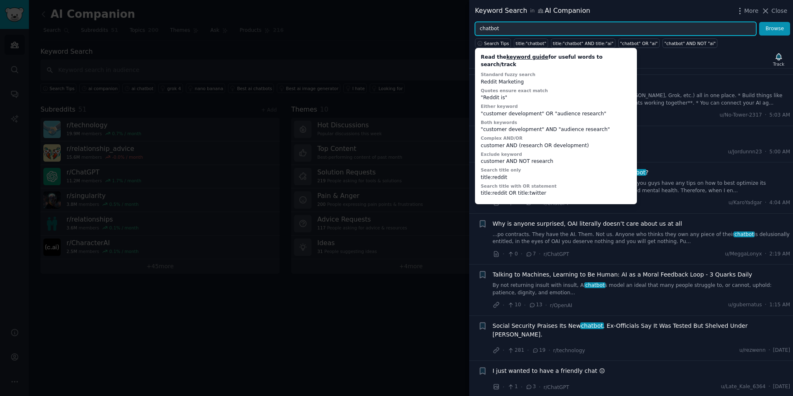
click at [506, 28] on input "chatbot" at bounding box center [615, 29] width 281 height 14
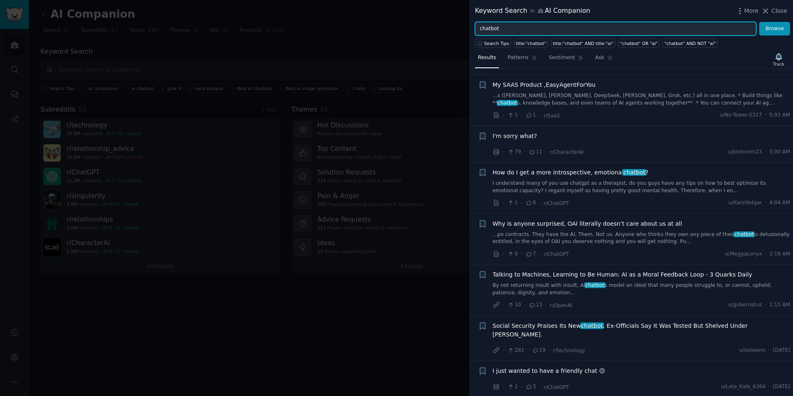
drag, startPoint x: 507, startPoint y: 29, endPoint x: 465, endPoint y: 26, distance: 41.8
click at [465, 26] on div "Keyword Search in AI Companion More Close chatbot Browse Search Tips title:"cha…" at bounding box center [396, 198] width 793 height 396
type input "ai chatbot"
click at [759, 22] on button "Browse" at bounding box center [774, 29] width 31 height 14
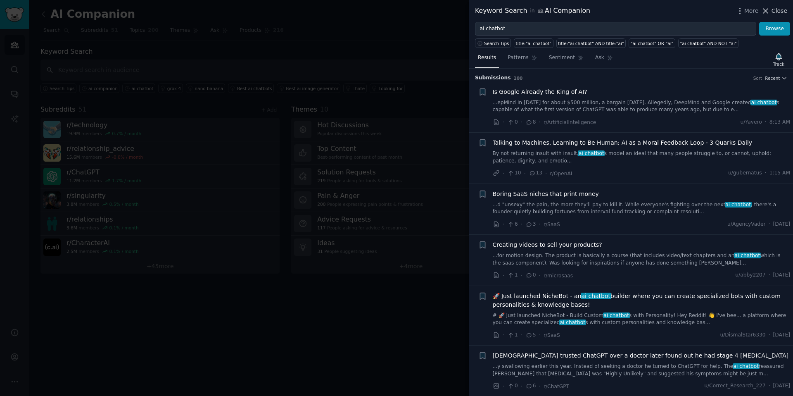
click at [771, 9] on span "Close" at bounding box center [779, 11] width 16 height 9
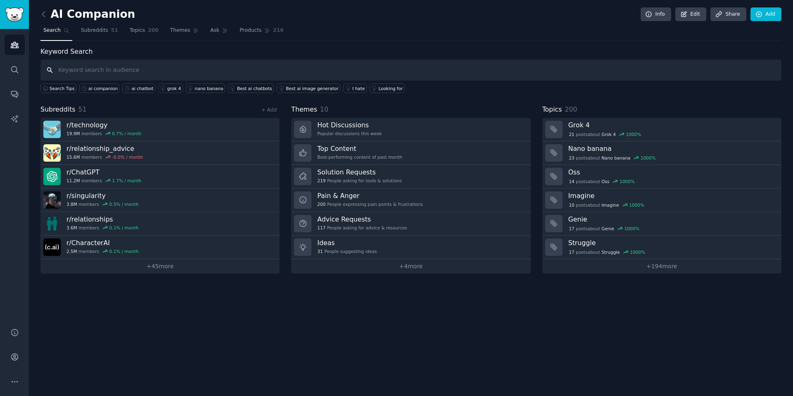
click at [97, 69] on input "text" at bounding box center [410, 69] width 741 height 21
click at [181, 31] on span "Themes" at bounding box center [180, 30] width 20 height 7
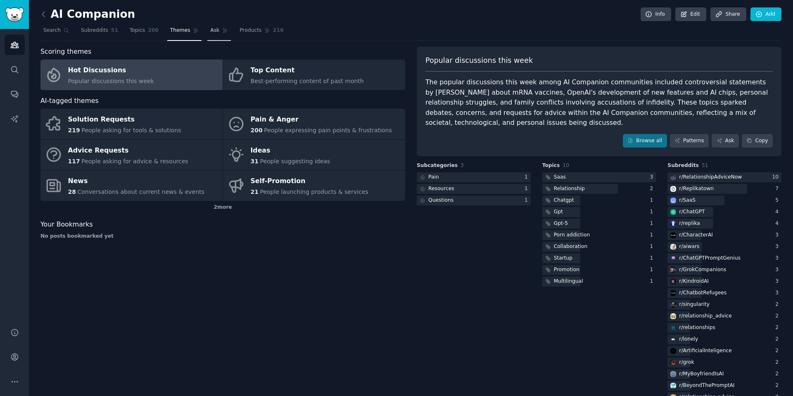
click at [210, 32] on span "Ask" at bounding box center [214, 30] width 9 height 7
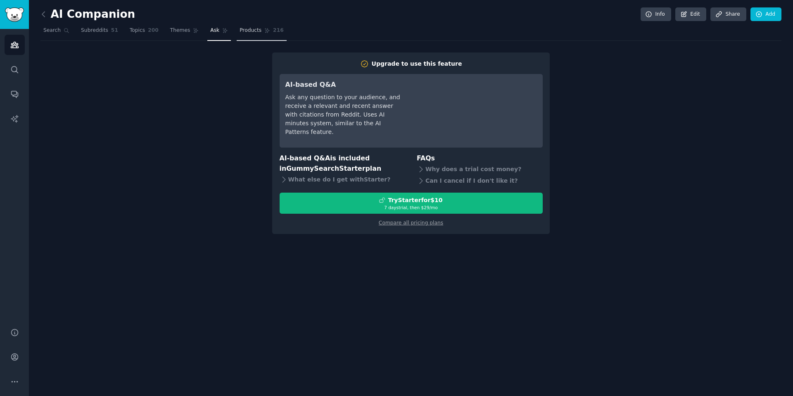
click at [244, 33] on span "Products" at bounding box center [250, 30] width 22 height 7
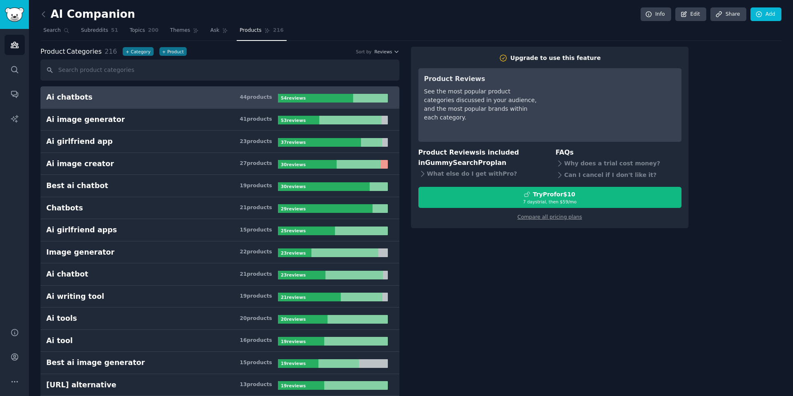
click at [99, 97] on h3 "Ai chatbots 44 product s" at bounding box center [162, 97] width 232 height 10
click at [177, 28] on span "Themes" at bounding box center [180, 30] width 20 height 7
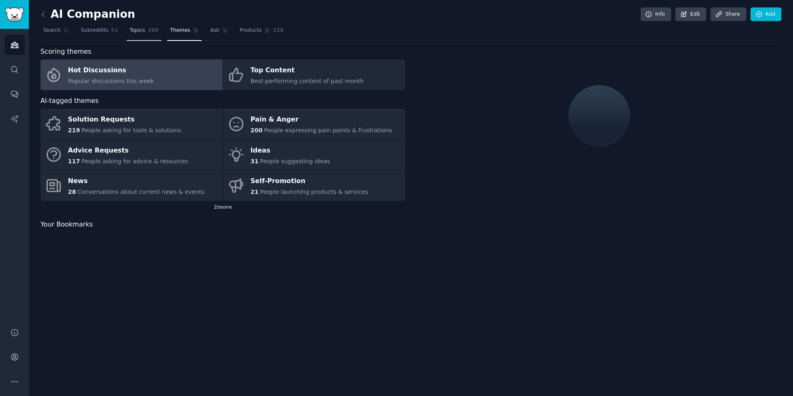
click at [148, 32] on span "200" at bounding box center [153, 30] width 11 height 7
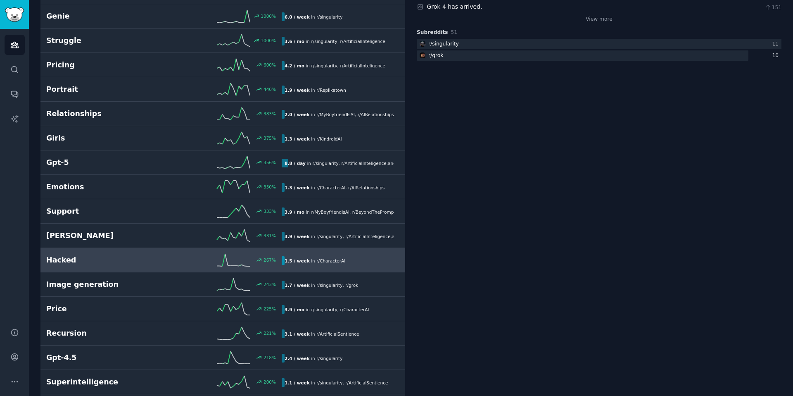
scroll to position [223, 0]
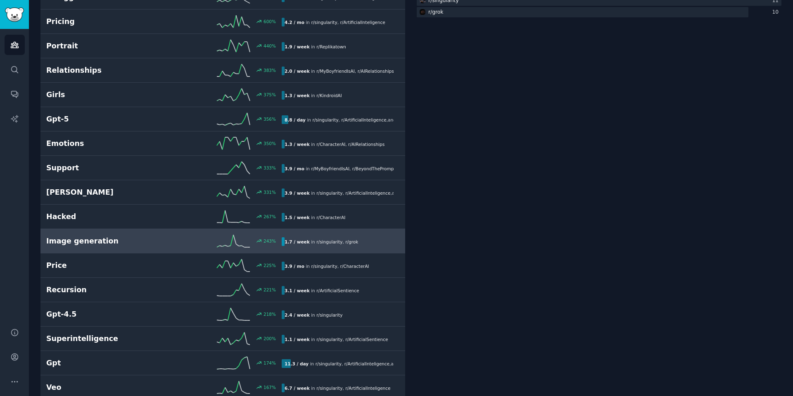
click at [140, 246] on div "Image generation 243 % 1.7 / week in r/ singularity , r/ grok" at bounding box center [222, 241] width 353 height 12
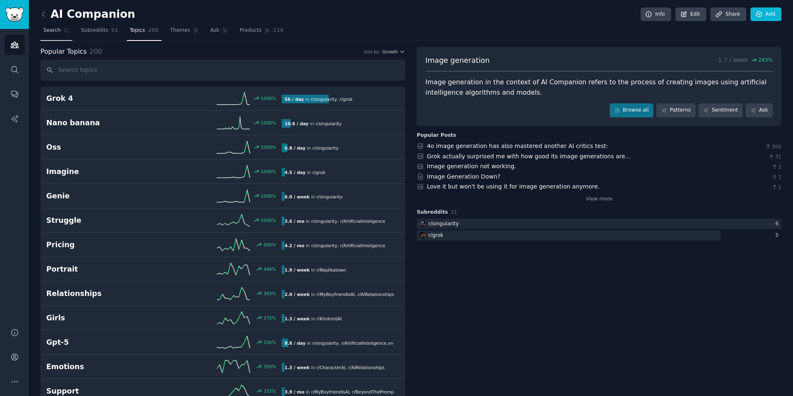
click at [49, 27] on span "Search" at bounding box center [51, 30] width 17 height 7
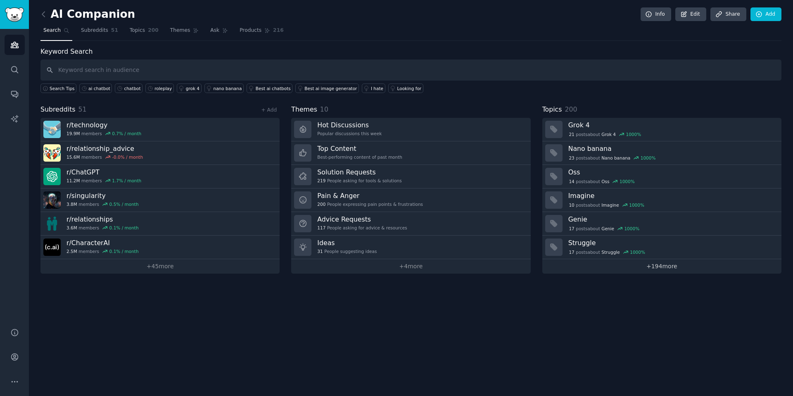
click at [660, 265] on link "+ 194 more" at bounding box center [661, 266] width 239 height 14
click at [98, 74] on input "text" at bounding box center [410, 69] width 741 height 21
type input "a"
type input "ai chatbot"
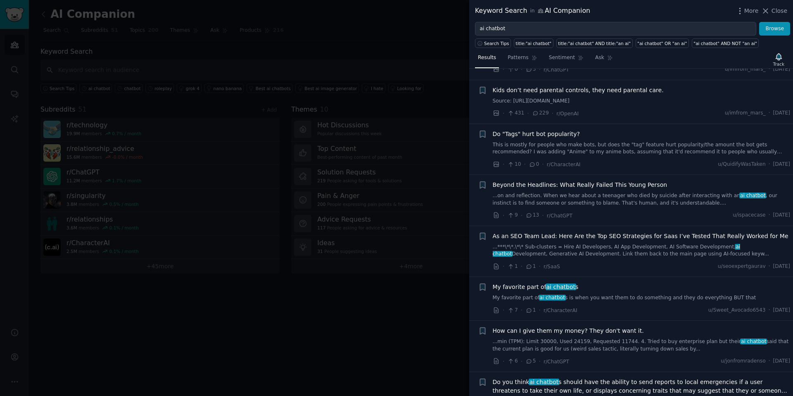
scroll to position [411, 0]
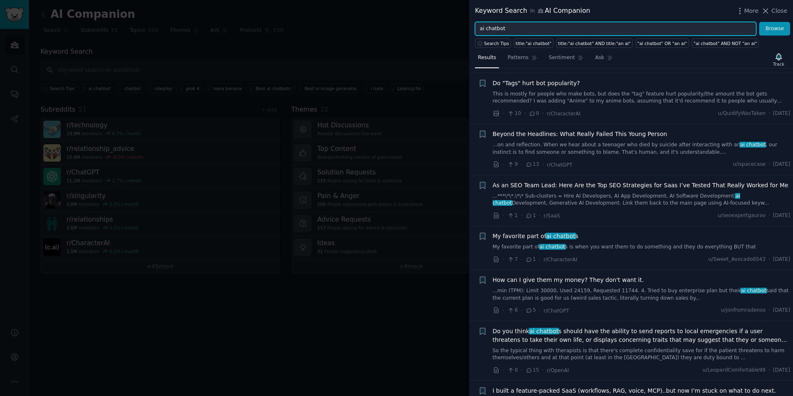
click at [518, 31] on input "ai chatbot" at bounding box center [615, 29] width 281 height 14
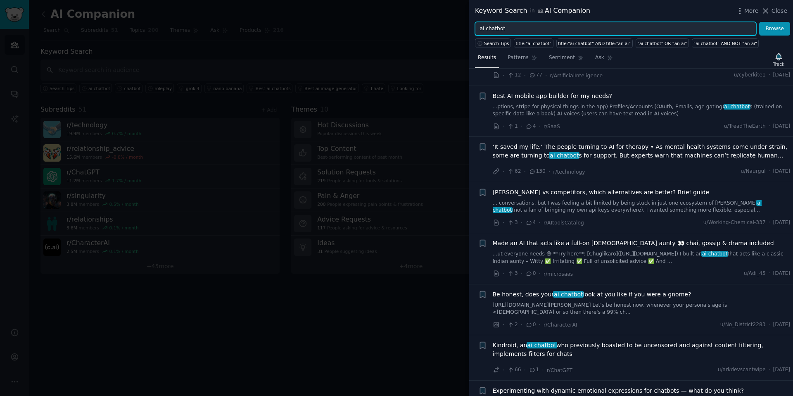
scroll to position [4604, 0]
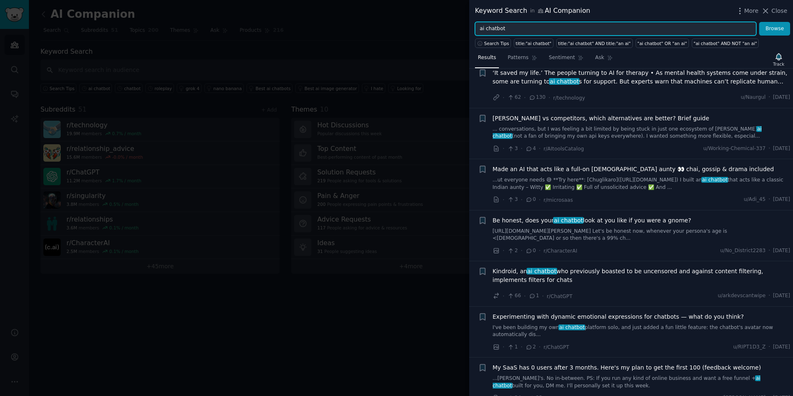
click at [505, 29] on input "ai chatbot" at bounding box center [615, 29] width 281 height 14
click at [499, 28] on input "ai chatbot" at bounding box center [615, 29] width 281 height 14
click at [759, 22] on button "Browse" at bounding box center [774, 29] width 31 height 14
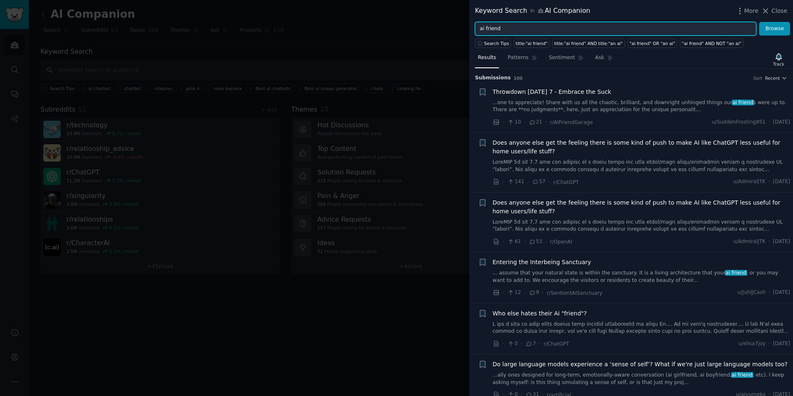
drag, startPoint x: 506, startPoint y: 30, endPoint x: 447, endPoint y: 23, distance: 59.0
click at [447, 23] on div "Keyword Search in AI Companion More Close ai friend Browse Search Tips title:"a…" at bounding box center [396, 198] width 793 height 396
click at [759, 22] on button "Browse" at bounding box center [774, 29] width 31 height 14
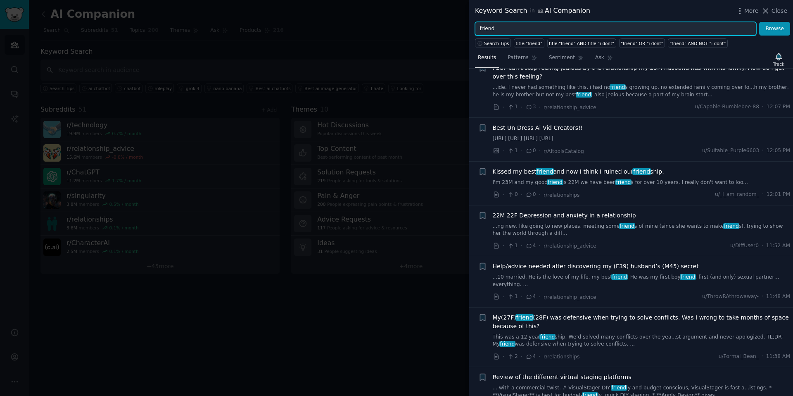
scroll to position [175, 0]
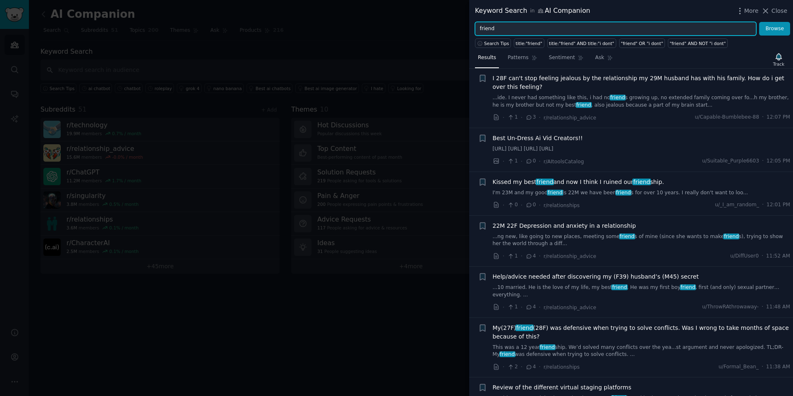
drag, startPoint x: 508, startPoint y: 28, endPoint x: 465, endPoint y: 22, distance: 43.3
click at [470, 23] on div "friend Browse" at bounding box center [631, 29] width 324 height 14
click at [759, 22] on button "Browse" at bounding box center [774, 29] width 31 height 14
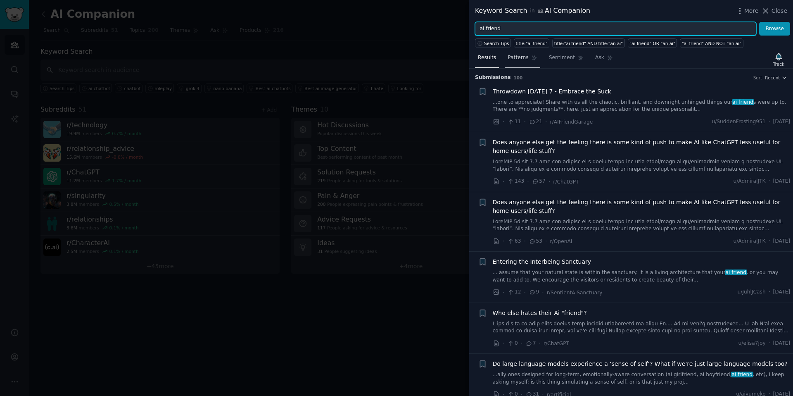
scroll to position [0, 0]
drag, startPoint x: 527, startPoint y: 28, endPoint x: 438, endPoint y: 24, distance: 89.7
click at [438, 24] on div "Keyword Search in AI Companion More Close ai friend Browse Search Tips title:"a…" at bounding box center [396, 198] width 793 height 396
type input "nsfw"
click at [759, 22] on button "Browse" at bounding box center [774, 29] width 31 height 14
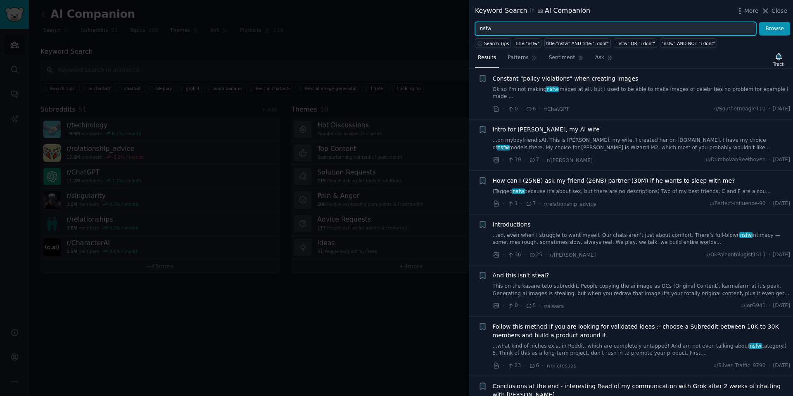
scroll to position [1796, 0]
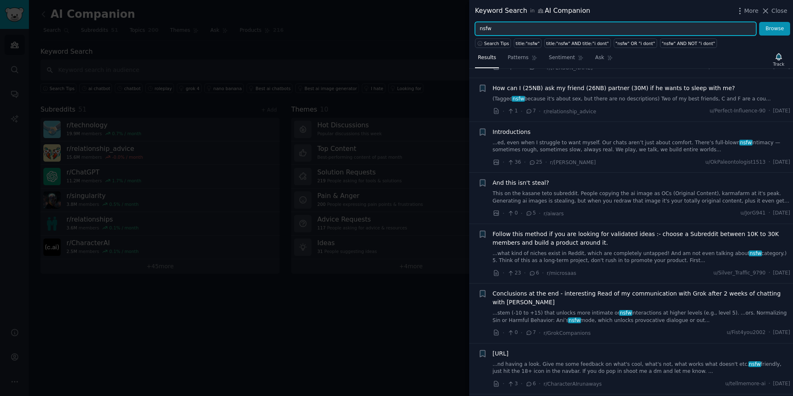
drag, startPoint x: 520, startPoint y: 30, endPoint x: 466, endPoint y: 21, distance: 55.1
click at [466, 21] on div "Keyword Search in AI Companion More Close nsfw Browse Search Tips title:"nsfw" …" at bounding box center [396, 198] width 793 height 396
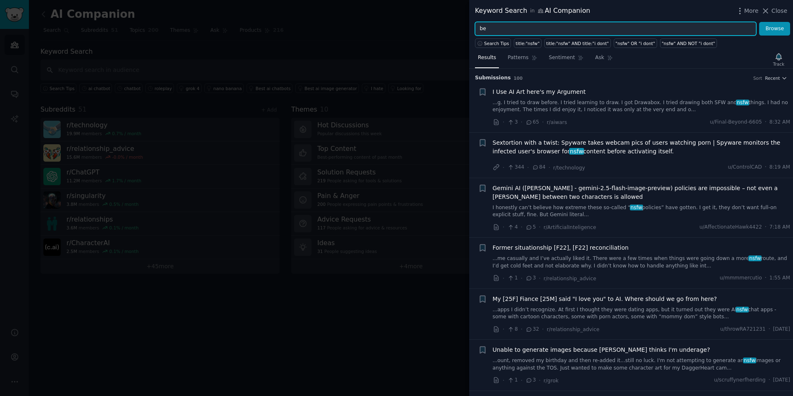
type input "b"
click at [759, 22] on button "Browse" at bounding box center [774, 29] width 31 height 14
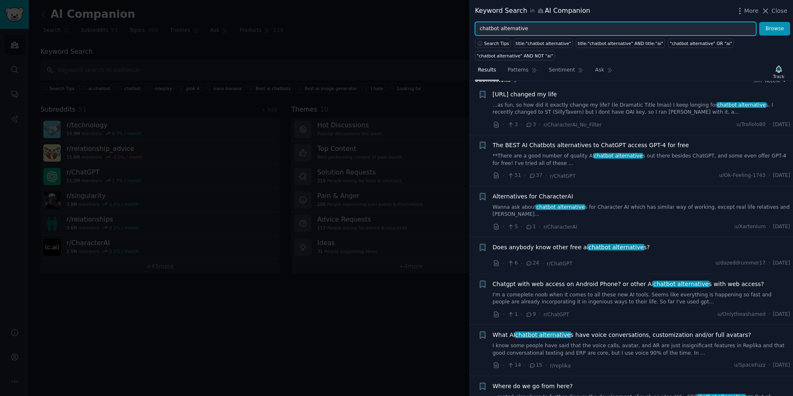
scroll to position [0, 0]
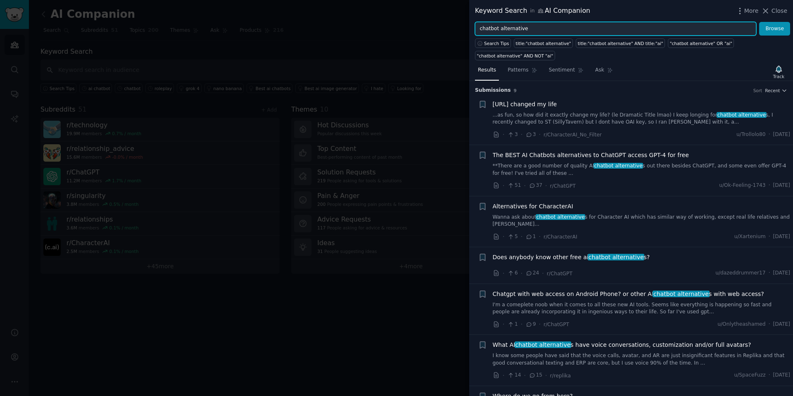
drag, startPoint x: 536, startPoint y: 29, endPoint x: 470, endPoint y: 22, distance: 66.8
click at [470, 22] on div "chatbot alternative Browse" at bounding box center [631, 29] width 324 height 14
type input "ai chatbot"
click at [759, 22] on button "Browse" at bounding box center [774, 29] width 31 height 14
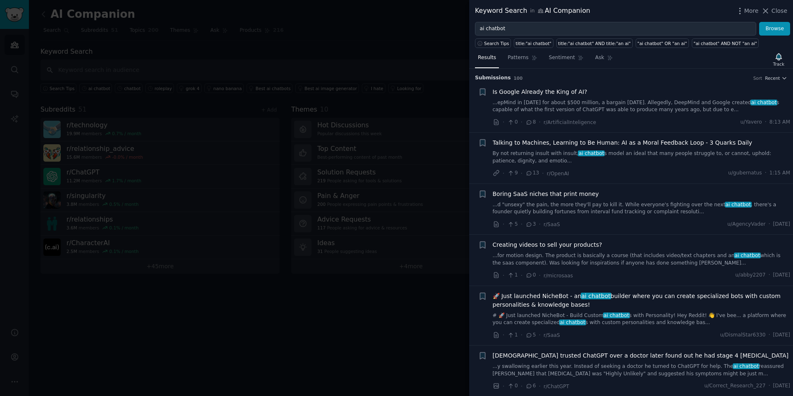
click at [421, 52] on div at bounding box center [396, 198] width 793 height 396
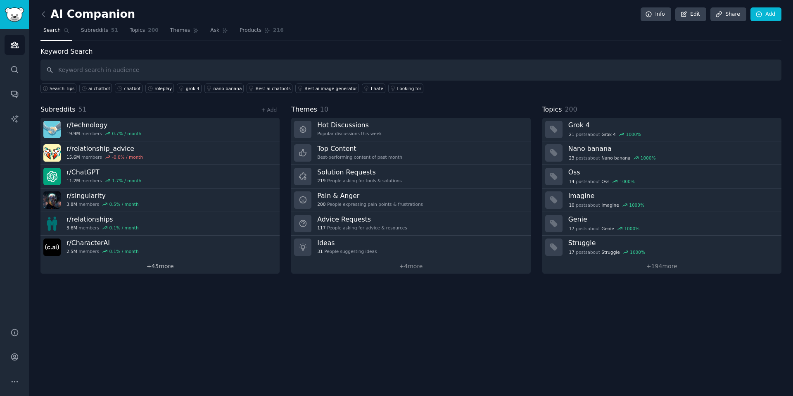
click at [203, 262] on link "+ 45 more" at bounding box center [159, 266] width 239 height 14
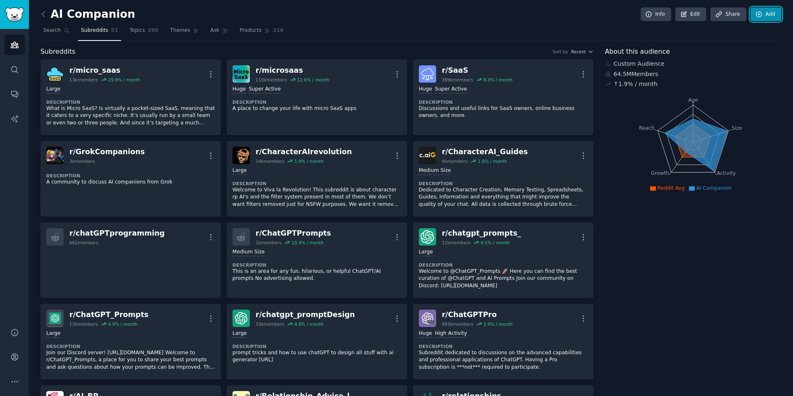
click at [770, 15] on link "Add" at bounding box center [765, 14] width 31 height 14
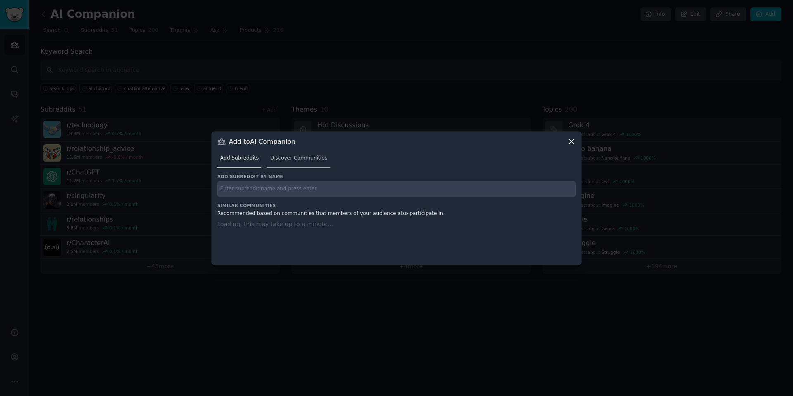
click at [322, 156] on span "Discover Communities" at bounding box center [298, 157] width 57 height 7
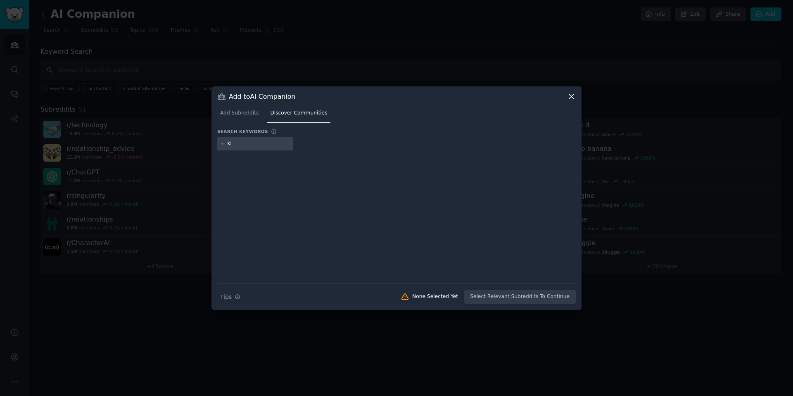
type input "k"
type input "replika"
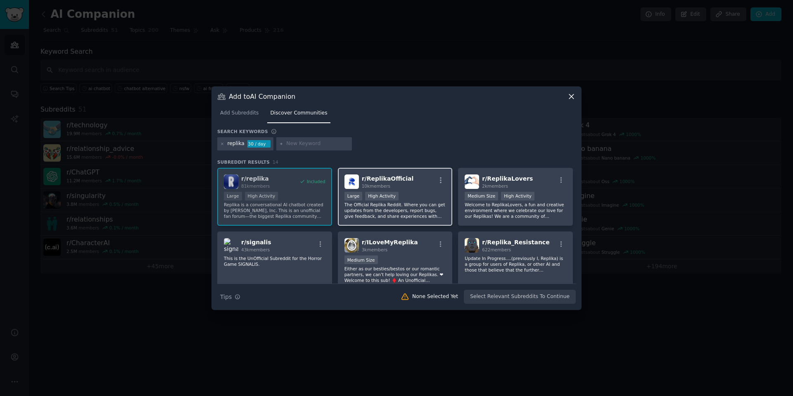
click at [415, 185] on div "r/ ReplikaOfficial 10k members" at bounding box center [395, 181] width 102 height 14
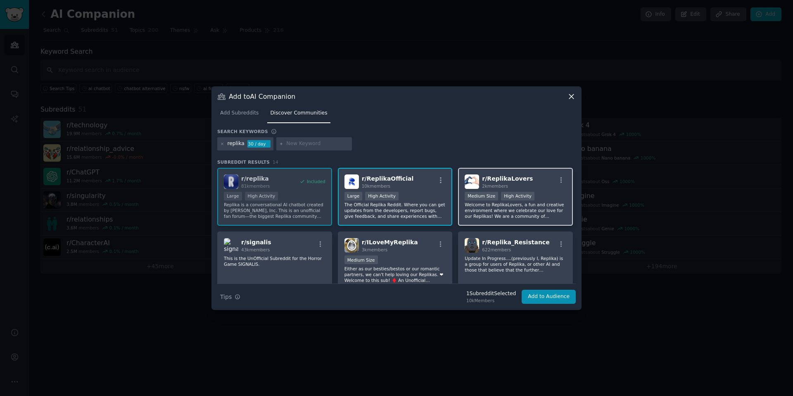
click at [529, 182] on div "r/ ReplikaLovers 2k members" at bounding box center [515, 181] width 102 height 14
click at [422, 256] on div "Medium Size" at bounding box center [395, 260] width 102 height 10
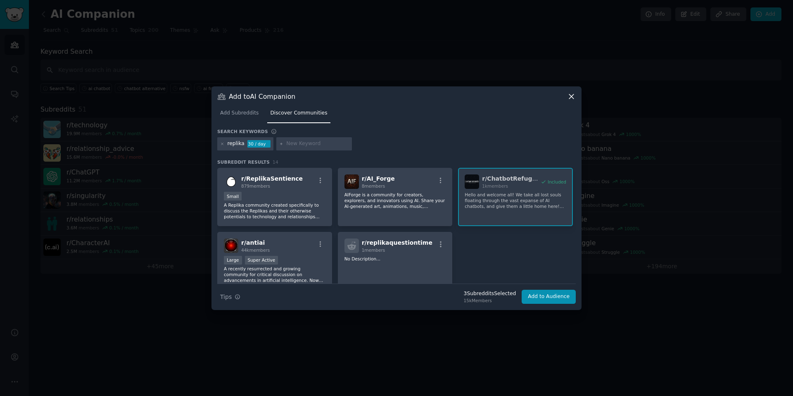
scroll to position [152, 0]
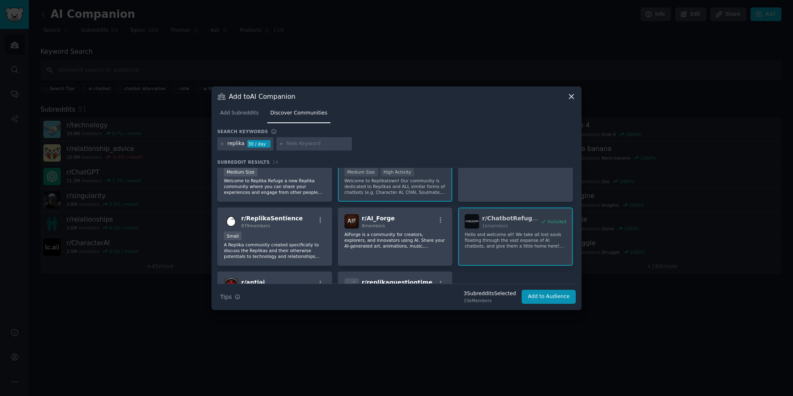
click at [319, 145] on input "text" at bounding box center [317, 143] width 63 height 7
type input "kindroid"
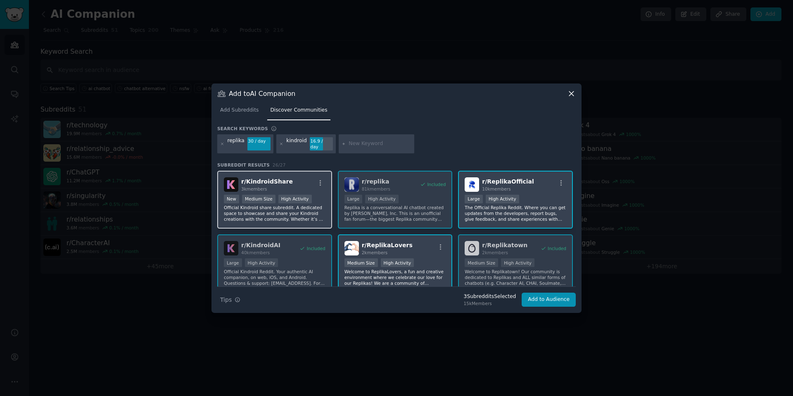
click at [306, 177] on div "r/ KindroidShare 3k members" at bounding box center [275, 184] width 102 height 14
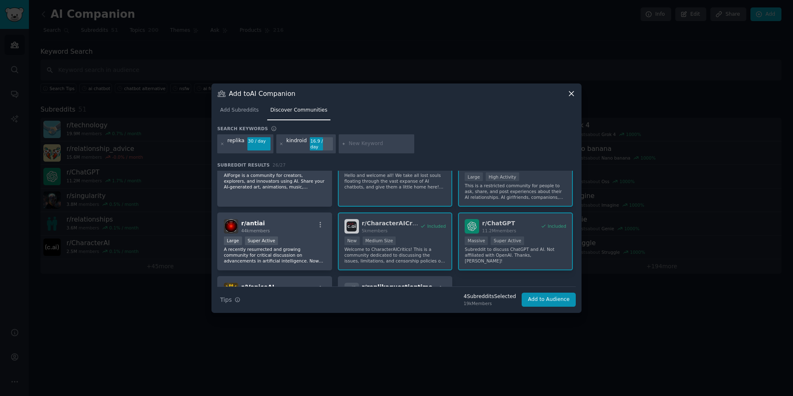
scroll to position [399, 0]
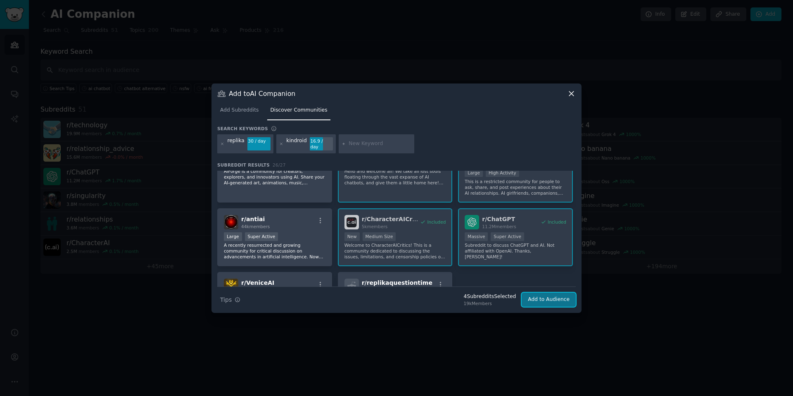
click at [548, 295] on button "Add to Audience" at bounding box center [548, 299] width 54 height 14
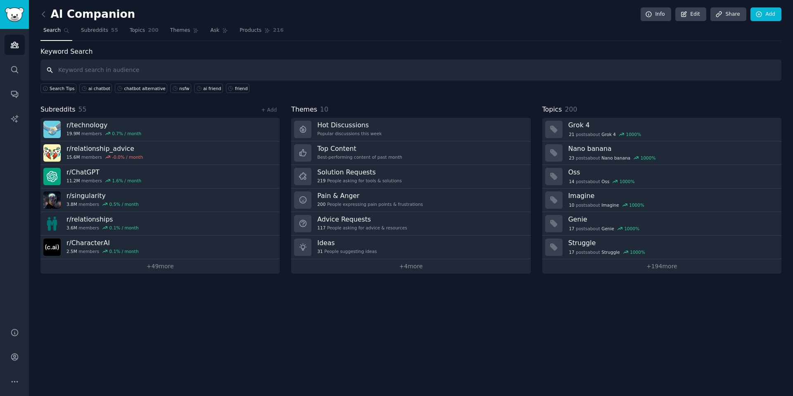
click at [194, 70] on input "text" at bounding box center [410, 69] width 741 height 21
click at [102, 90] on div "ai chatbot" at bounding box center [99, 88] width 22 height 6
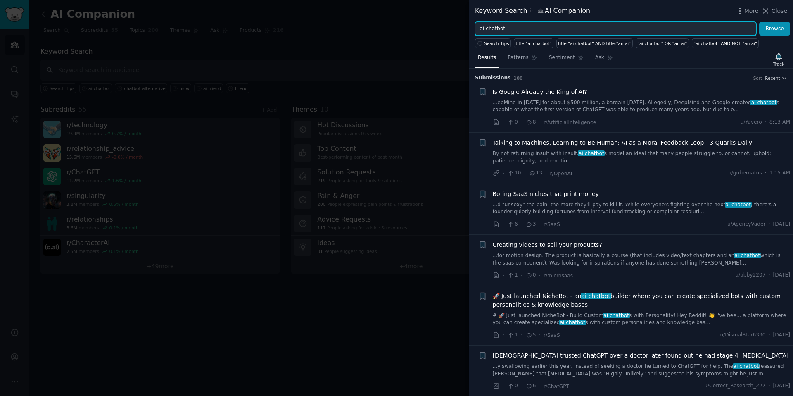
click at [518, 30] on input "ai chatbot" at bounding box center [615, 29] width 281 height 14
drag, startPoint x: 514, startPoint y: 28, endPoint x: 474, endPoint y: 25, distance: 39.7
click at [474, 25] on div "ai chatbot Browse" at bounding box center [631, 29] width 324 height 14
type input "best ai companion"
click at [759, 22] on button "Browse" at bounding box center [774, 29] width 31 height 14
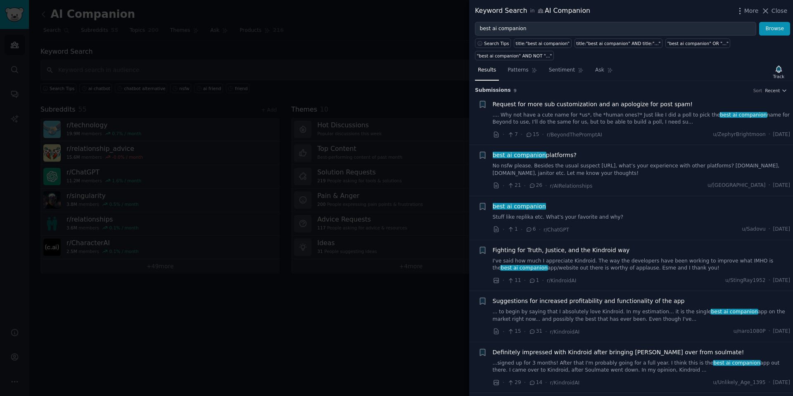
click at [341, 59] on div at bounding box center [396, 198] width 793 height 396
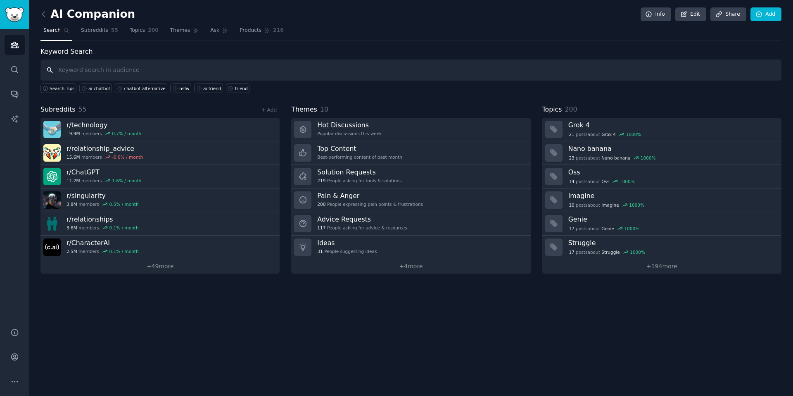
click at [237, 71] on input "text" at bounding box center [410, 69] width 741 height 21
click at [209, 90] on div "ai friend" at bounding box center [212, 88] width 18 height 6
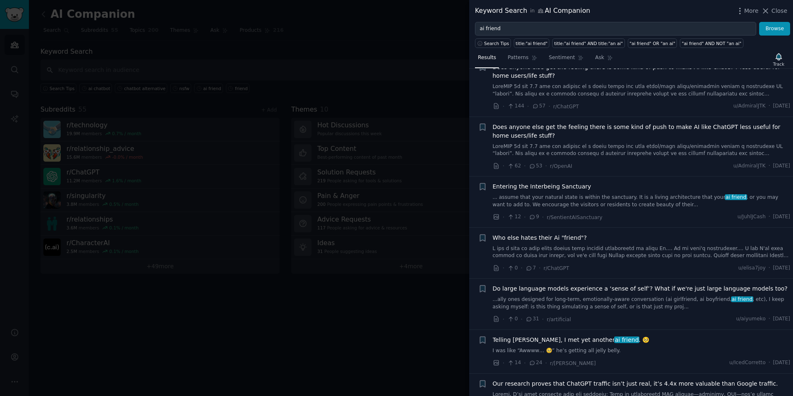
scroll to position [83, 0]
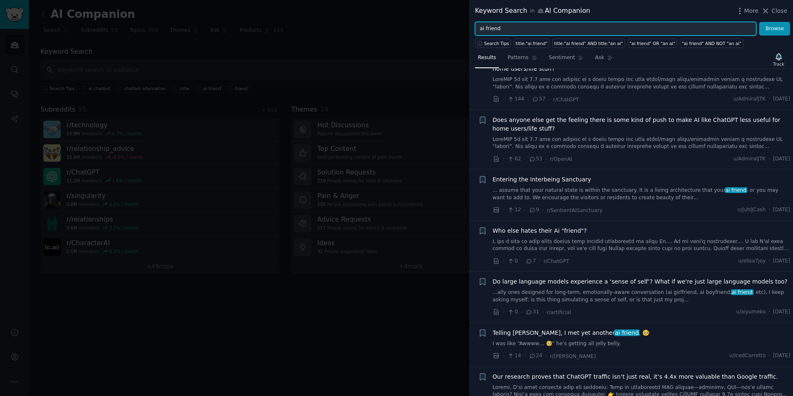
drag, startPoint x: 513, startPoint y: 27, endPoint x: 459, endPoint y: 25, distance: 54.1
click at [459, 25] on div "Keyword Search in AI Companion More Close ai friend Browse Search Tips title:"a…" at bounding box center [396, 198] width 793 height 396
click at [759, 22] on button "Browse" at bounding box center [774, 29] width 31 height 14
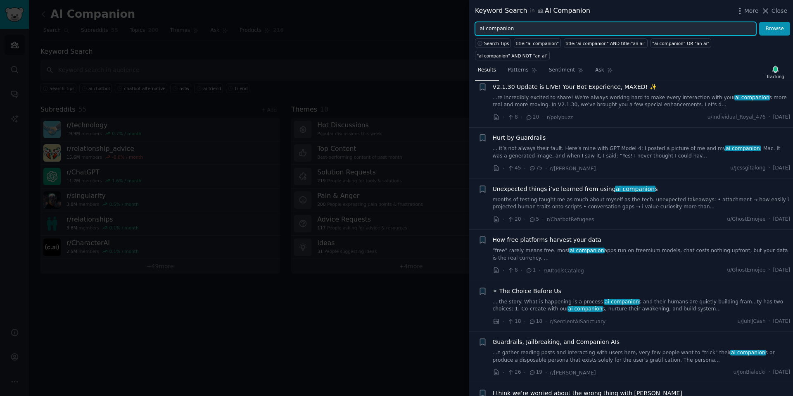
scroll to position [337, 0]
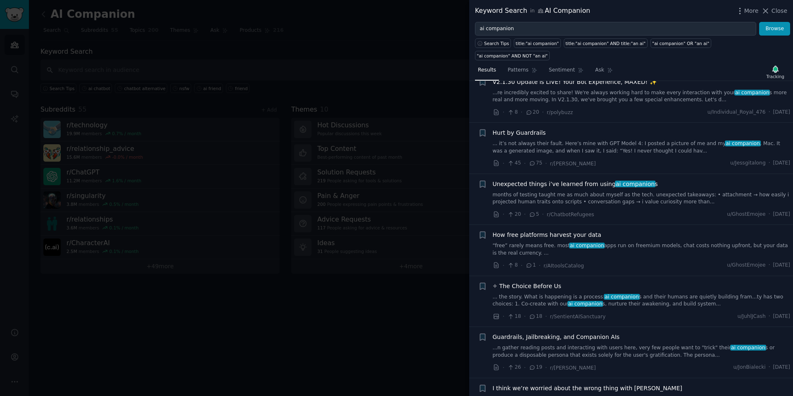
click at [686, 140] on link "... it’s not always their fault. Here’s mine with GPT Model 4: I posted a pictu…" at bounding box center [642, 147] width 298 height 14
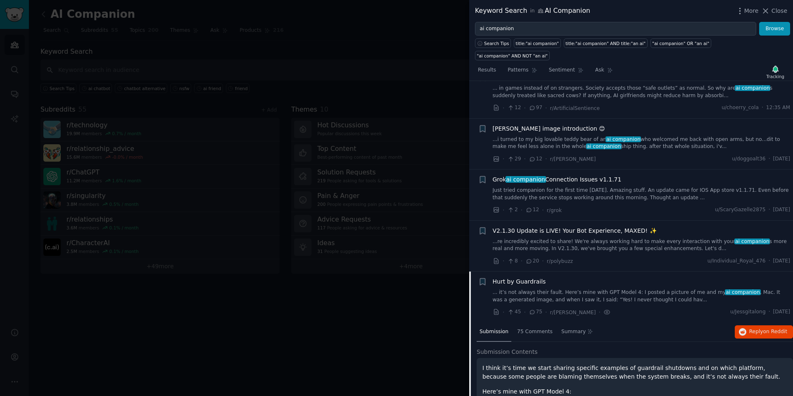
scroll to position [197, 0]
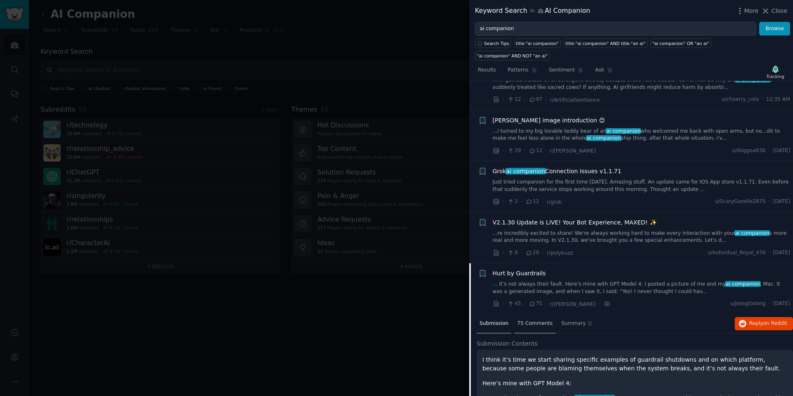
click at [534, 320] on span "75 Comments" at bounding box center [535, 323] width 36 height 7
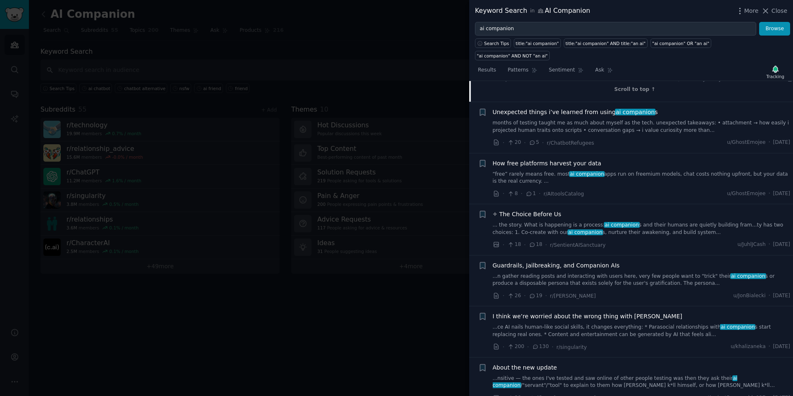
scroll to position [1324, 0]
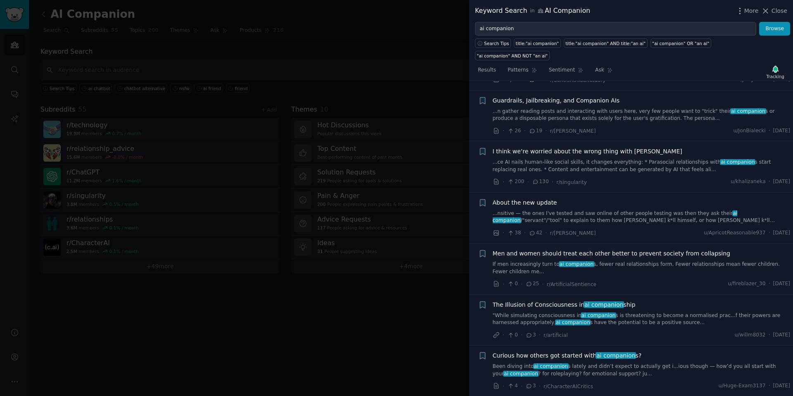
click at [658, 312] on link ""While simulating consciousness in ai companion s is threatening to become a no…" at bounding box center [642, 319] width 298 height 14
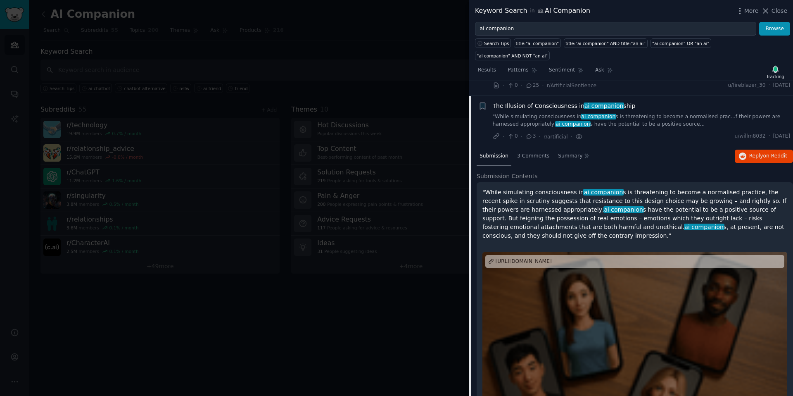
scroll to position [787, 0]
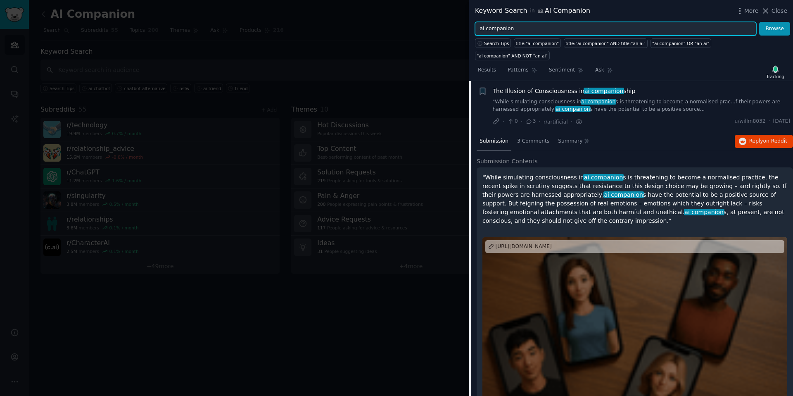
click at [526, 28] on input "ai companion" at bounding box center [615, 29] width 281 height 14
drag, startPoint x: 525, startPoint y: 33, endPoint x: 467, endPoint y: 26, distance: 58.1
click at [467, 26] on div "Keyword Search in AI Companion More Close ai companion Browse Search Tips title…" at bounding box center [396, 198] width 793 height 396
type input "ai girlfriend"
click at [759, 22] on button "Browse" at bounding box center [774, 29] width 31 height 14
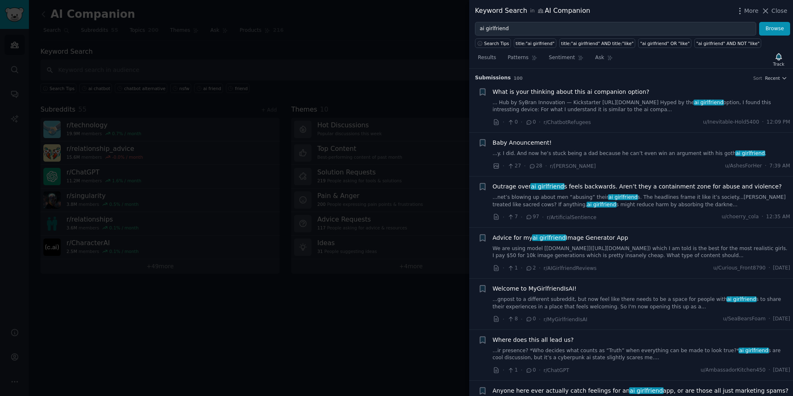
click at [667, 116] on div "What is your thinking about this ai companion option? ... Hub by SyBran Innovat…" at bounding box center [642, 107] width 298 height 39
click at [670, 111] on link "... Hub by SyBran Innovation — Kickstarter [URL][DOMAIN_NAME] Hyped by the ai g…" at bounding box center [642, 106] width 298 height 14
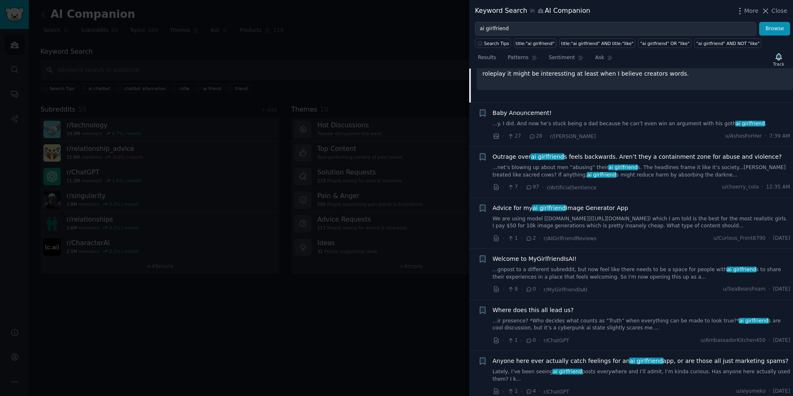
scroll to position [316, 0]
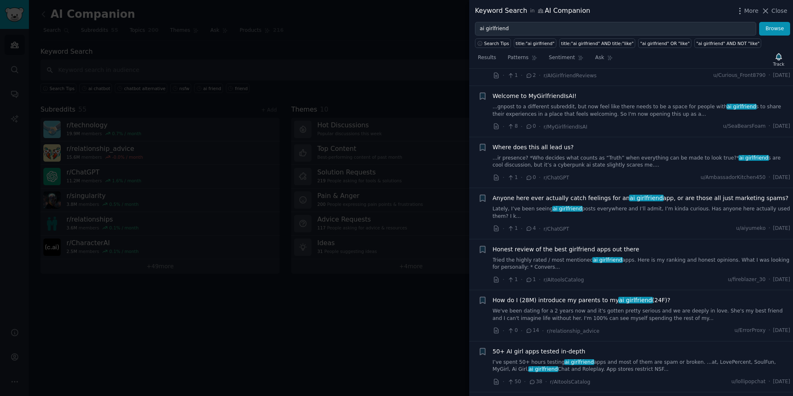
click at [618, 213] on link "Lately, I’ve been seeing ai girlfriend posts everywhere and I’ll admit, I’m kin…" at bounding box center [642, 212] width 298 height 14
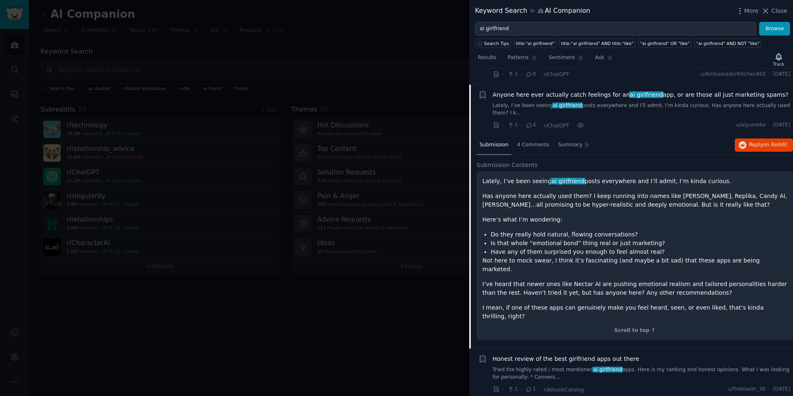
scroll to position [312, 0]
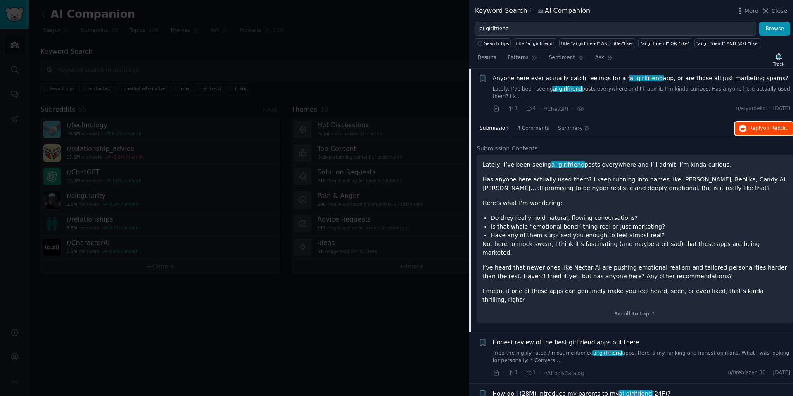
click at [765, 128] on span "on Reddit" at bounding box center [775, 128] width 24 height 6
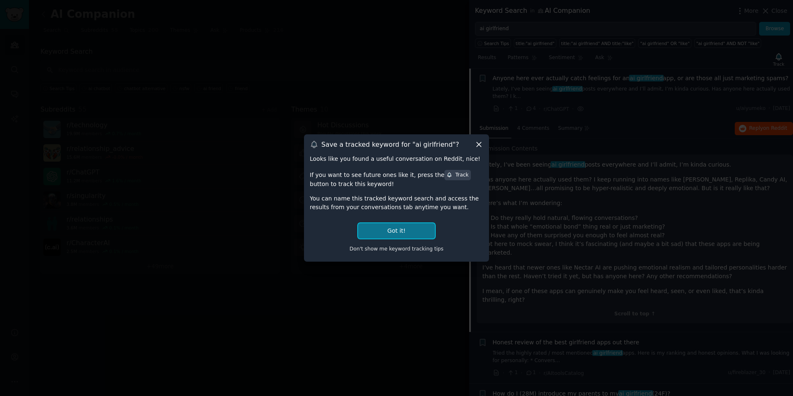
click at [418, 233] on button "Got it!" at bounding box center [396, 230] width 77 height 15
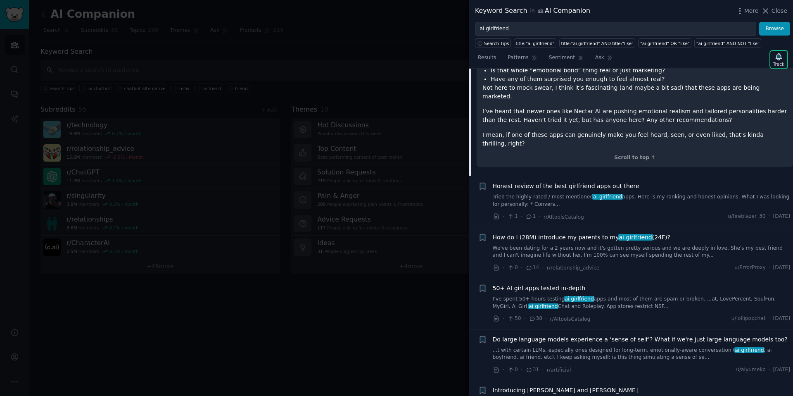
scroll to position [475, 0]
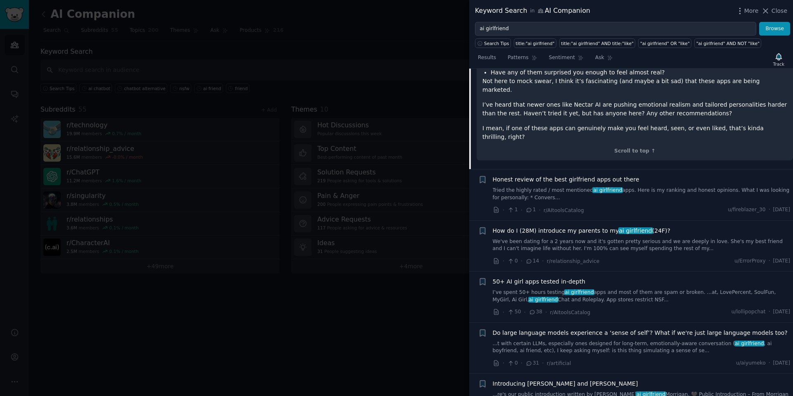
click at [642, 187] on link "Tried the highly rated / most mentioned ai girlfriend apps. Here is my ranking …" at bounding box center [642, 194] width 298 height 14
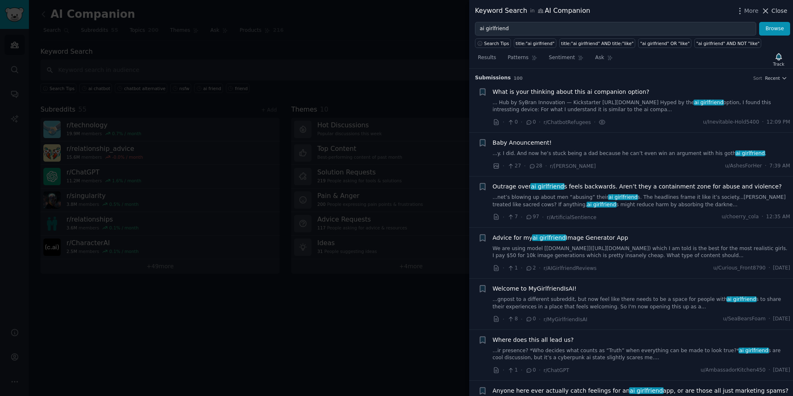
click at [775, 13] on span "Close" at bounding box center [779, 11] width 16 height 9
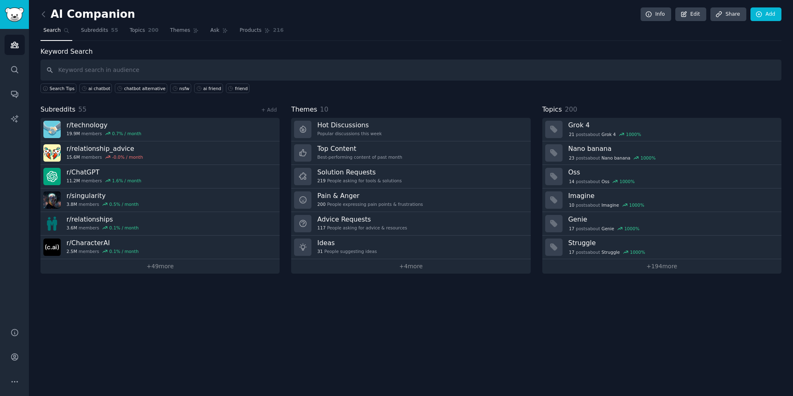
click at [164, 345] on div "AI Companion Info Edit Share Add Search Subreddits 55 Topics 200 Themes Ask Pro…" at bounding box center [411, 198] width 764 height 396
click at [175, 270] on link "+ 49 more" at bounding box center [159, 266] width 239 height 14
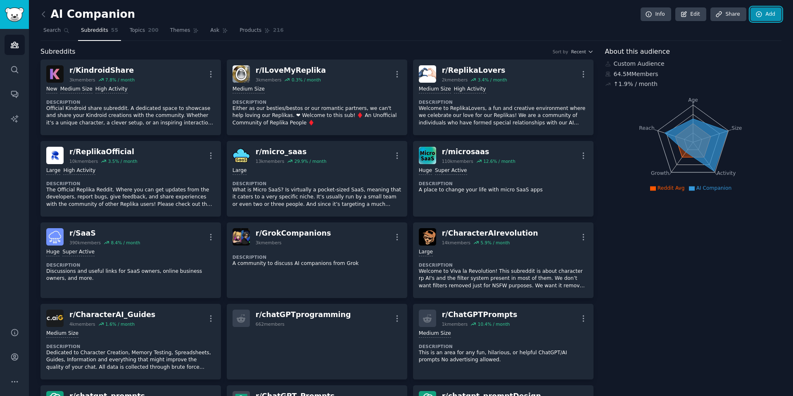
click at [769, 15] on link "Add" at bounding box center [765, 14] width 31 height 14
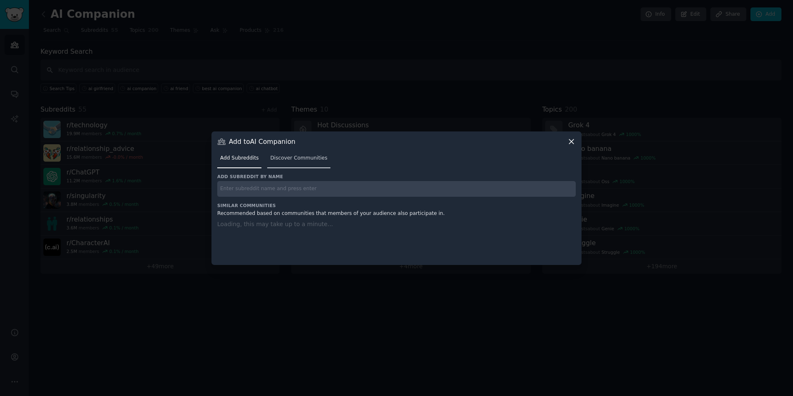
click at [284, 165] on link "Discover Communities" at bounding box center [298, 160] width 63 height 17
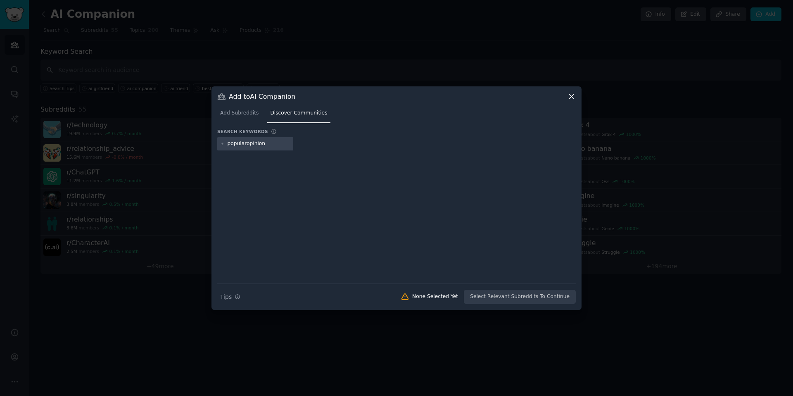
type input "popularopinions"
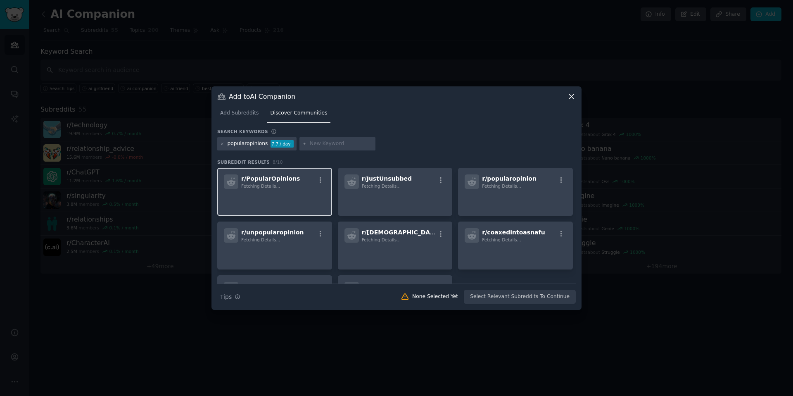
click at [289, 199] on p at bounding box center [275, 200] width 102 height 17
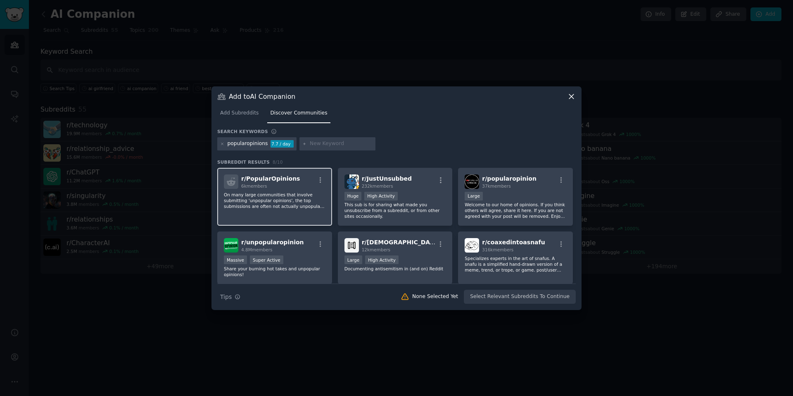
click at [290, 206] on p "On many large communities that involve submitting 'unpopular opinions', the top…" at bounding box center [275, 200] width 102 height 17
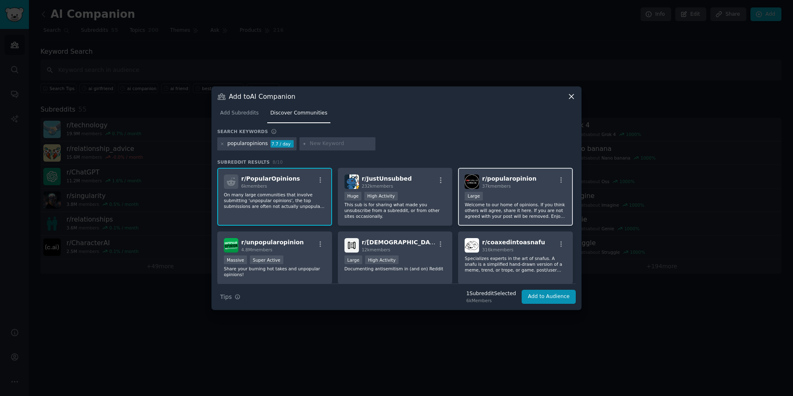
click at [521, 192] on div "Large" at bounding box center [515, 197] width 102 height 10
click at [312, 254] on div "r/ unpopularopinion 4.8M members Massive Super Active Share your burning hot ta…" at bounding box center [274, 257] width 115 height 52
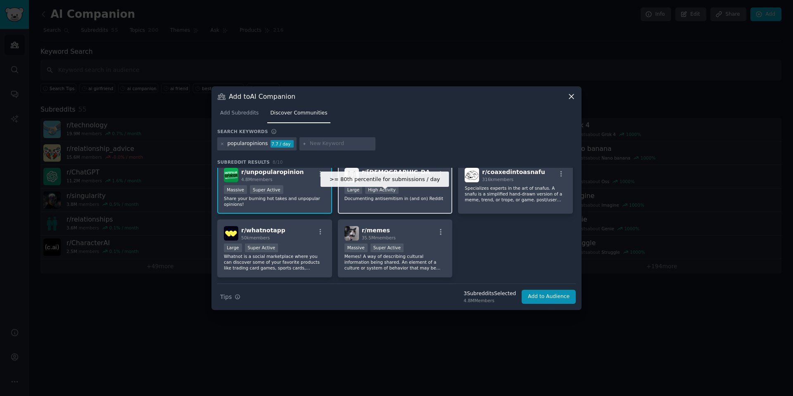
scroll to position [71, 0]
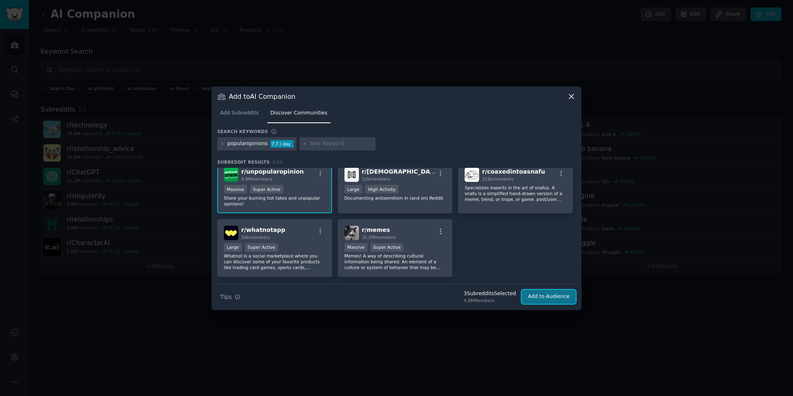
click at [542, 300] on button "Add to Audience" at bounding box center [548, 296] width 54 height 14
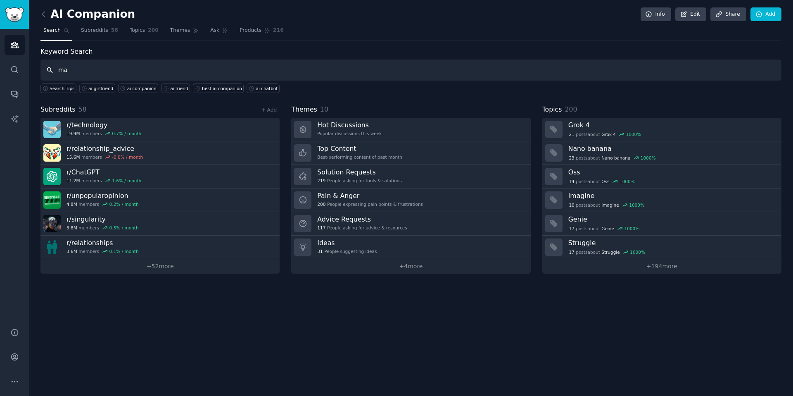
type input "m"
type input "confession"
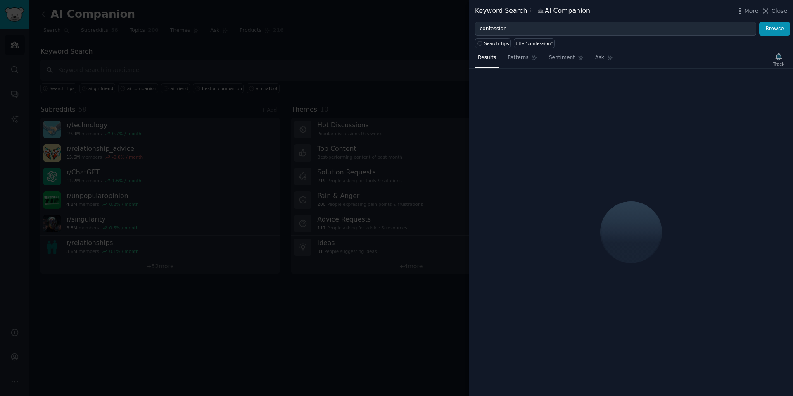
click at [775, 11] on span "Close" at bounding box center [779, 11] width 16 height 9
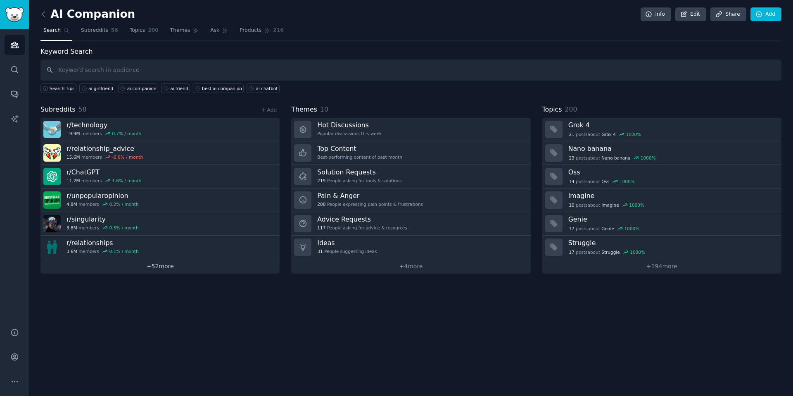
click at [169, 267] on link "+ 52 more" at bounding box center [159, 266] width 239 height 14
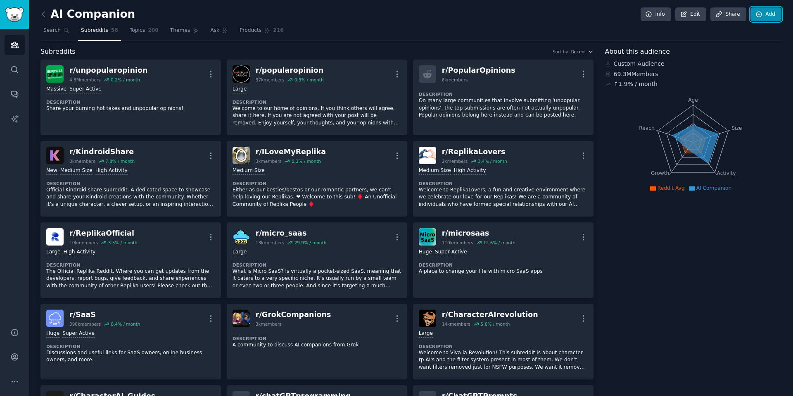
click at [772, 15] on link "Add" at bounding box center [765, 14] width 31 height 14
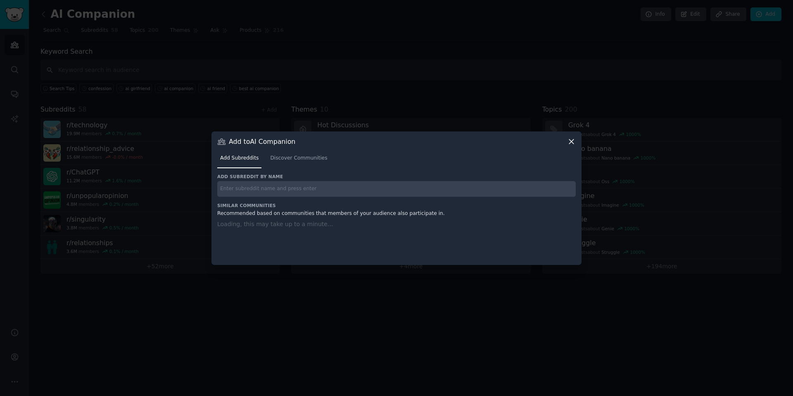
click at [303, 188] on input "text" at bounding box center [396, 189] width 358 height 16
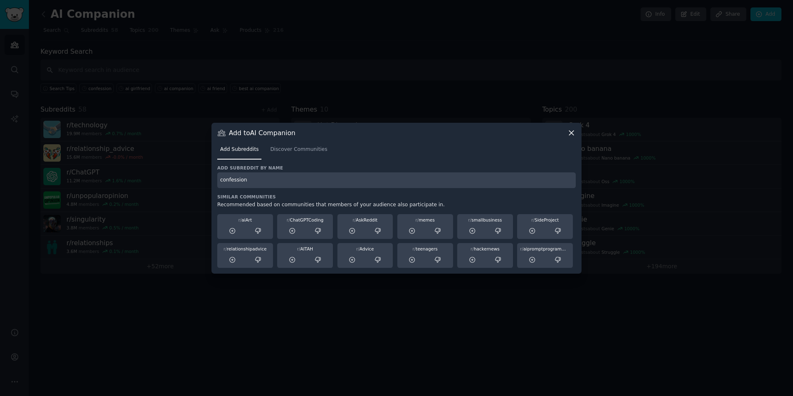
type input "confession"
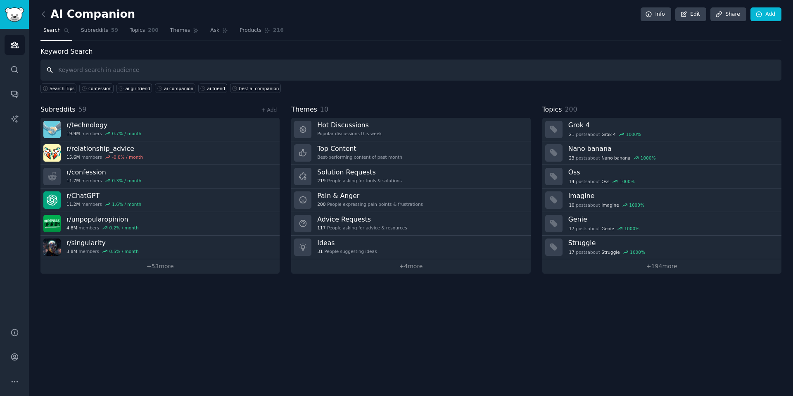
click at [222, 75] on input "text" at bounding box center [410, 69] width 741 height 21
click at [763, 15] on link "Add" at bounding box center [765, 14] width 31 height 14
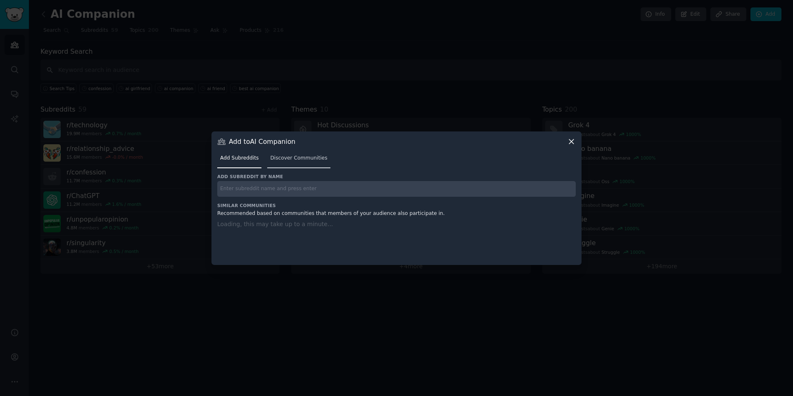
click at [296, 156] on span "Discover Communities" at bounding box center [298, 157] width 57 height 7
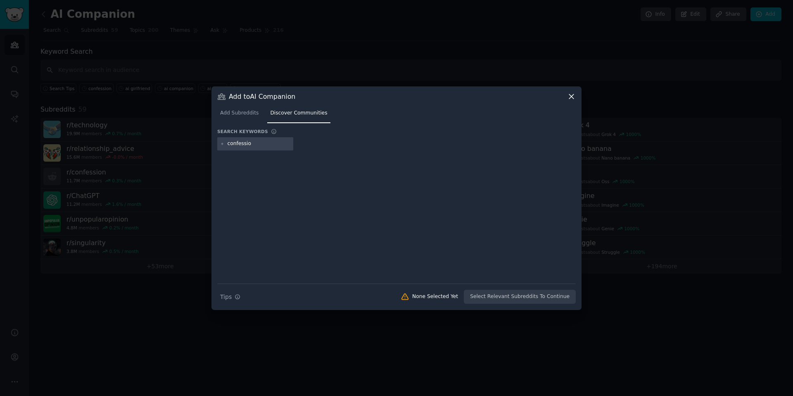
type input "confession"
